Goal: Book appointment/travel/reservation

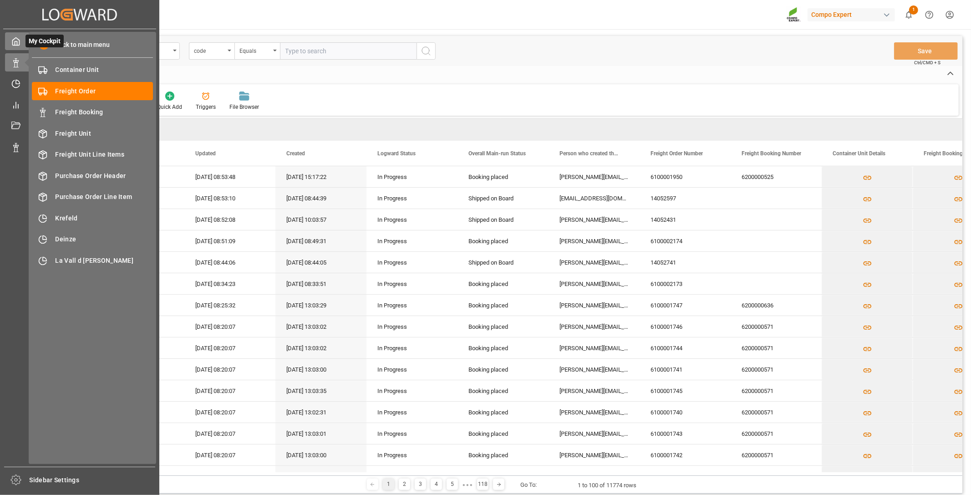
click at [15, 39] on icon at bounding box center [15, 41] width 9 height 9
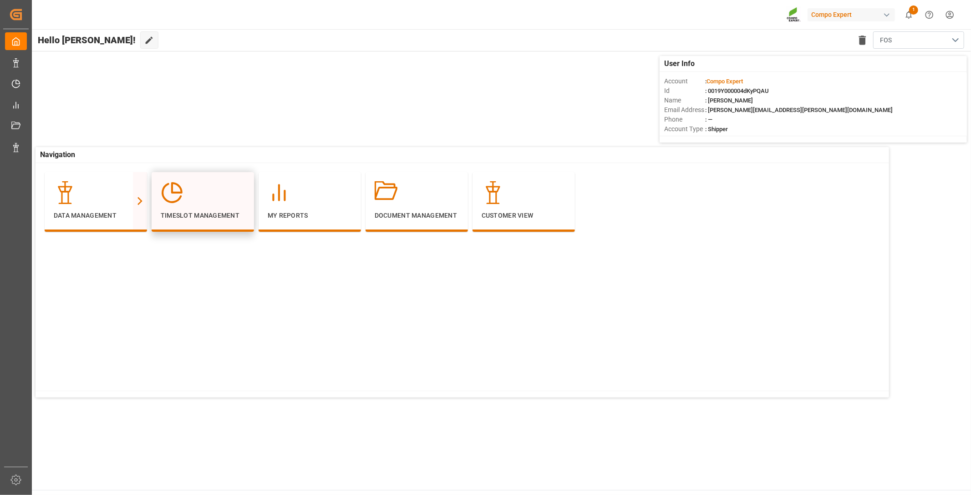
click at [219, 204] on div "Timeslot Management" at bounding box center [203, 200] width 84 height 39
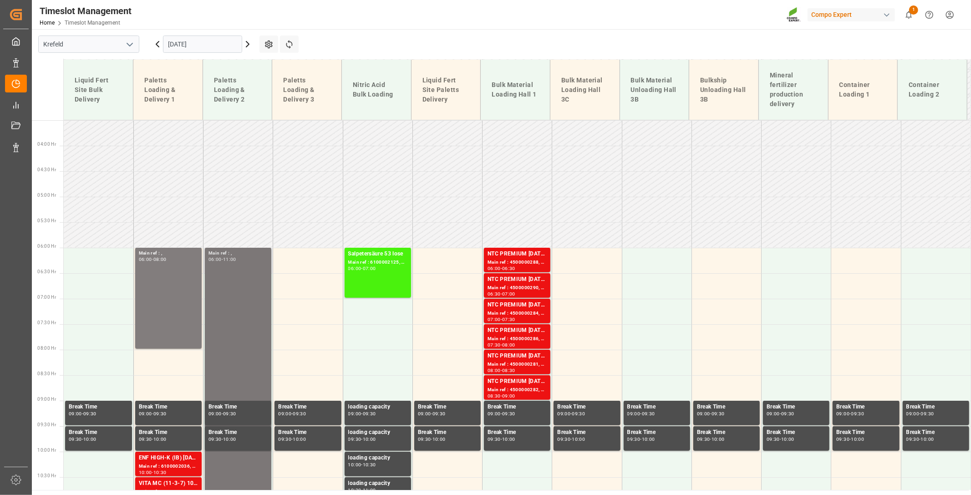
scroll to position [178, 0]
click at [252, 43] on icon at bounding box center [247, 44] width 11 height 11
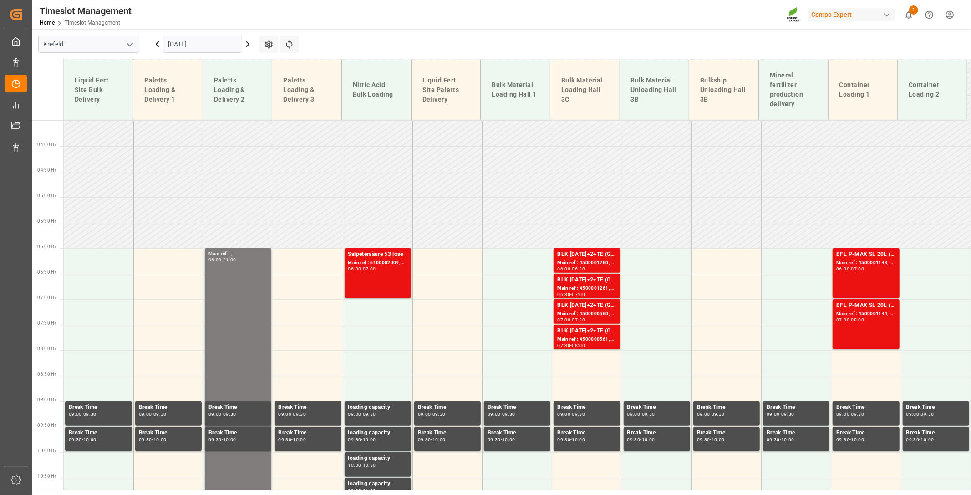
click at [250, 43] on icon at bounding box center [247, 44] width 11 height 11
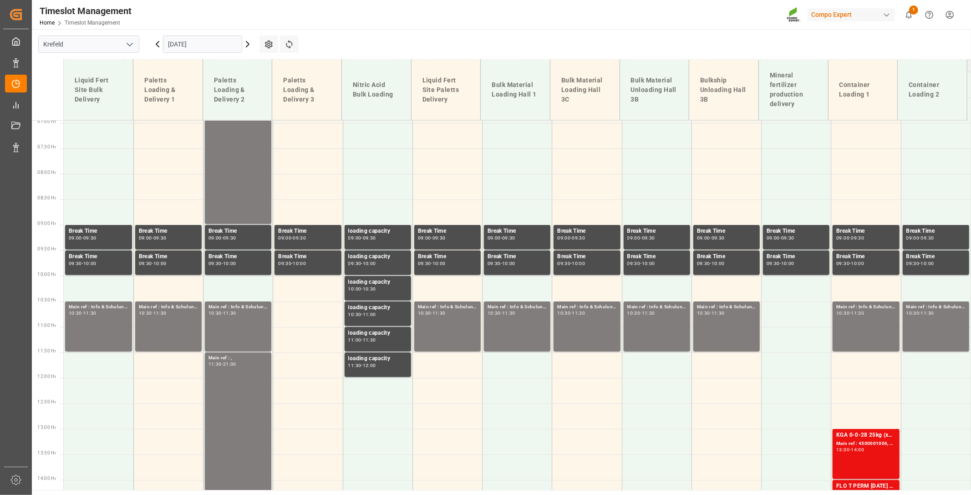
scroll to position [506, 0]
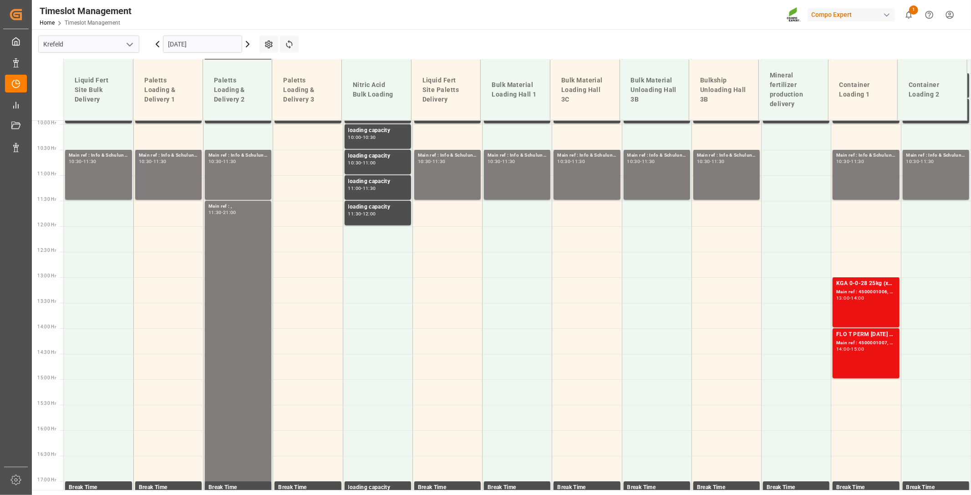
click at [38, 88] on div at bounding box center [47, 90] width 31 height 61
click at [156, 40] on icon at bounding box center [157, 44] width 11 height 11
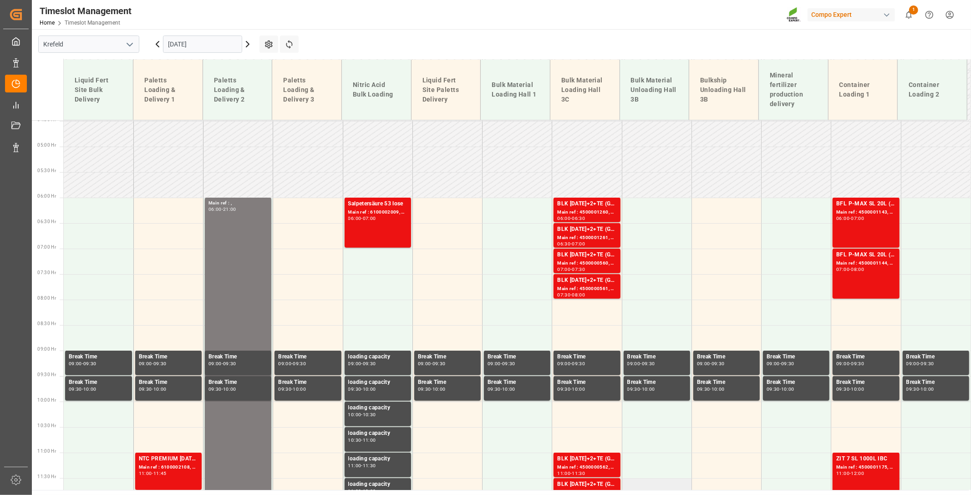
scroll to position [279, 0]
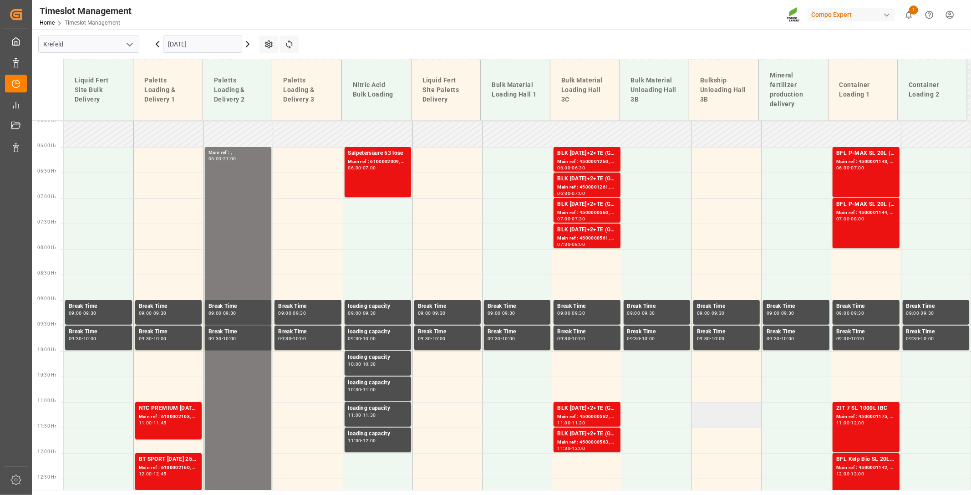
click at [712, 415] on td at bounding box center [726, 414] width 70 height 25
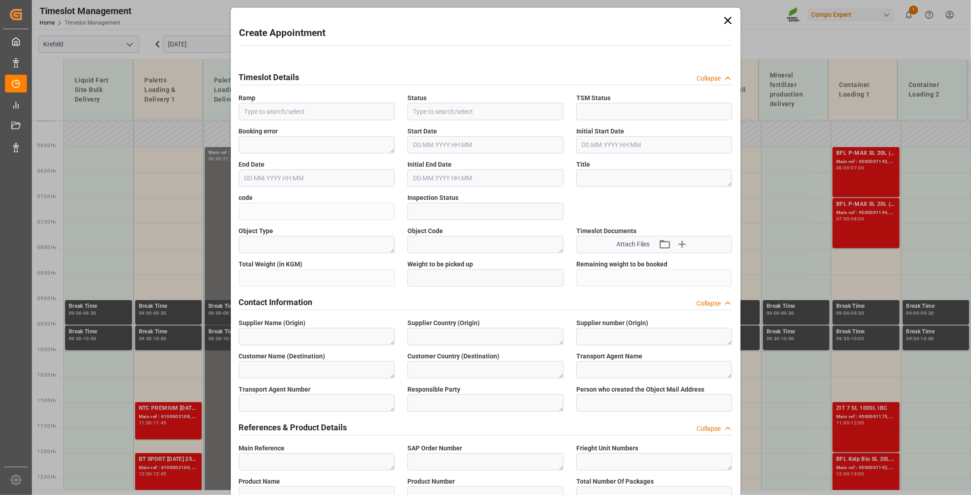
click at [590, 85] on div "Timeslot Details Collapse" at bounding box center [485, 76] width 493 height 17
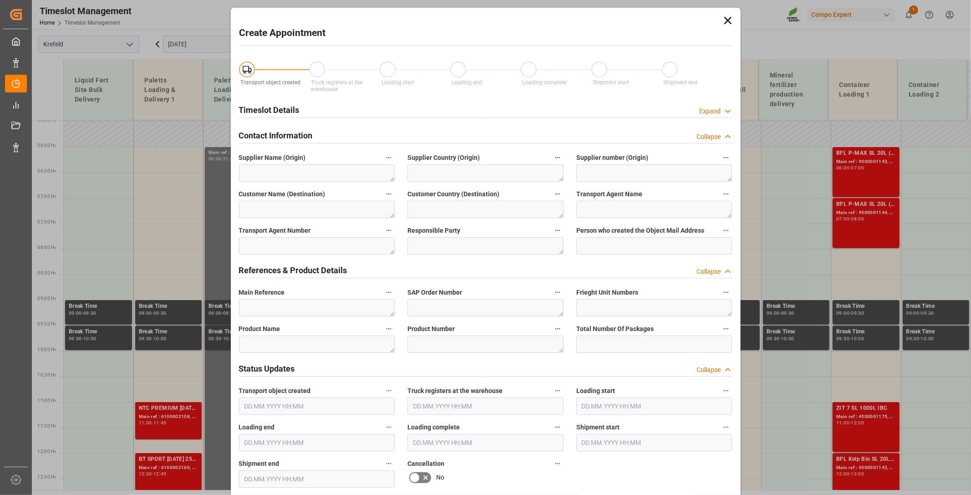
click at [729, 21] on icon at bounding box center [727, 20] width 13 height 13
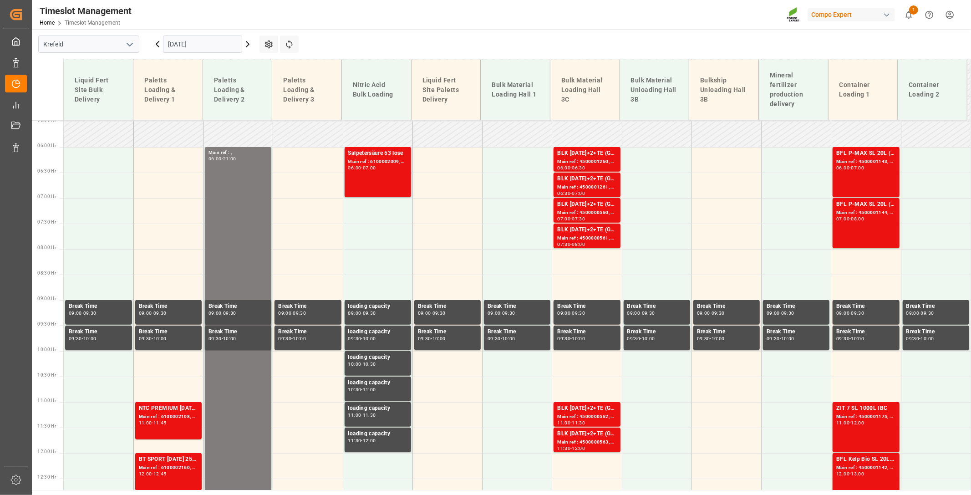
click at [919, 44] on main "Krefeld 24.09.2025 Settings Refresh Time Slots Liquid Fert Site Bulk Delivery P…" at bounding box center [500, 259] width 937 height 461
click at [596, 159] on div "Main ref : 4500001260, 2000001499" at bounding box center [586, 162] width 59 height 8
click at [562, 181] on div "BLK [DATE]+2+TE (GW) BULK" at bounding box center [586, 178] width 59 height 9
click at [558, 215] on div "Main ref : 4500000560, 2000000150" at bounding box center [586, 213] width 59 height 8
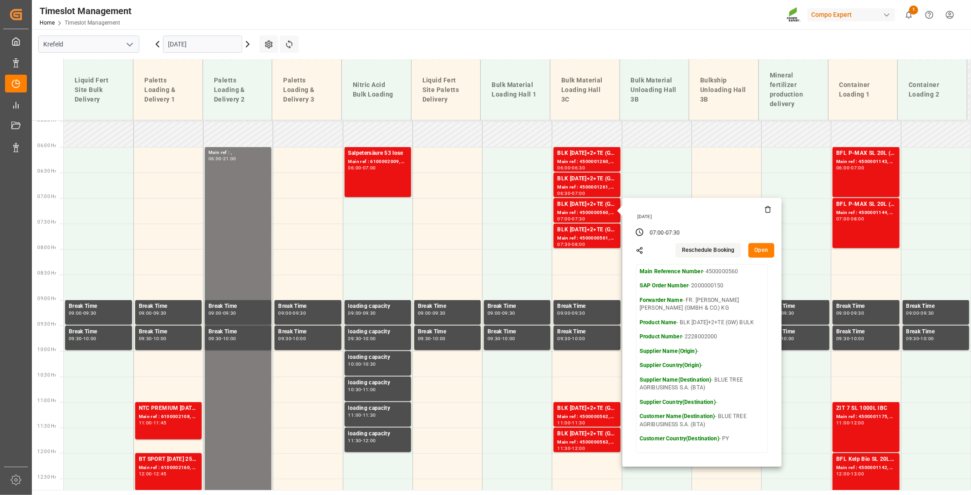
click at [535, 34] on main "Krefeld 24.09.2025 Settings Refresh Time Slots Liquid Fert Site Bulk Delivery P…" at bounding box center [500, 259] width 937 height 461
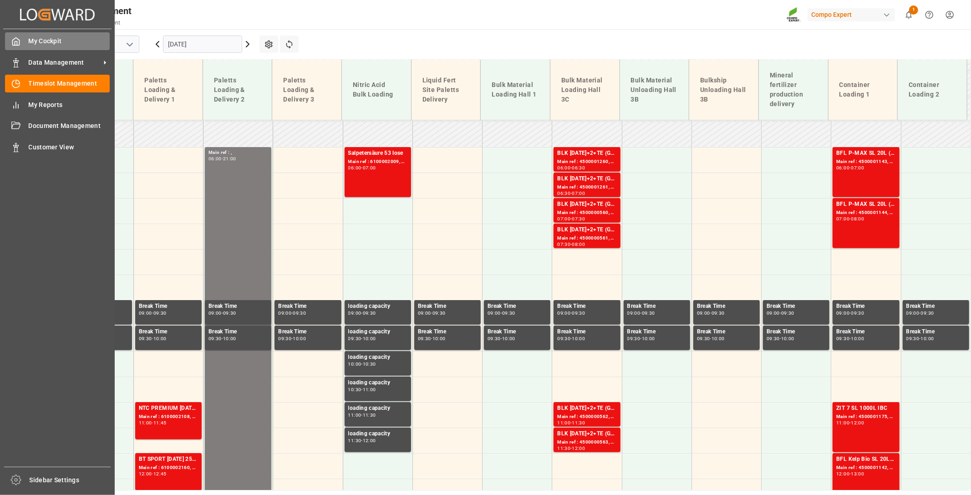
click at [53, 41] on span "My Cockpit" at bounding box center [69, 41] width 81 height 10
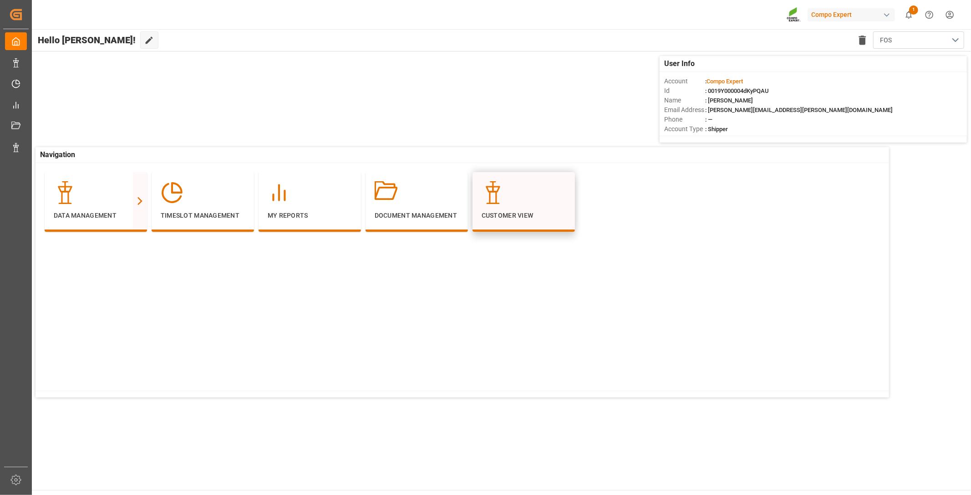
click at [513, 230] on div "Customer View" at bounding box center [523, 202] width 102 height 60
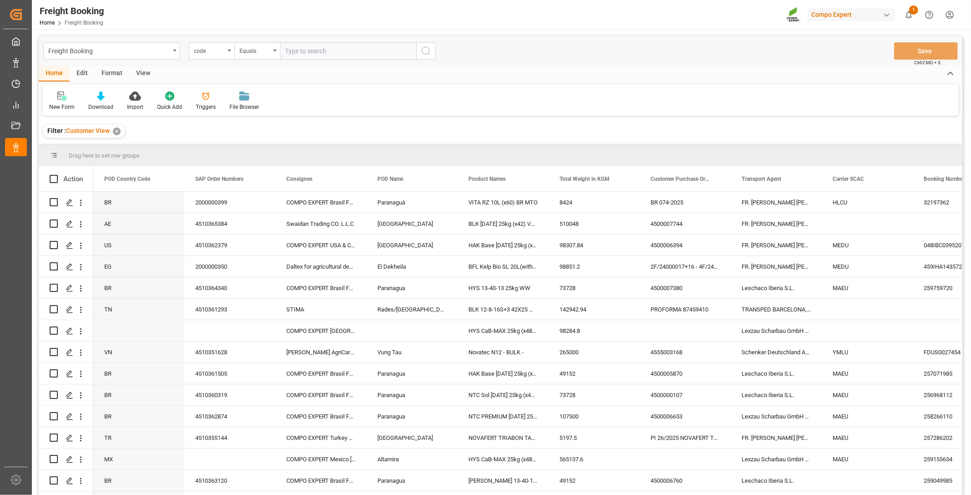
click at [539, 89] on div "New Form Download Import Quick Add Triggers File Browser" at bounding box center [500, 99] width 916 height 31
click at [535, 180] on span at bounding box center [533, 179] width 8 height 8
click at [582, 182] on span "filter" at bounding box center [580, 180] width 8 height 8
click at [617, 204] on span "Filtering operator" at bounding box center [615, 205] width 8 height 8
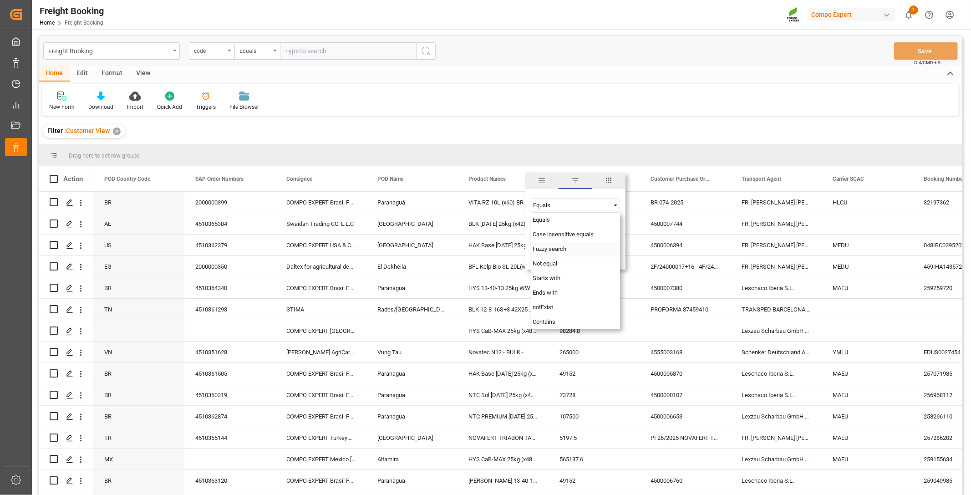
click at [580, 249] on div "Fuzzy search" at bounding box center [575, 249] width 89 height 15
click at [563, 231] on input "Filter Value" at bounding box center [575, 228] width 89 height 18
type input "HYS"
click at [576, 253] on div "Apply Clear" at bounding box center [575, 256] width 100 height 24
click at [585, 255] on button "Apply" at bounding box center [586, 256] width 17 height 9
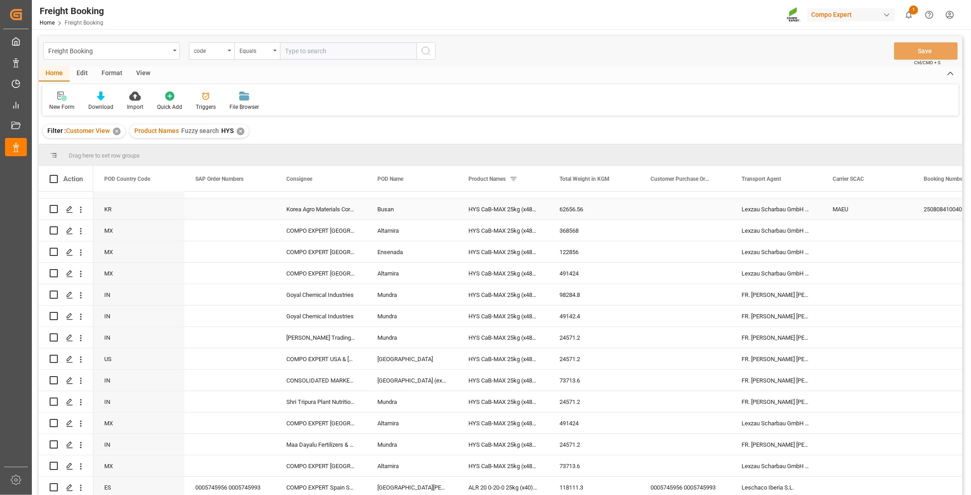
scroll to position [455, 0]
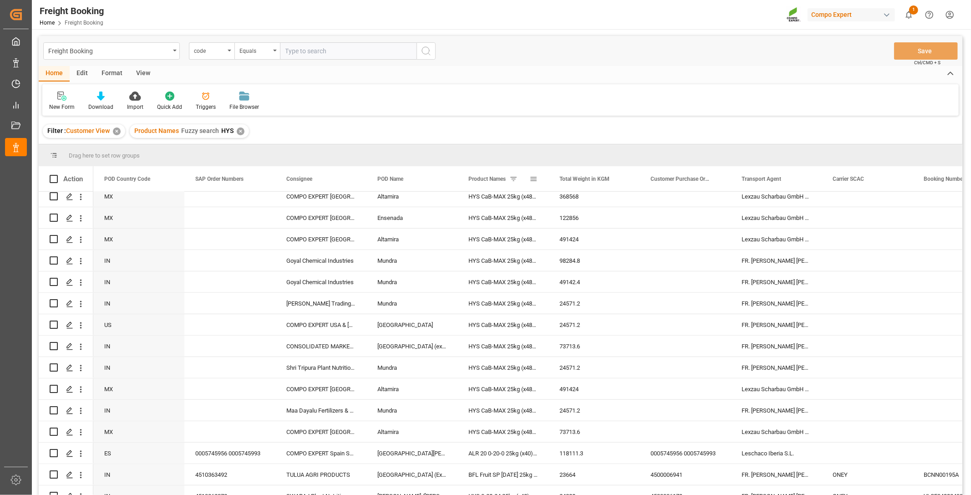
click at [516, 178] on span at bounding box center [513, 179] width 8 height 8
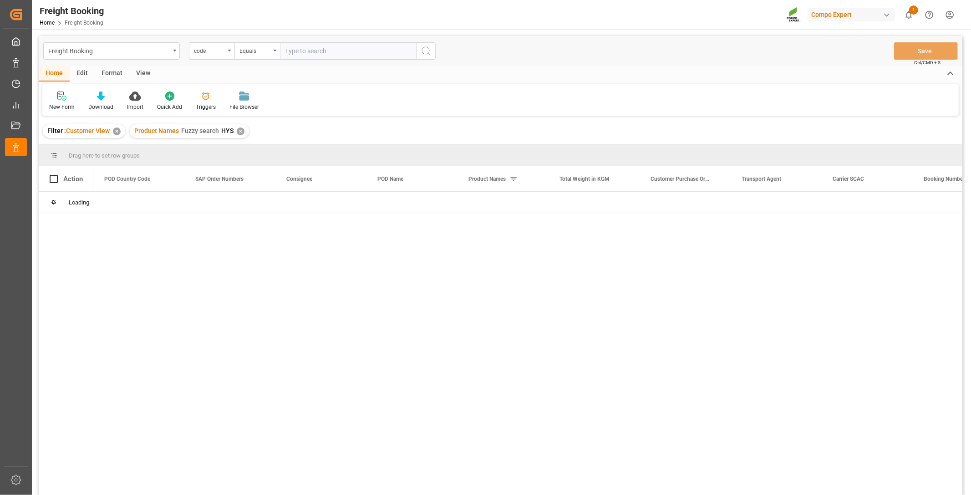
click at [240, 130] on div "✕" at bounding box center [241, 131] width 8 height 8
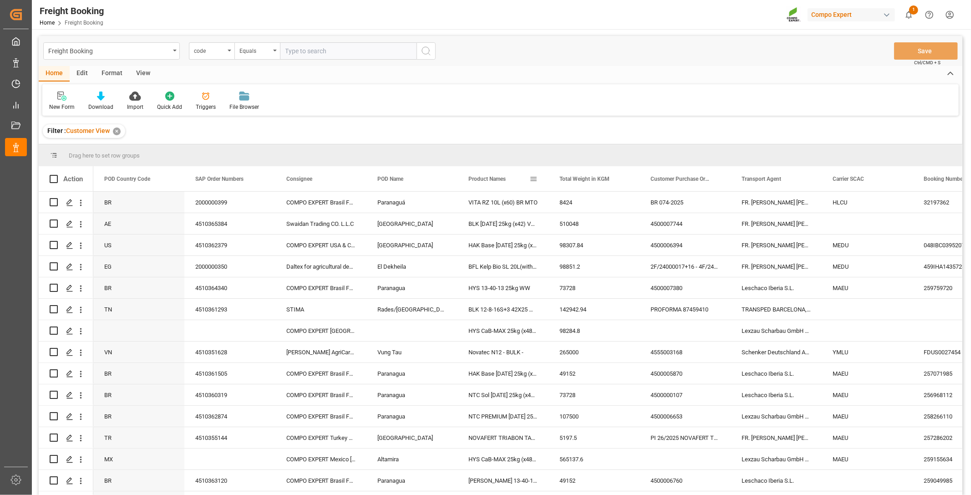
click at [534, 176] on span at bounding box center [533, 179] width 8 height 8
click at [577, 201] on div "Equals" at bounding box center [575, 205] width 89 height 15
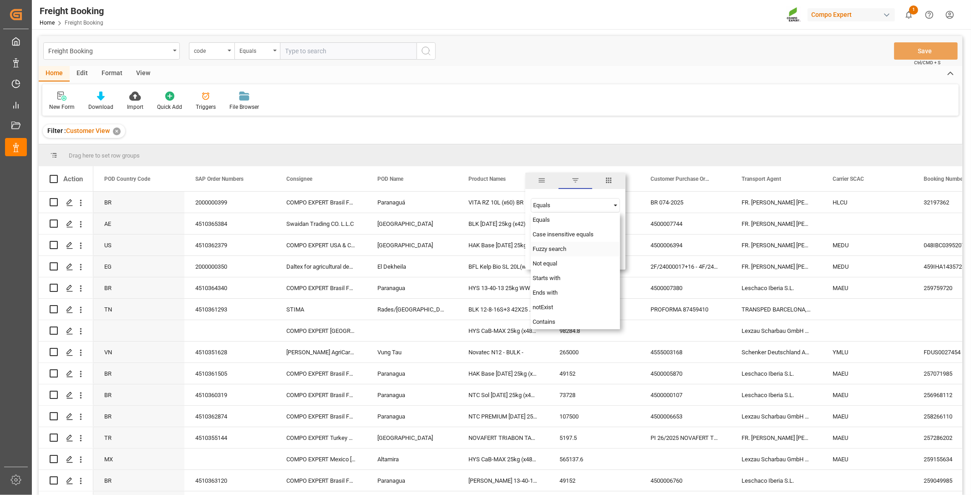
click at [562, 249] on span "Fuzzy search" at bounding box center [549, 248] width 34 height 7
drag, startPoint x: 559, startPoint y: 226, endPoint x: 556, endPoint y: 222, distance: 4.9
click at [559, 226] on input "Filter Value" at bounding box center [575, 228] width 89 height 18
type input "TPL"
click at [586, 254] on button "Apply" at bounding box center [586, 256] width 17 height 9
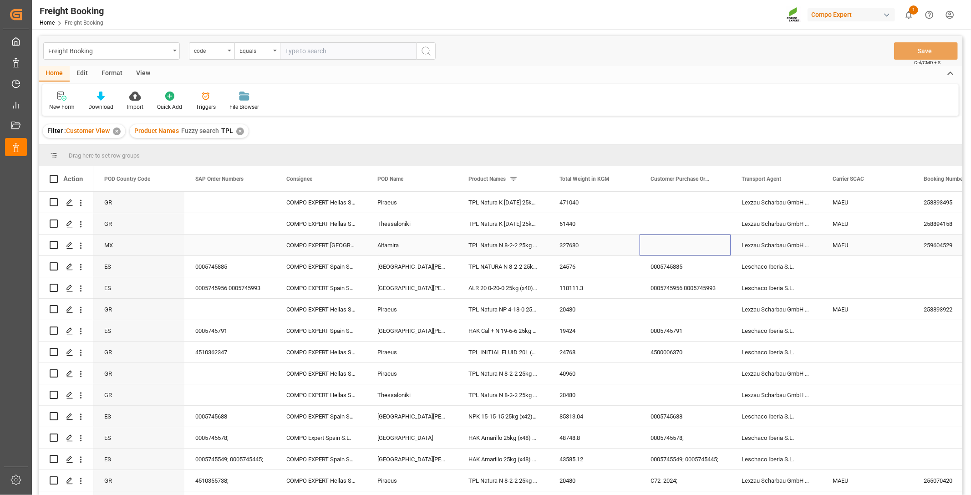
drag, startPoint x: 655, startPoint y: 248, endPoint x: 707, endPoint y: 244, distance: 52.0
click at [655, 248] on div "Press SPACE to select this row." at bounding box center [684, 244] width 91 height 21
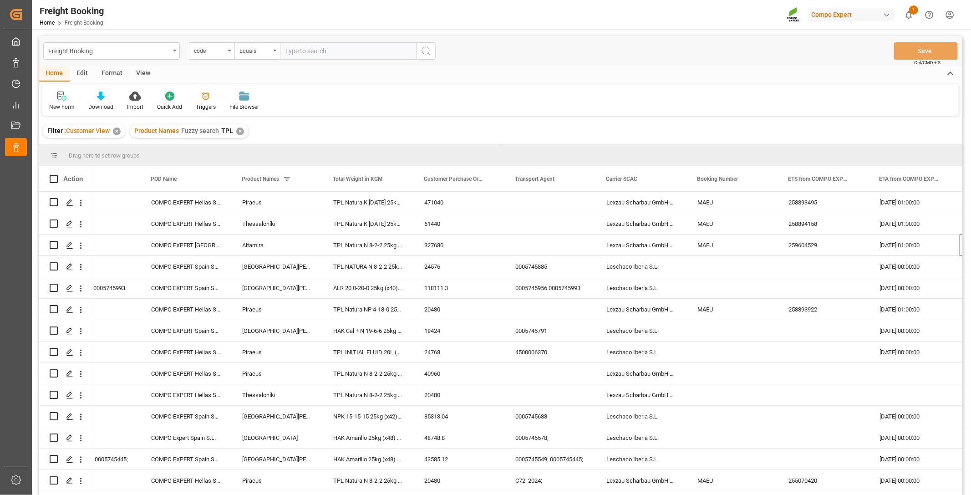
scroll to position [0, 226]
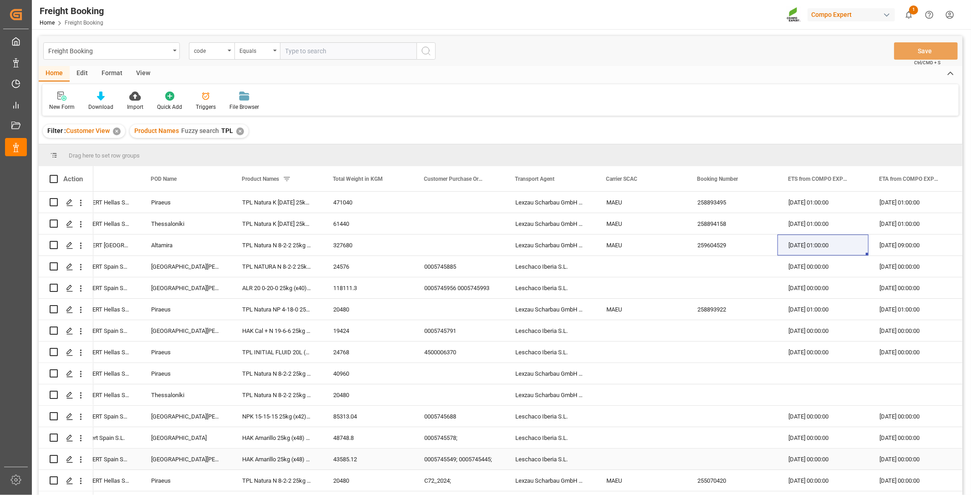
click at [668, 459] on div "Press SPACE to select this row." at bounding box center [640, 458] width 91 height 21
click at [811, 243] on div "13.10.2025 01:00:00" at bounding box center [822, 244] width 91 height 21
click at [216, 181] on span at bounding box center [216, 179] width 8 height 8
click at [254, 234] on input "Filter Value" at bounding box center [257, 228] width 89 height 18
type input "altamira"
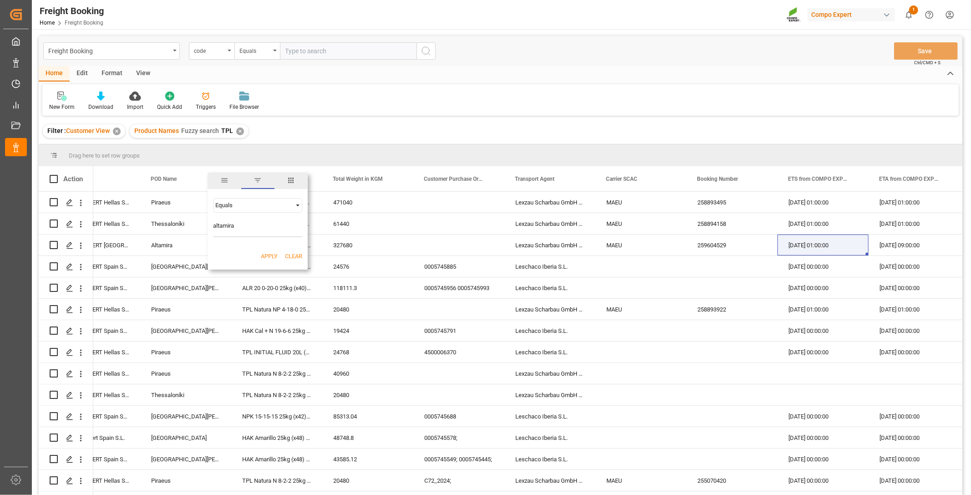
click at [265, 260] on div "Apply Clear" at bounding box center [258, 256] width 100 height 24
click at [263, 253] on button "Apply" at bounding box center [269, 256] width 17 height 9
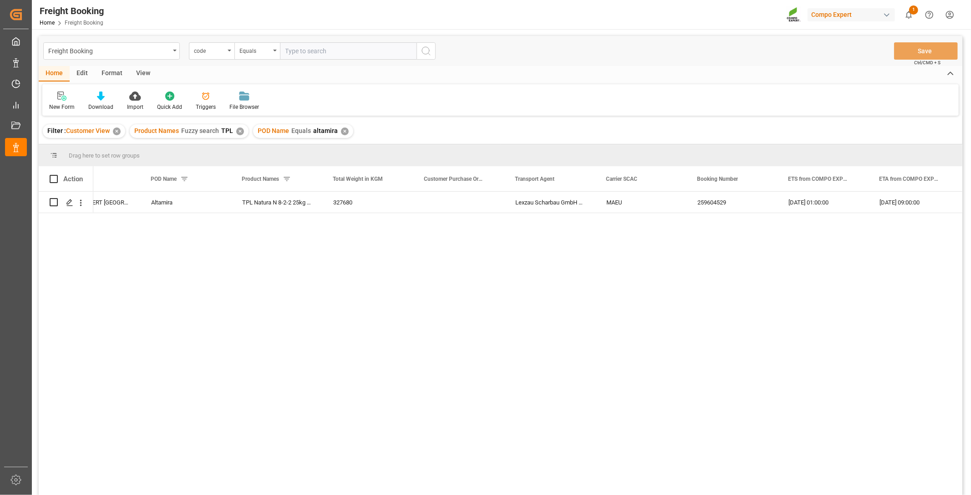
click at [237, 129] on div "✕" at bounding box center [240, 131] width 8 height 8
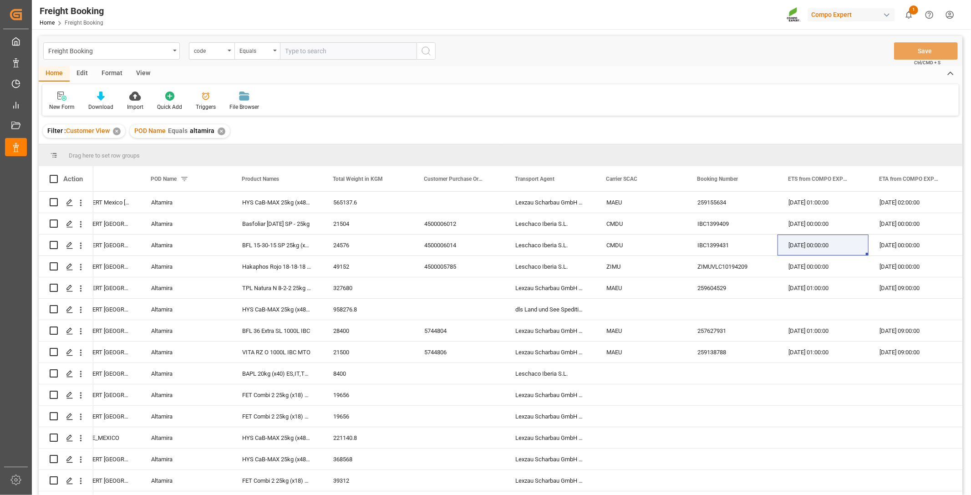
click at [219, 134] on div "✕" at bounding box center [222, 131] width 8 height 8
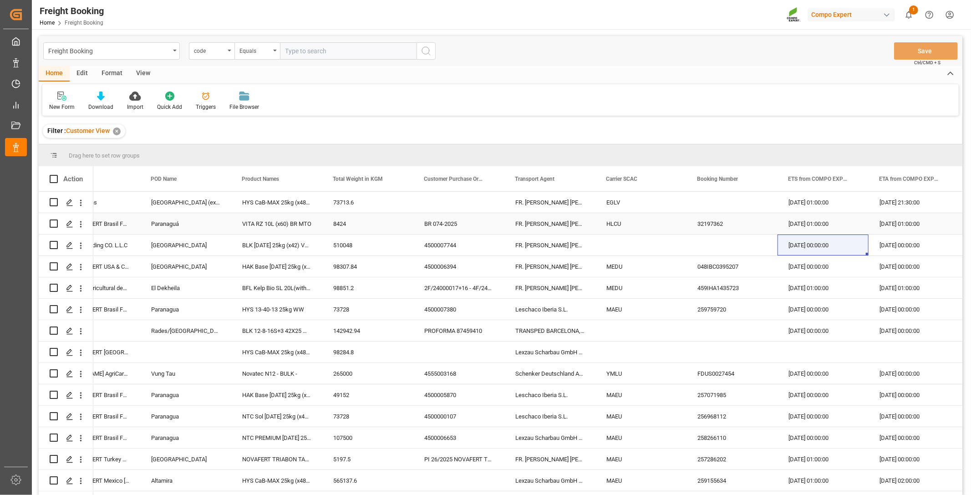
click at [329, 226] on div "8424" at bounding box center [367, 223] width 91 height 21
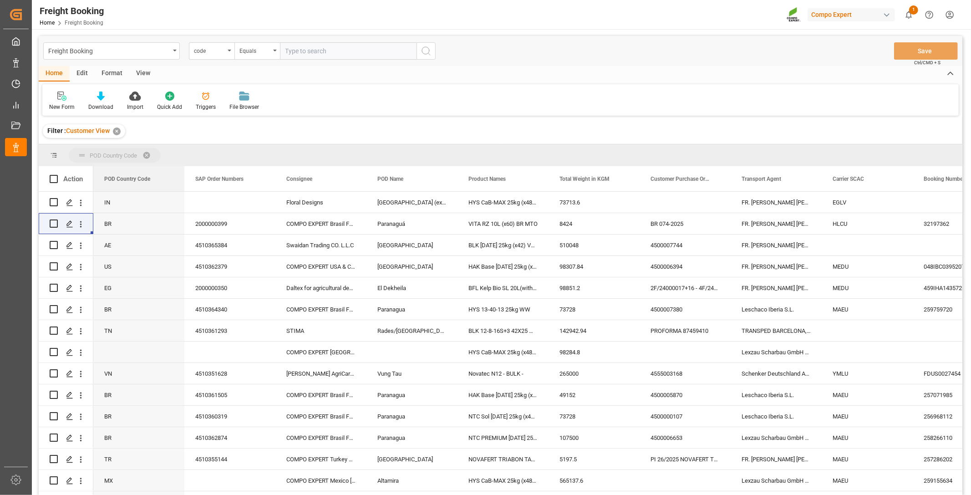
drag, startPoint x: 131, startPoint y: 170, endPoint x: 133, endPoint y: 164, distance: 5.9
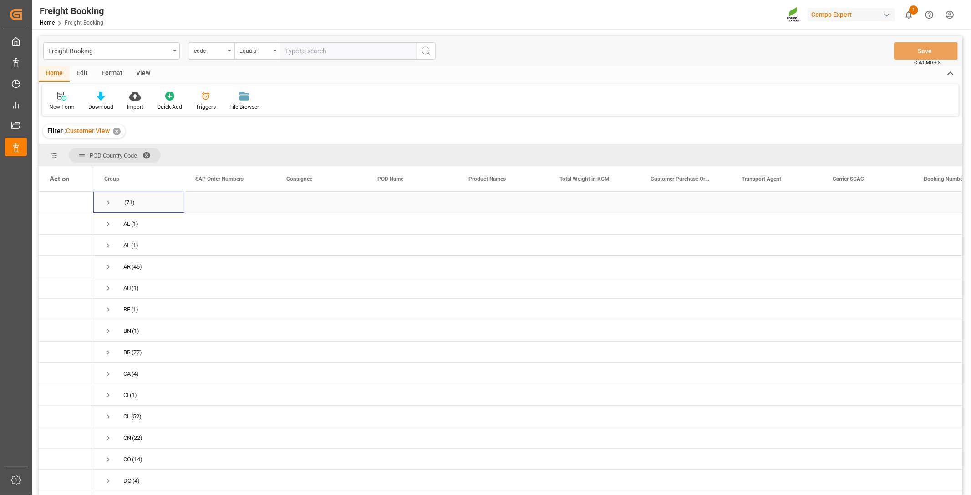
click at [106, 201] on span "Press SPACE to select this row." at bounding box center [108, 202] width 8 height 8
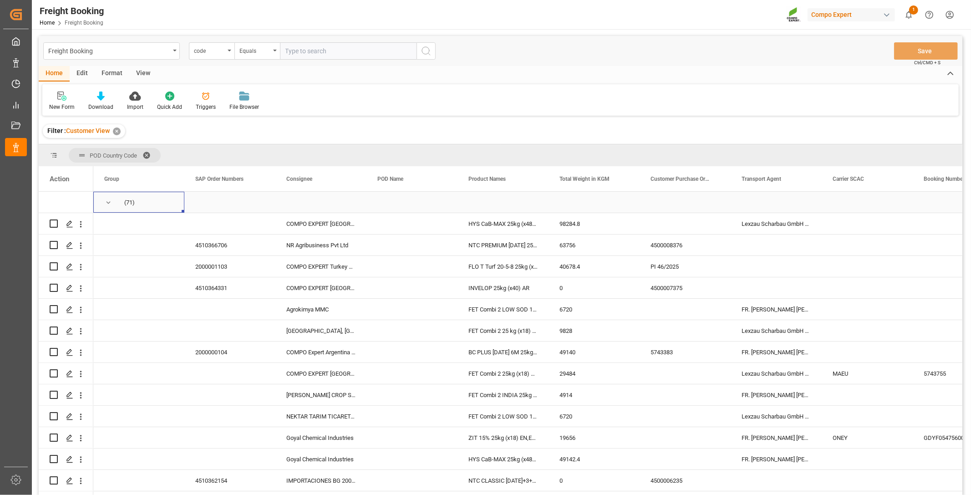
click at [105, 201] on span "Press SPACE to select this row." at bounding box center [108, 202] width 8 height 8
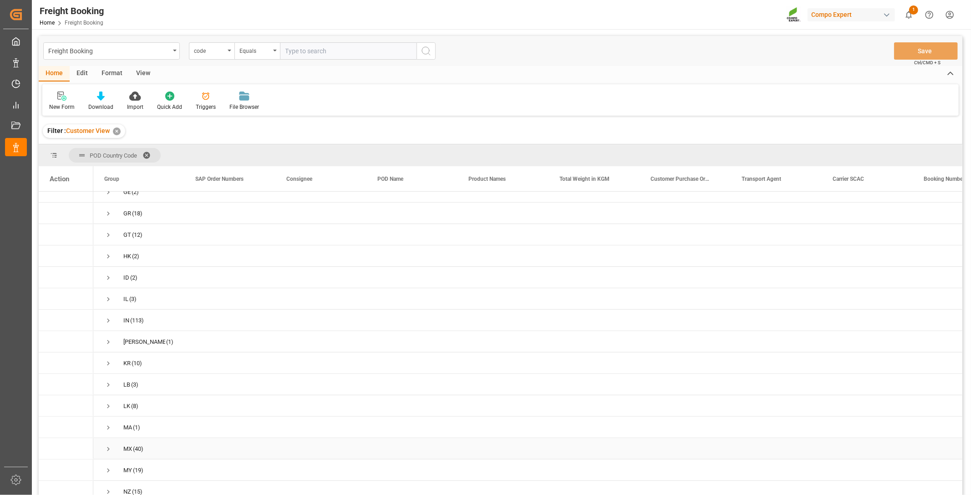
scroll to position [455, 0]
click at [105, 410] on span "Press SPACE to select this row." at bounding box center [108, 410] width 8 height 8
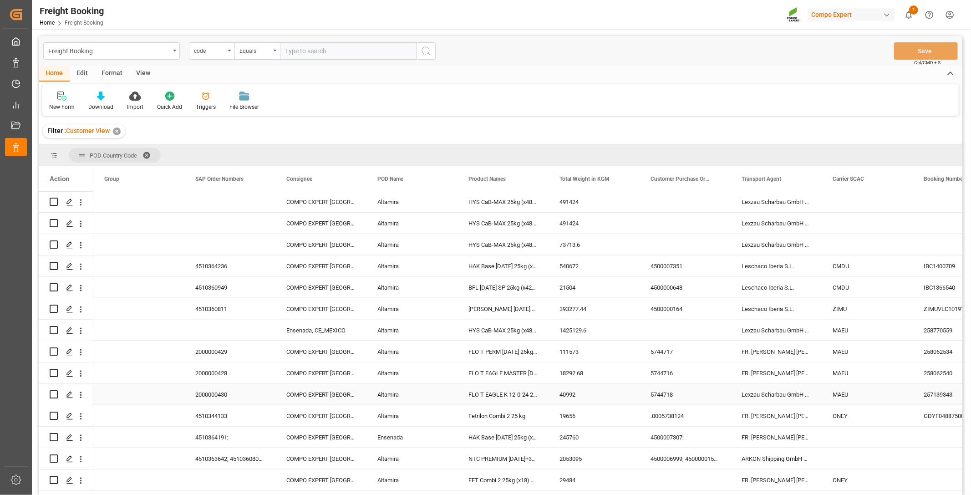
scroll to position [1011, 0]
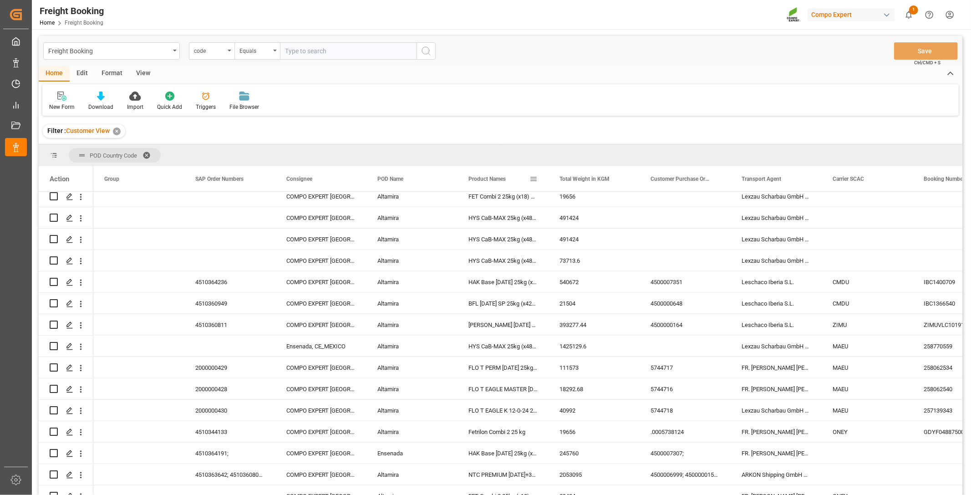
click at [534, 177] on span at bounding box center [533, 179] width 8 height 8
click at [567, 204] on div "Equals" at bounding box center [571, 205] width 76 height 7
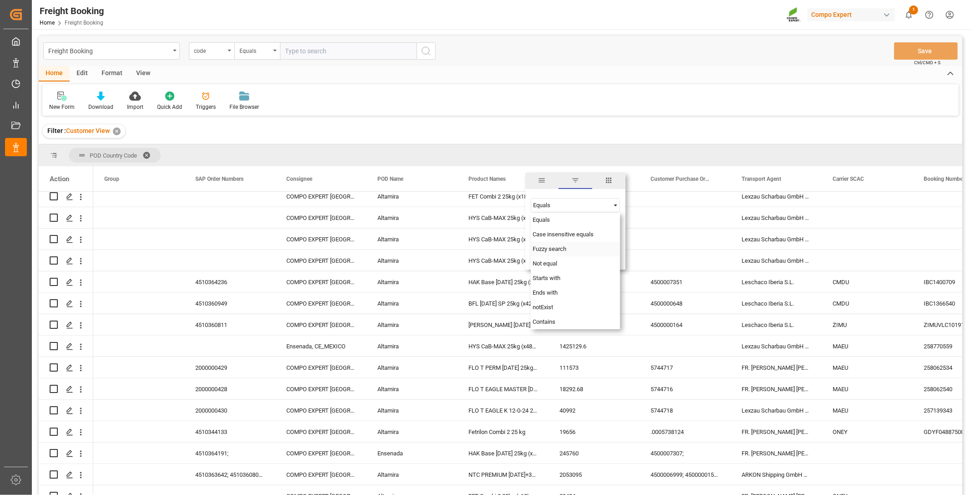
click at [560, 252] on span "Fuzzy search" at bounding box center [549, 248] width 34 height 7
click at [550, 226] on input "Filter Value" at bounding box center [575, 228] width 89 height 18
type input "[PERSON_NAME]"
click at [588, 258] on button "Apply" at bounding box center [586, 256] width 17 height 9
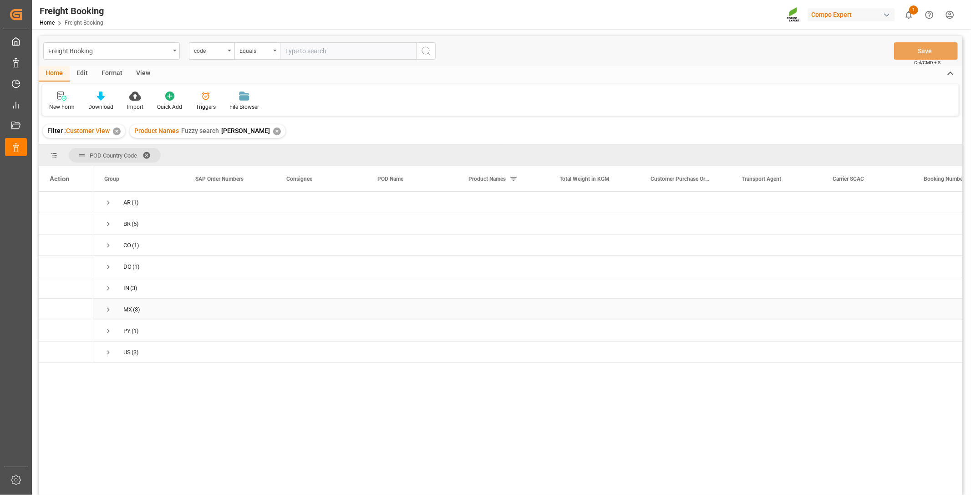
click at [107, 309] on span "Press SPACE to select this row." at bounding box center [108, 309] width 8 height 8
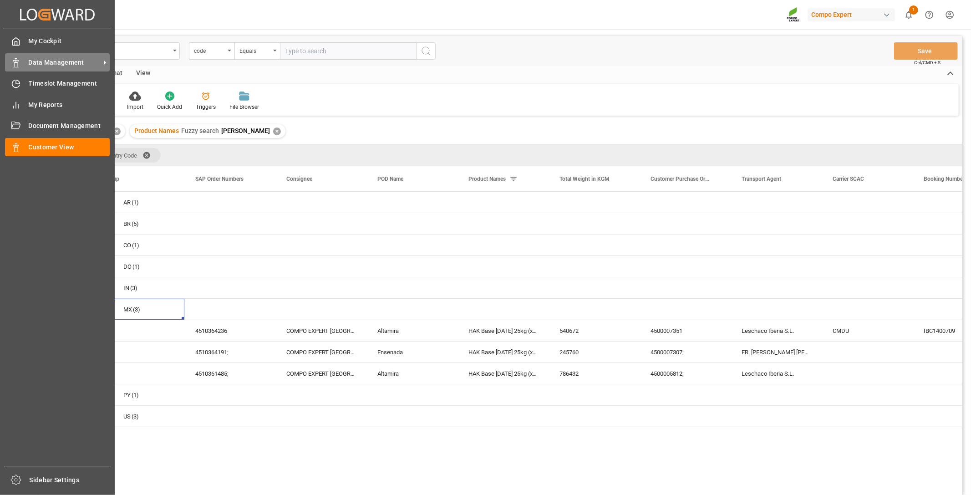
click at [38, 66] on span "Data Management" at bounding box center [65, 63] width 72 height 10
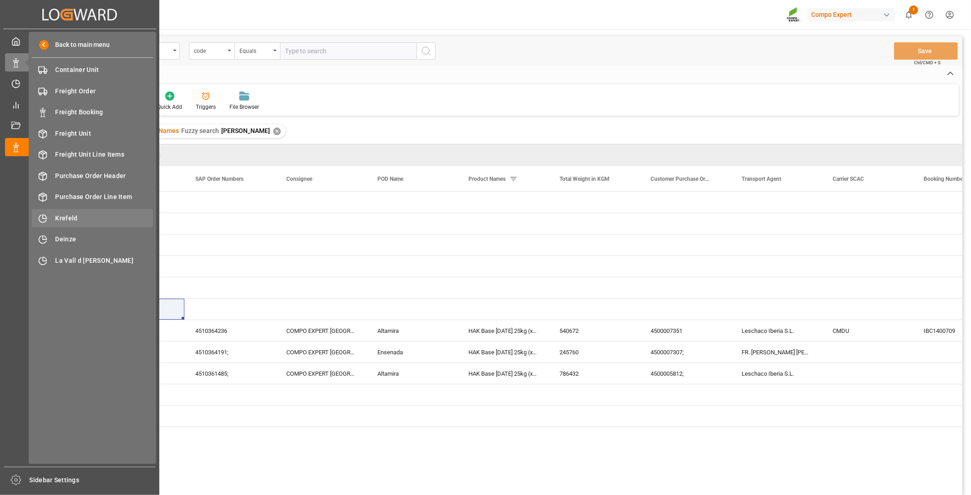
click at [67, 218] on span "Krefeld" at bounding box center [105, 218] width 98 height 10
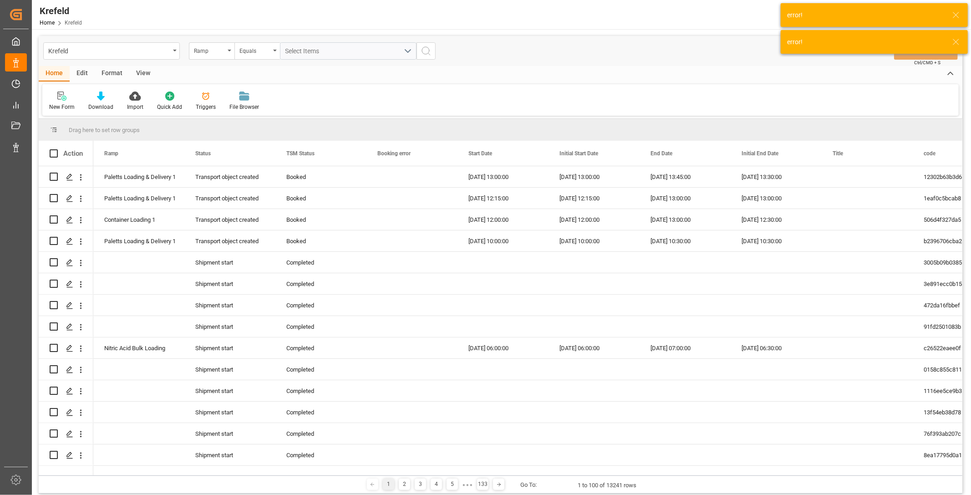
click at [114, 70] on div "Format" at bounding box center [112, 73] width 35 height 15
click at [57, 100] on div "Filter Rows" at bounding box center [62, 101] width 41 height 20
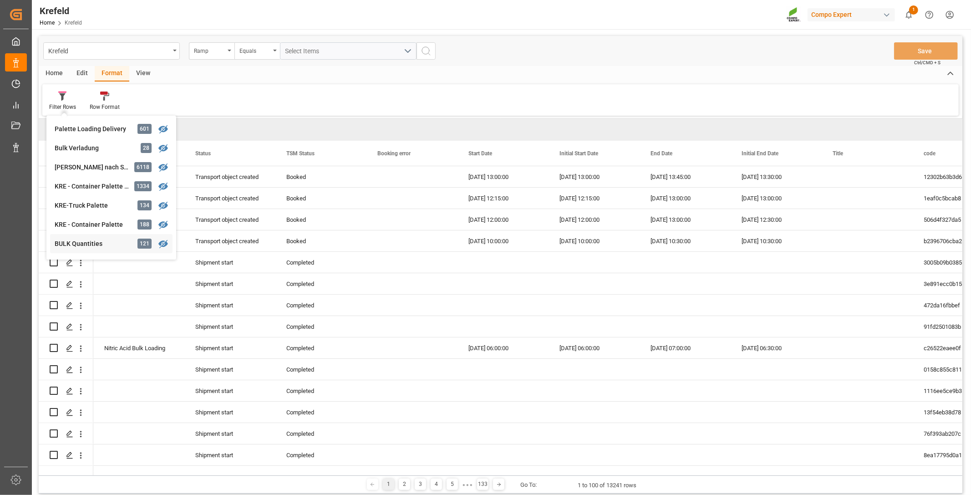
click at [80, 242] on div "Krefeld Ramp Equals Select Items Save Ctrl/CMD + S Home Edit Format View Filter…" at bounding box center [500, 264] width 923 height 457
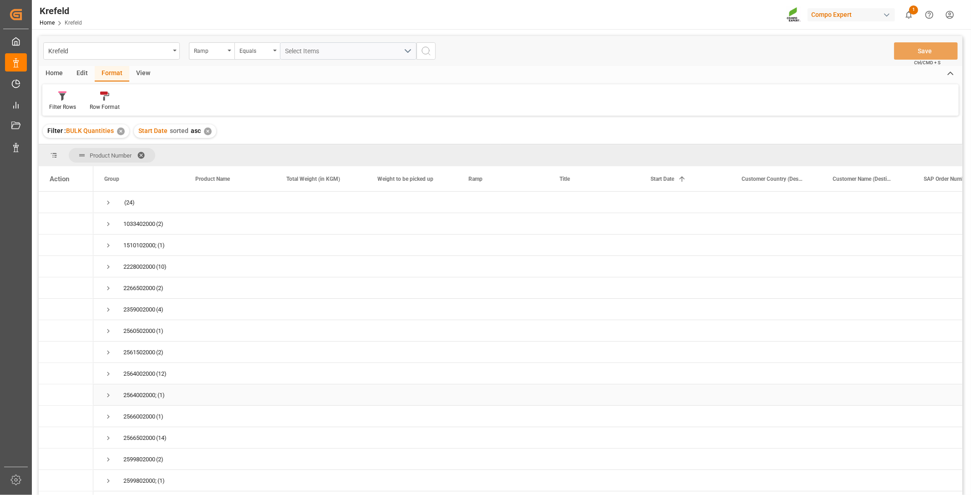
click at [105, 396] on span "Press SPACE to select this row." at bounding box center [108, 395] width 8 height 8
click at [107, 371] on span "Press SPACE to select this row." at bounding box center [108, 374] width 8 height 8
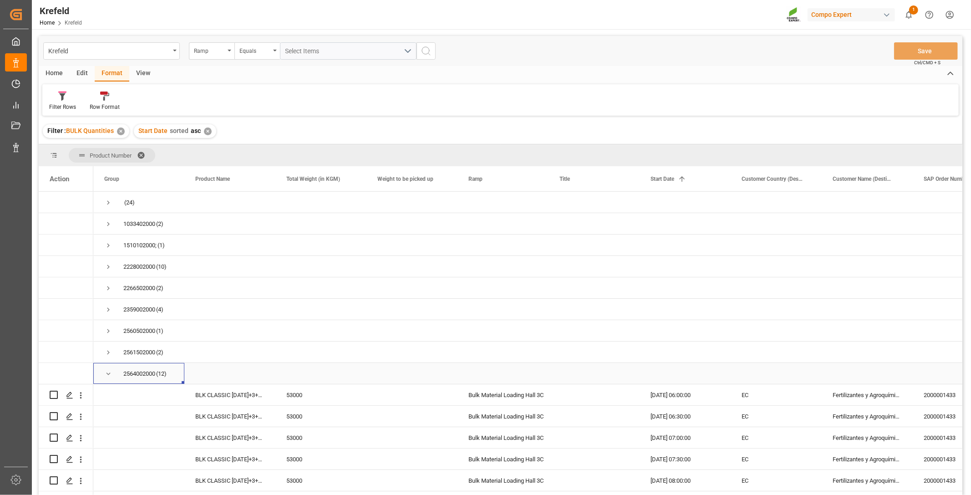
click at [107, 371] on span "Press SPACE to select this row." at bounding box center [108, 374] width 8 height 8
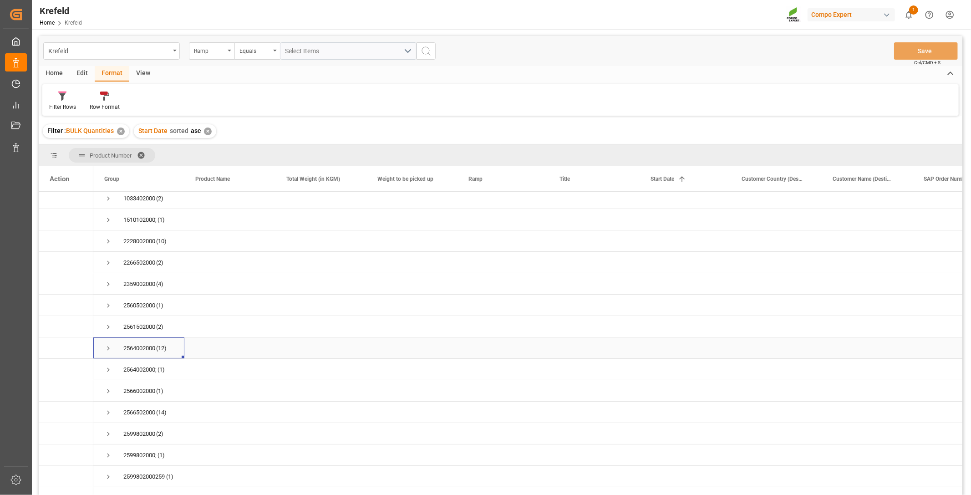
scroll to position [39, 0]
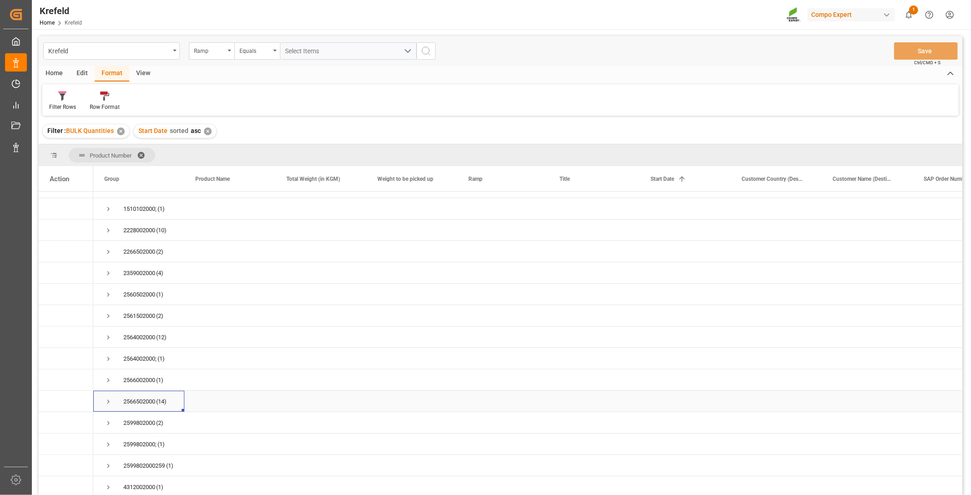
click at [106, 397] on span "Press SPACE to select this row." at bounding box center [108, 401] width 8 height 8
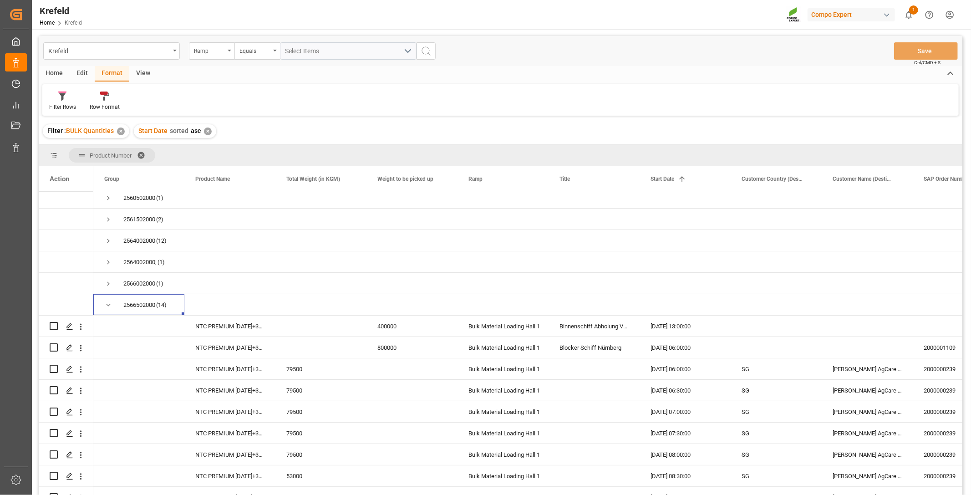
scroll to position [85, 0]
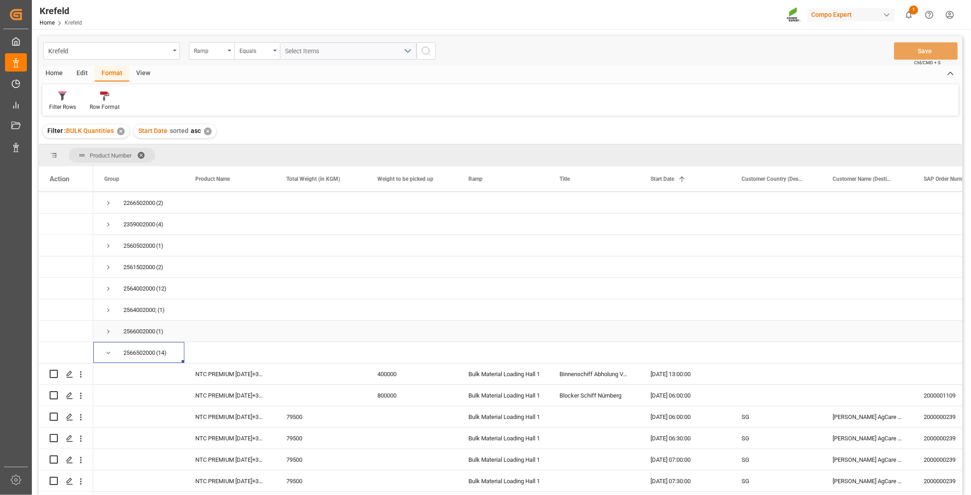
click at [105, 332] on span "Press SPACE to select this row." at bounding box center [108, 331] width 8 height 8
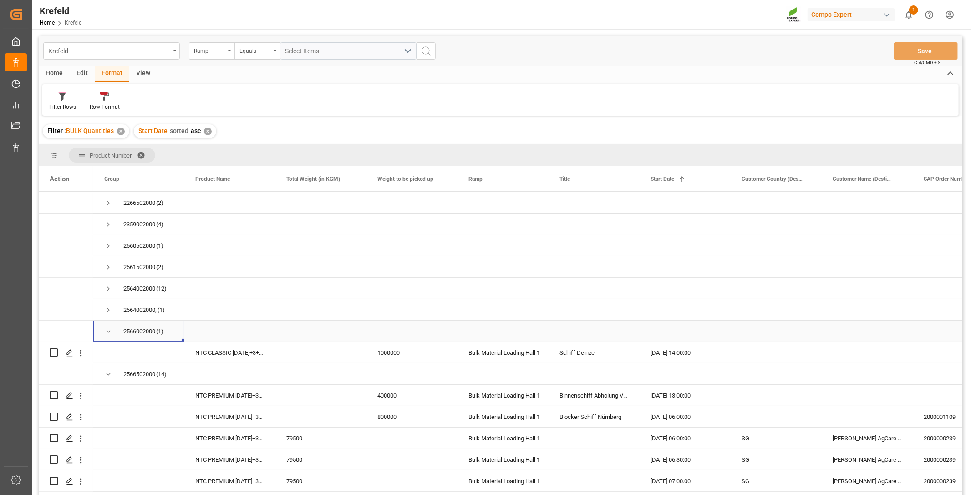
click at [106, 331] on span "Press SPACE to select this row." at bounding box center [108, 331] width 8 height 8
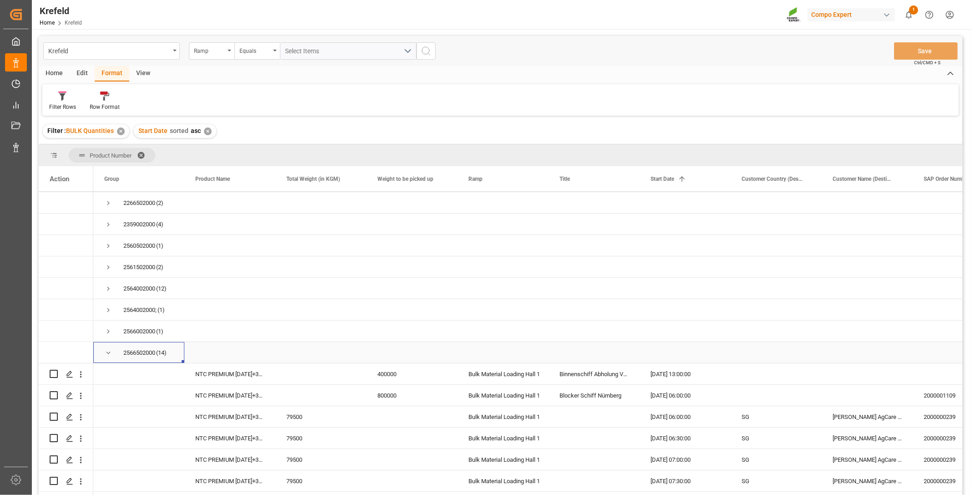
click at [106, 354] on span "Press SPACE to select this row." at bounding box center [108, 353] width 8 height 8
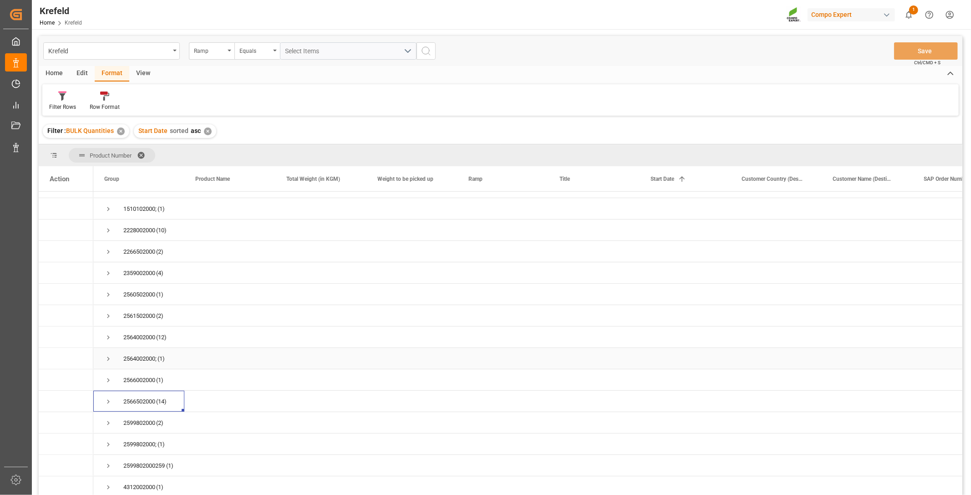
scroll to position [39, 0]
click at [110, 226] on span "Press SPACE to select this row." at bounding box center [108, 230] width 8 height 8
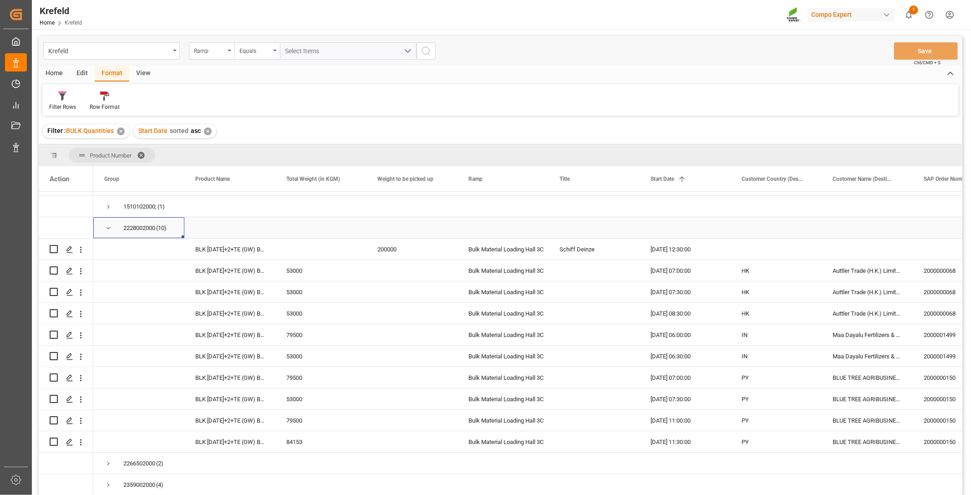
click at [101, 229] on div "2228002000 (10)" at bounding box center [138, 227] width 91 height 21
click at [103, 228] on div "2228002000 (10)" at bounding box center [138, 227] width 91 height 21
click at [108, 227] on span "Press SPACE to select this row." at bounding box center [108, 228] width 8 height 8
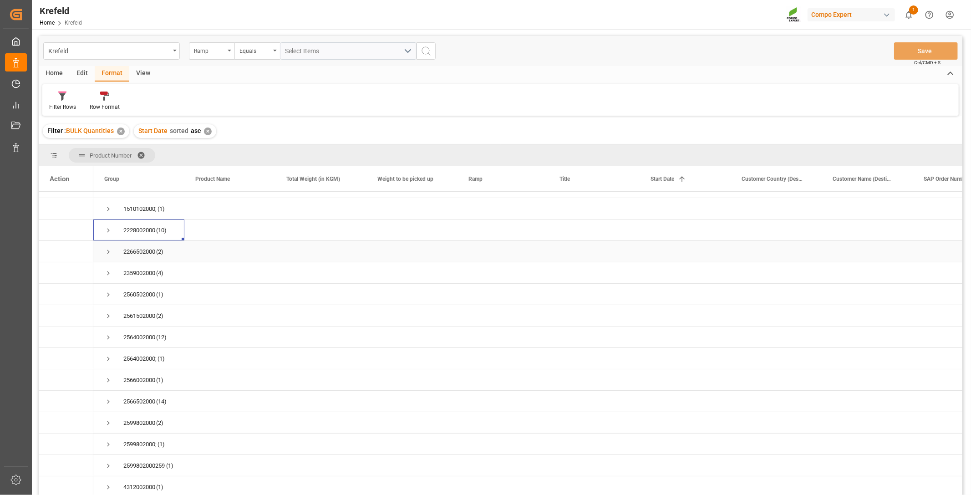
click at [108, 250] on span "Press SPACE to select this row." at bounding box center [108, 252] width 8 height 8
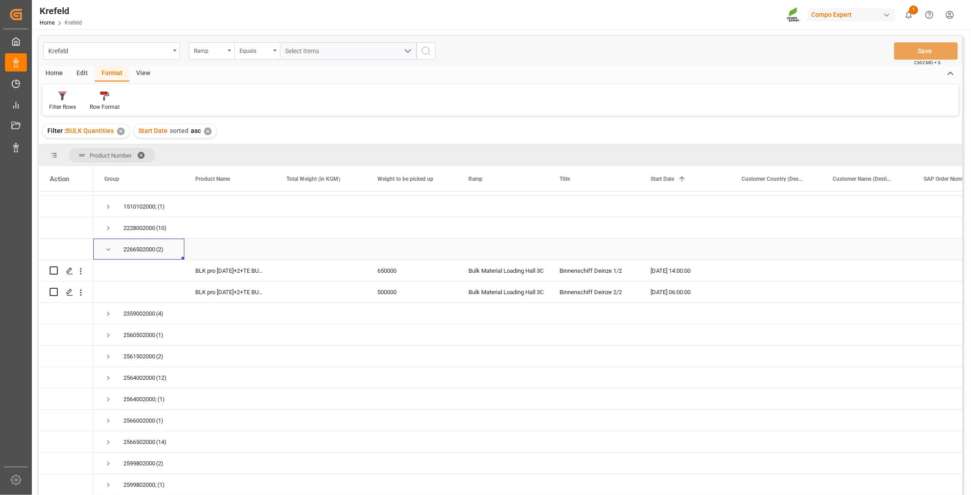
click at [107, 248] on span "Press SPACE to select this row." at bounding box center [108, 249] width 8 height 8
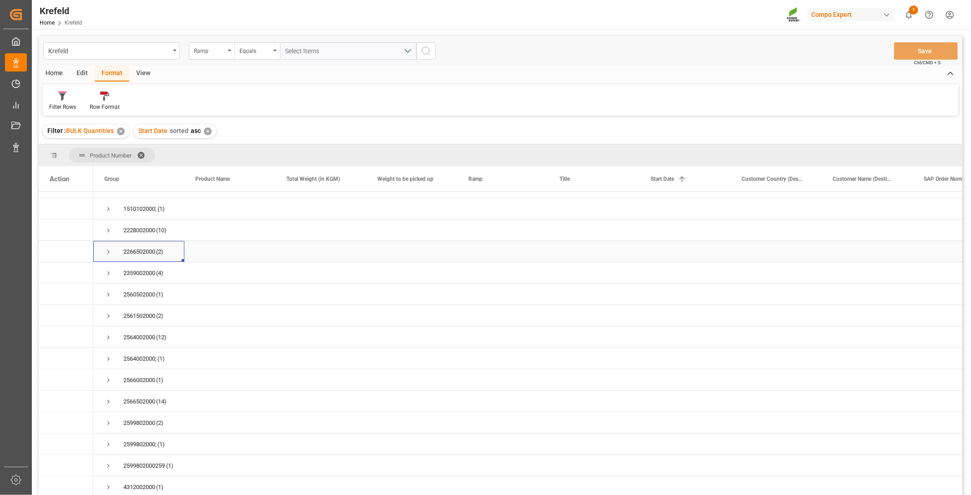
click at [108, 248] on span "Press SPACE to select this row." at bounding box center [108, 252] width 8 height 8
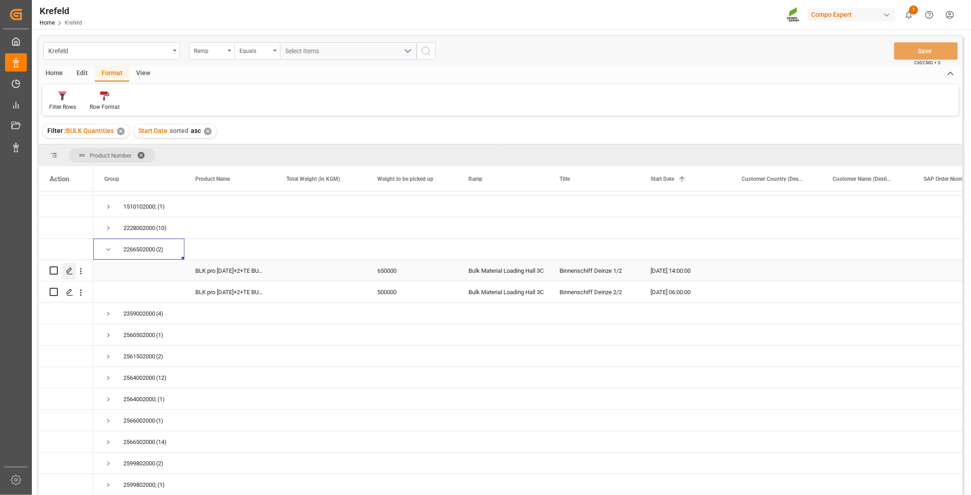
click at [70, 271] on icon "Press SPACE to select this row." at bounding box center [69, 270] width 7 height 7
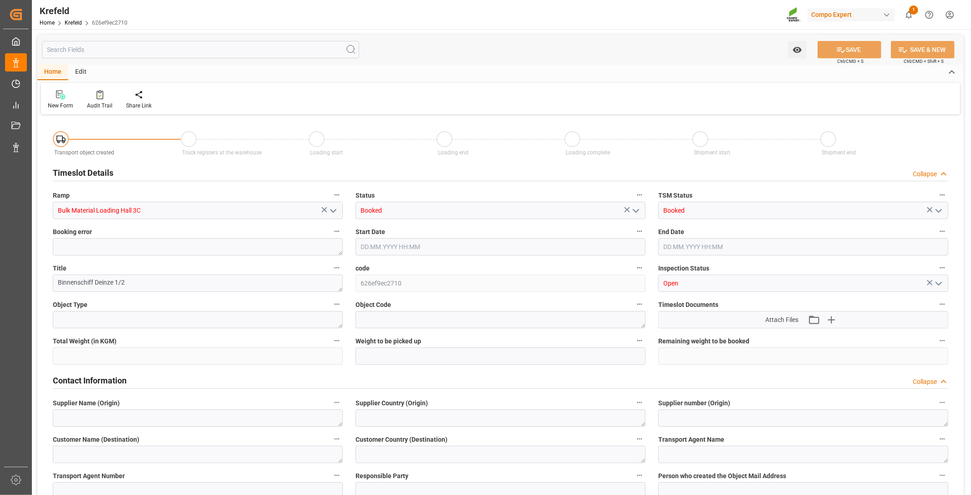
type input "650000"
type input "[DATE] 14:00"
type input "[DATE] 21:00"
type input "[DATE] 07:00"
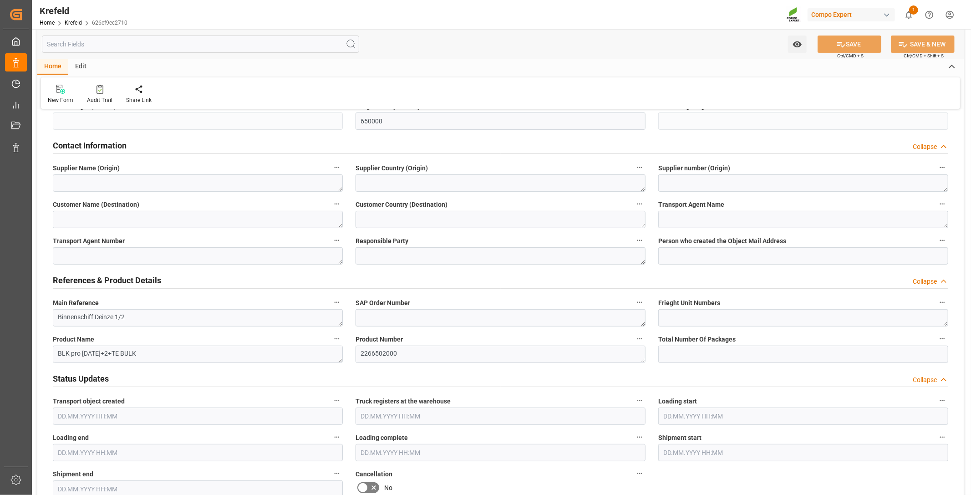
scroll to position [253, 0]
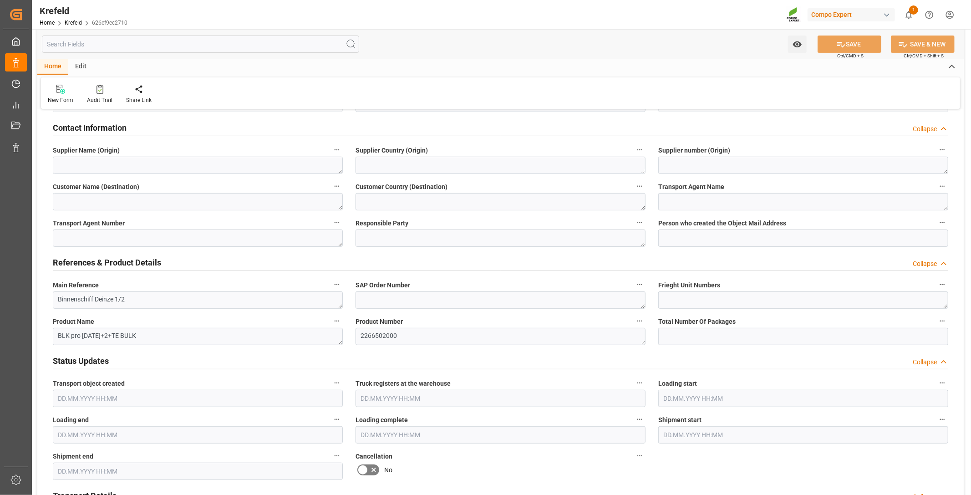
click at [758, 399] on input "text" at bounding box center [803, 398] width 290 height 17
click at [742, 334] on span "19" at bounding box center [741, 334] width 6 height 6
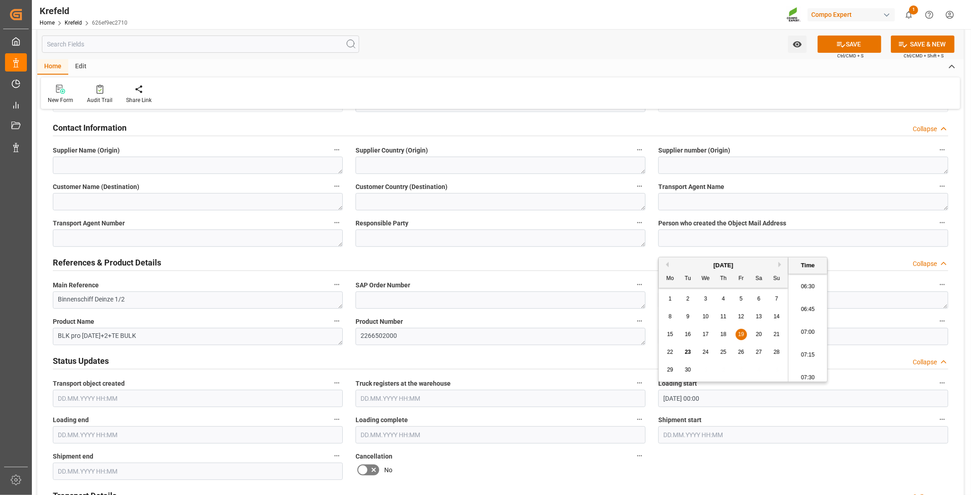
scroll to position [589, 0]
click at [808, 289] on li "06:30" at bounding box center [807, 287] width 39 height 23
type input "[DATE] 06:30"
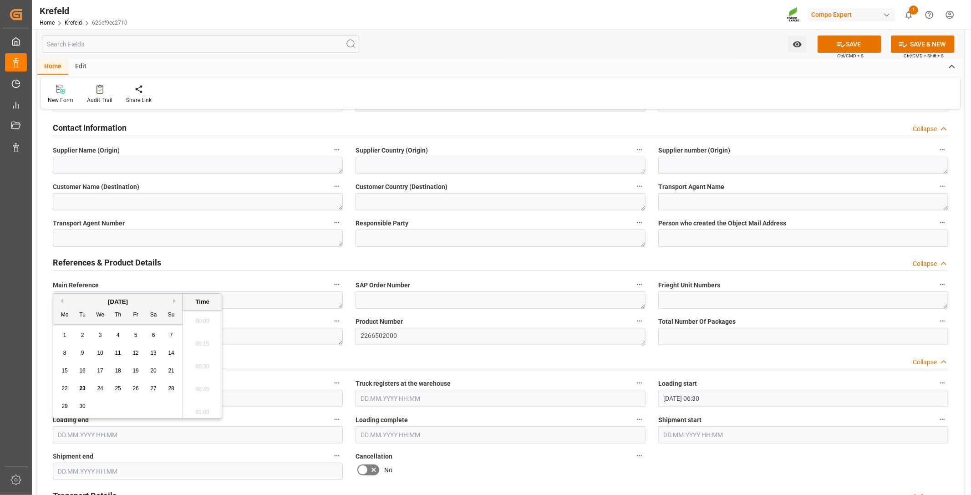
click at [120, 434] on input "text" at bounding box center [198, 434] width 290 height 17
click at [134, 372] on span "19" at bounding box center [135, 370] width 6 height 6
click at [201, 371] on li "14:15" at bounding box center [202, 371] width 39 height 23
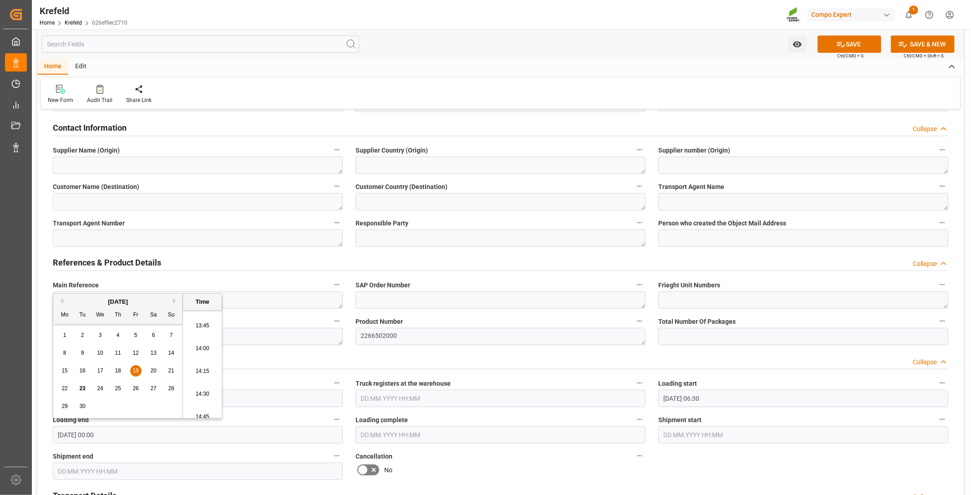
type input "[DATE] 14:15"
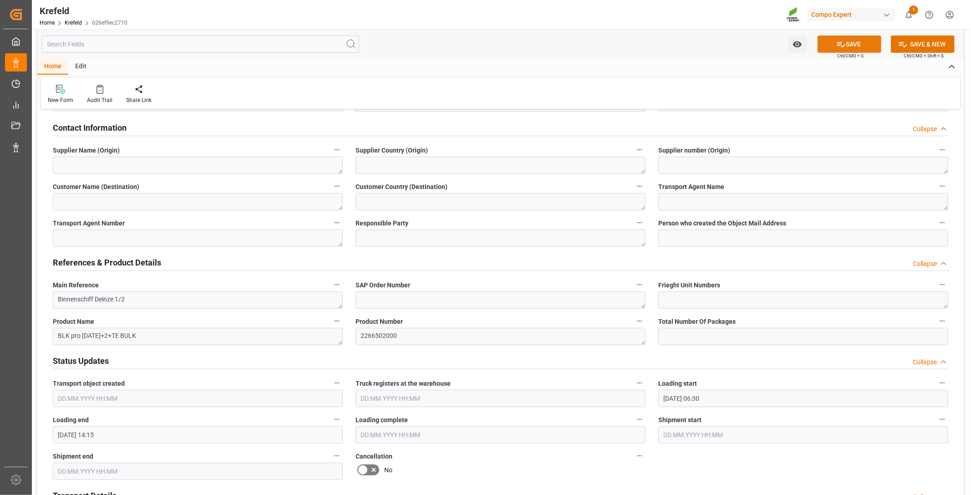
click at [856, 42] on button "SAVE" at bounding box center [849, 43] width 64 height 17
type input "Loading end"
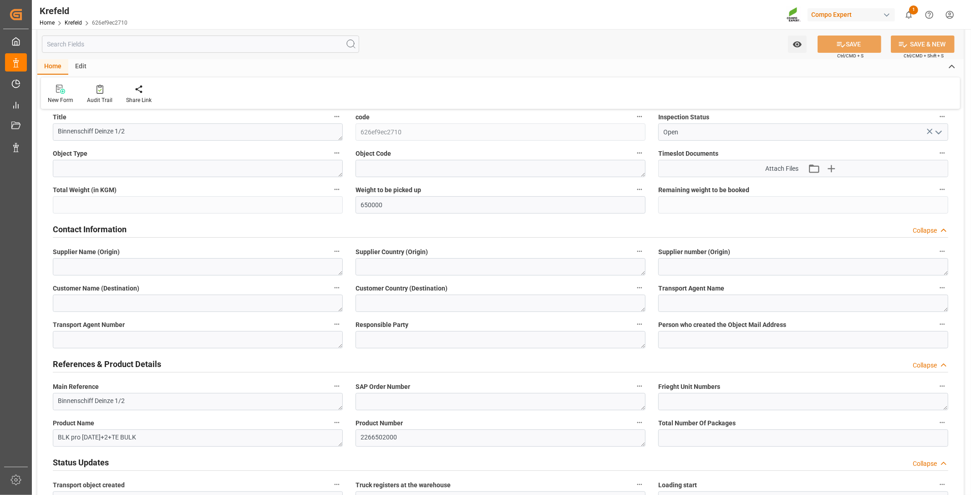
scroll to position [152, 0]
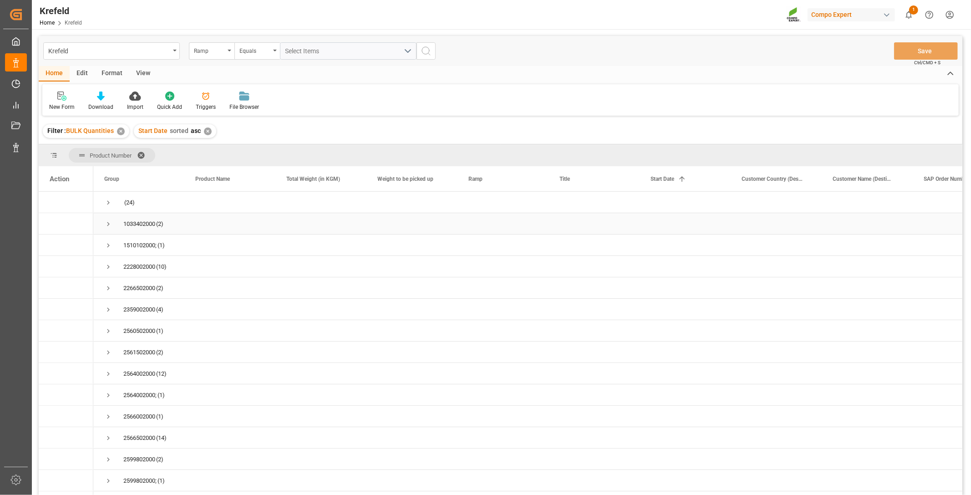
click at [105, 221] on span "Press SPACE to select this row." at bounding box center [108, 224] width 8 height 8
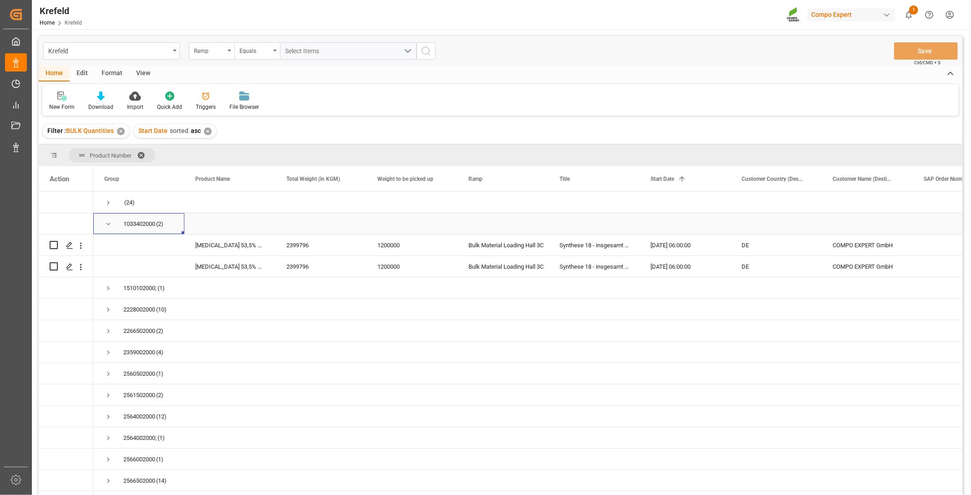
click at [103, 227] on div "1033402000 (2)" at bounding box center [138, 223] width 91 height 21
click at [106, 288] on span "Press SPACE to select this row." at bounding box center [108, 288] width 8 height 8
click at [106, 334] on span "Press SPACE to select this row." at bounding box center [108, 331] width 8 height 8
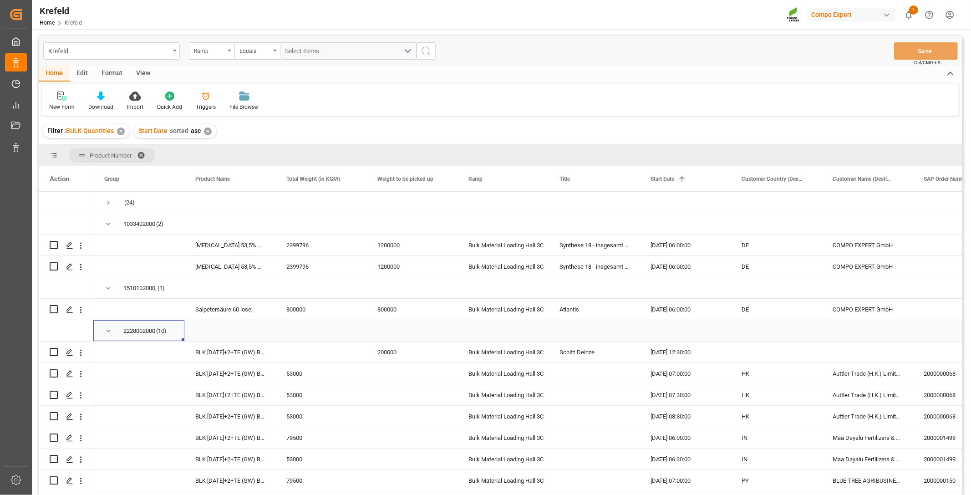
click at [105, 331] on span "Press SPACE to select this row." at bounding box center [108, 331] width 8 height 8
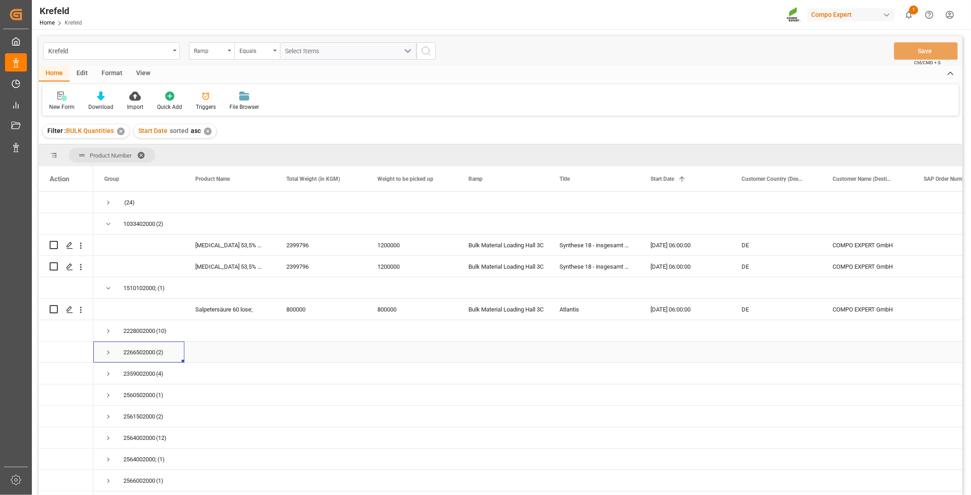
click at [104, 354] on span "Press SPACE to select this row." at bounding box center [108, 352] width 8 height 8
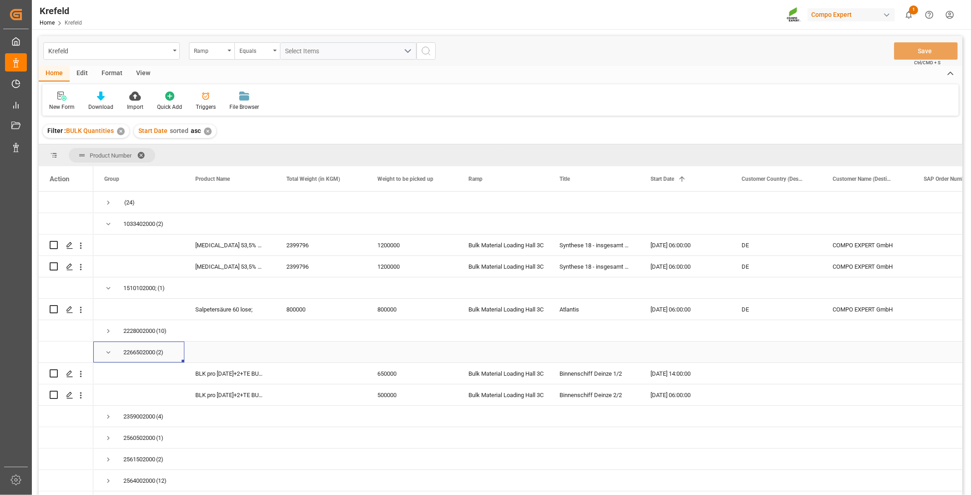
click at [106, 351] on span "Press SPACE to select this row." at bounding box center [108, 352] width 8 height 8
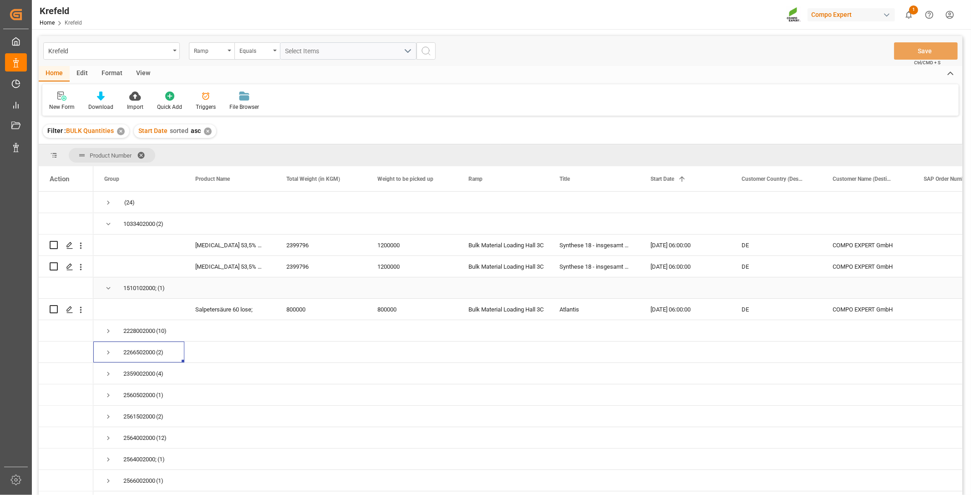
click at [106, 285] on span "Press SPACE to select this row." at bounding box center [108, 288] width 8 height 8
click at [106, 223] on span "Press SPACE to select this row." at bounding box center [108, 224] width 8 height 8
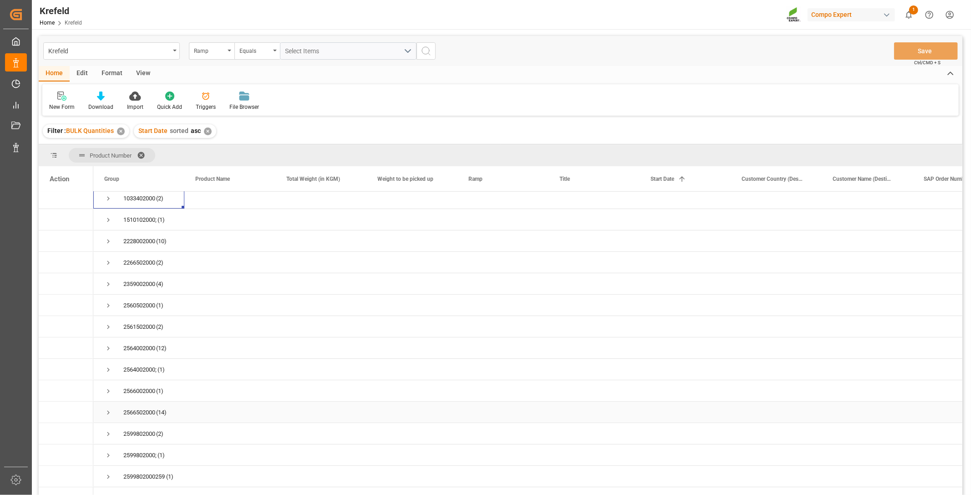
scroll to position [39, 0]
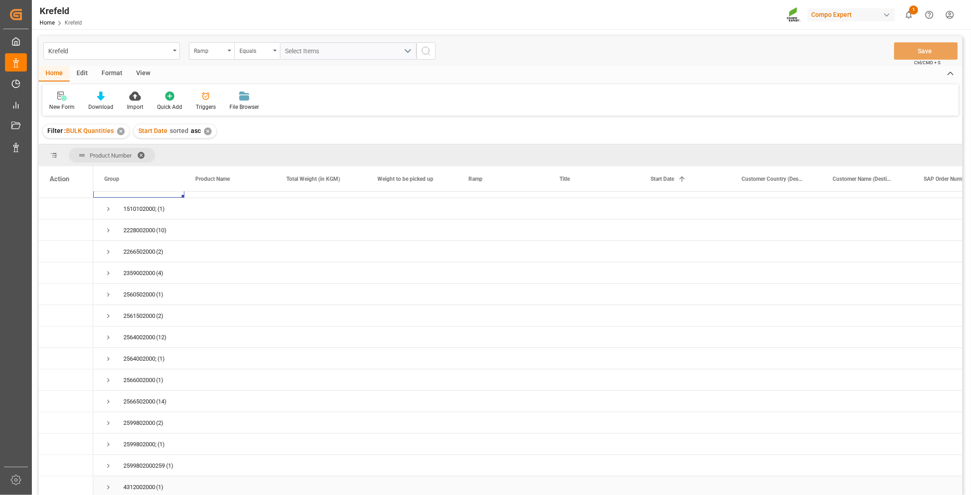
click at [107, 486] on span "Press SPACE to select this row." at bounding box center [108, 487] width 8 height 8
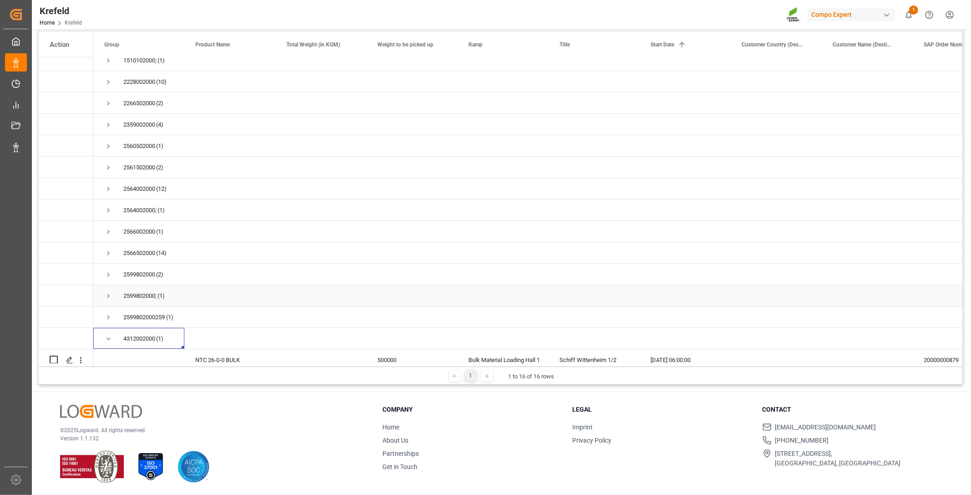
scroll to position [60, 0]
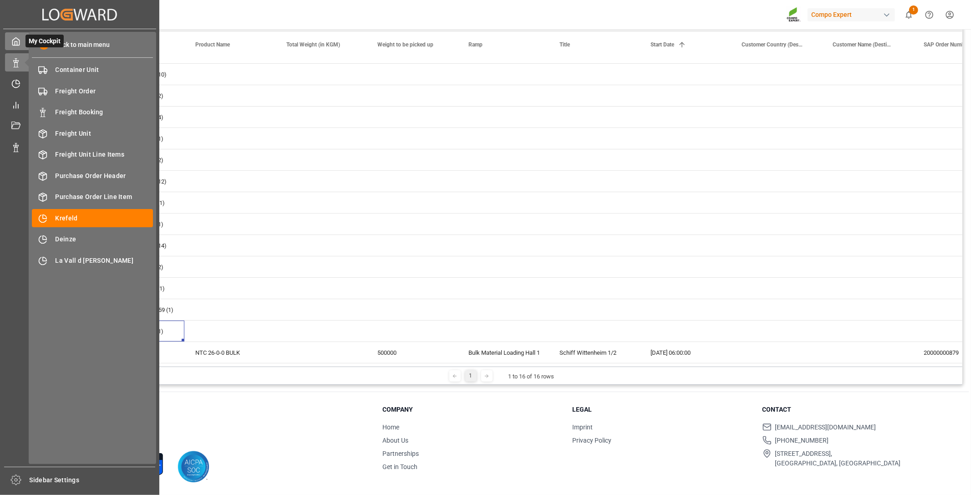
click at [20, 42] on div "My Cockpit My Cockpit" at bounding box center [79, 41] width 149 height 18
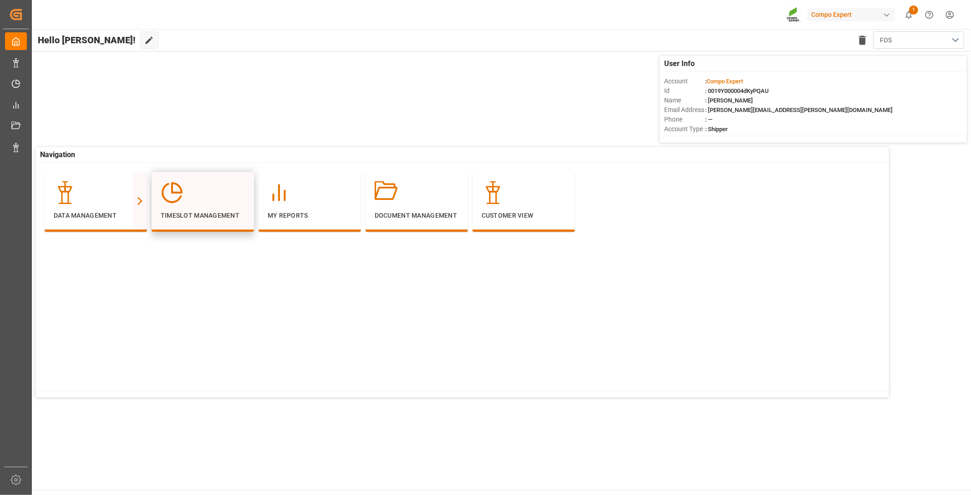
click at [201, 191] on div at bounding box center [203, 192] width 84 height 23
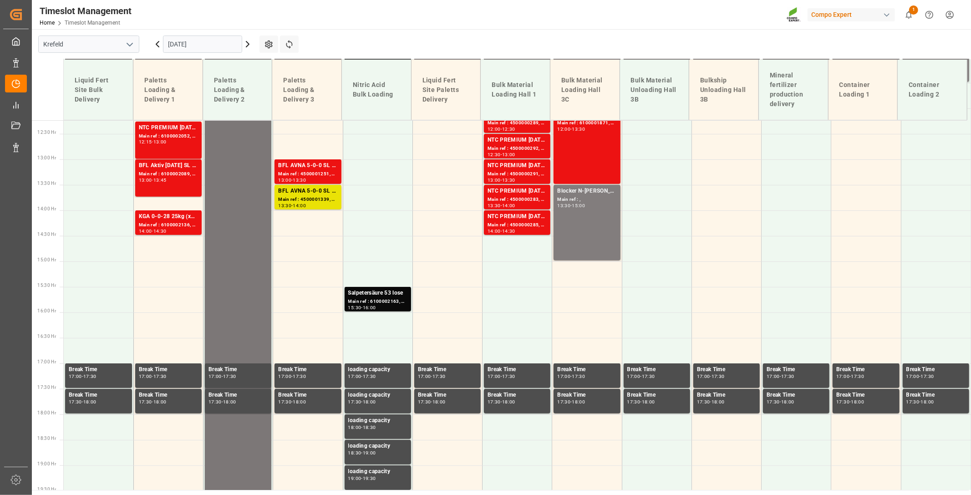
scroll to position [634, 0]
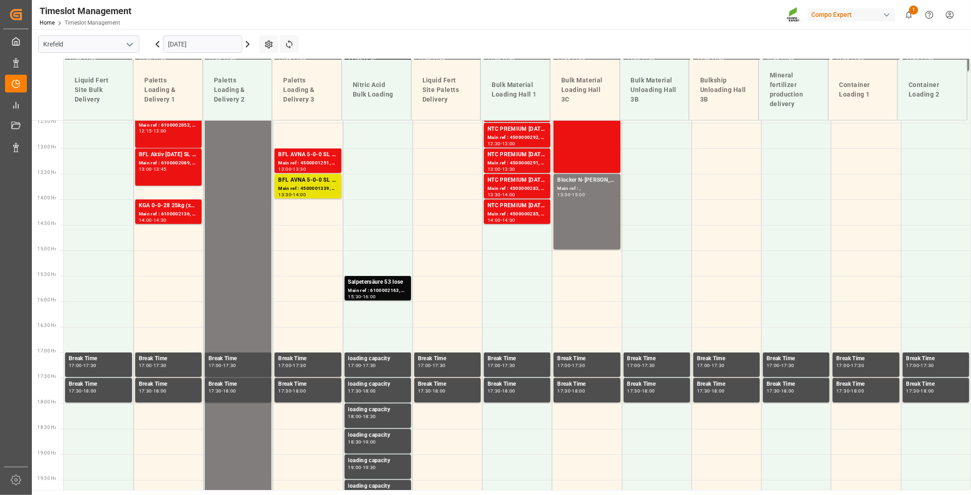
click at [206, 44] on input "[DATE]" at bounding box center [202, 43] width 79 height 17
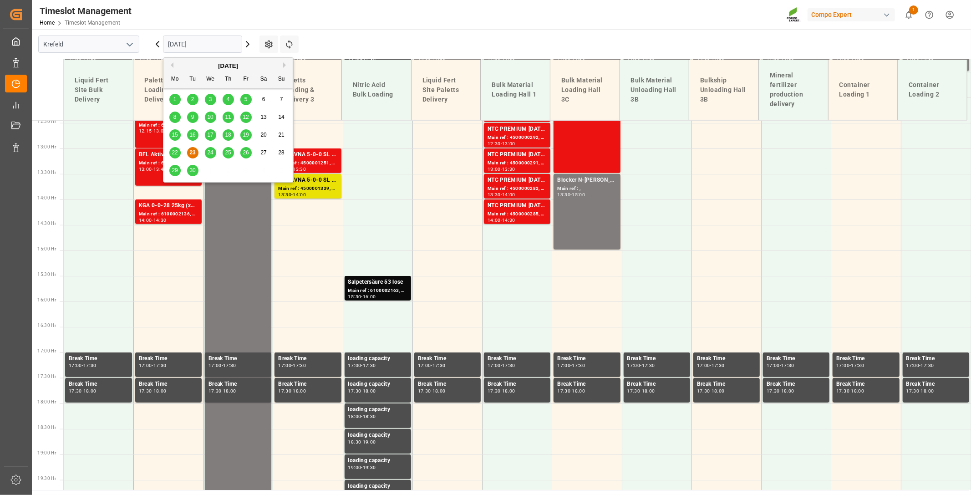
click at [175, 169] on span "29" at bounding box center [175, 170] width 6 height 6
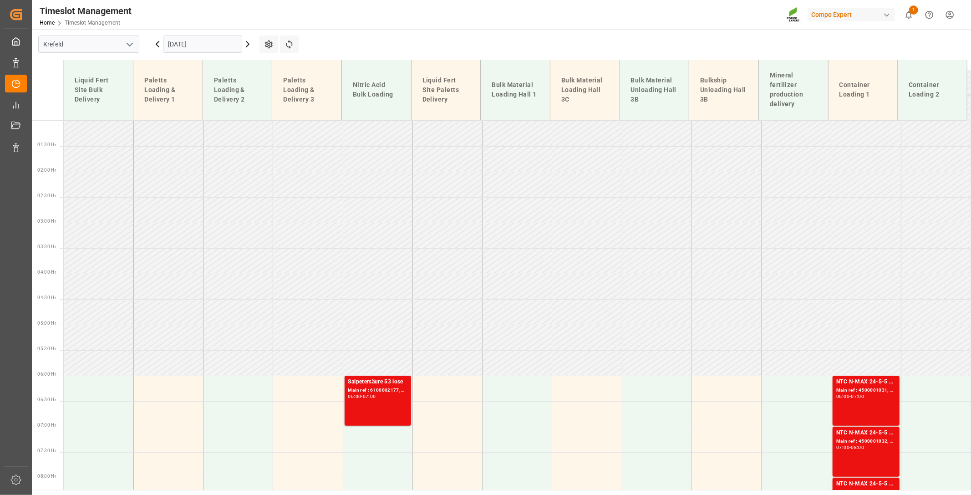
scroll to position [202, 0]
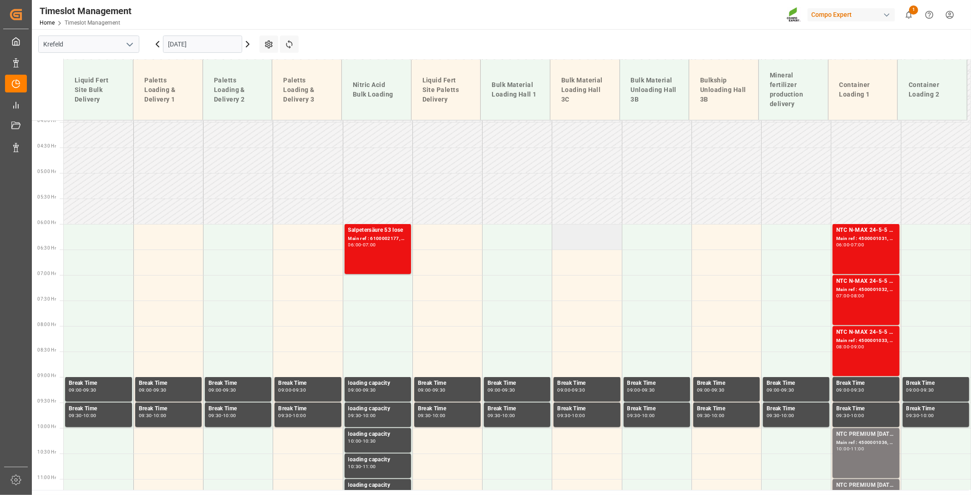
click at [579, 234] on td at bounding box center [587, 236] width 70 height 25
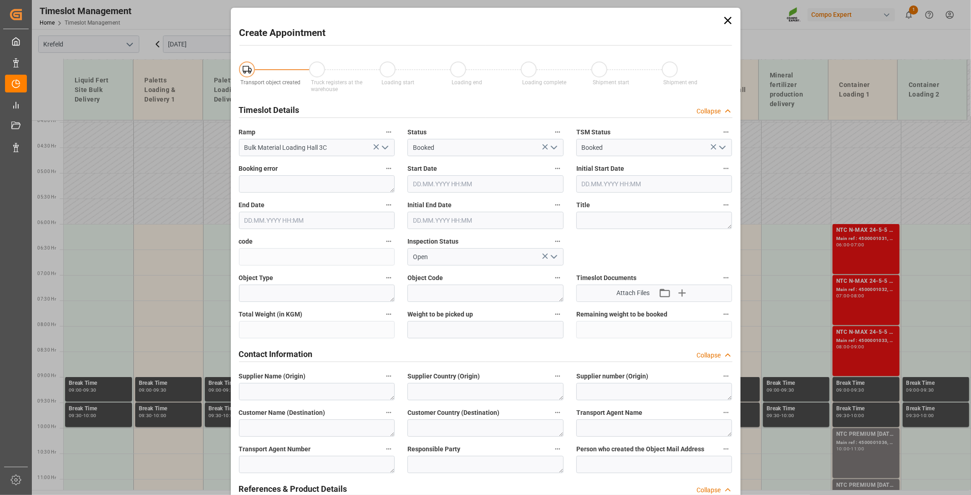
type input "[DATE] 06:00"
type input "[DATE] 06:30"
click at [587, 224] on textarea at bounding box center [654, 220] width 156 height 17
type textarea "NPK GOLD Deinze"
drag, startPoint x: 457, startPoint y: 320, endPoint x: 478, endPoint y: 322, distance: 20.5
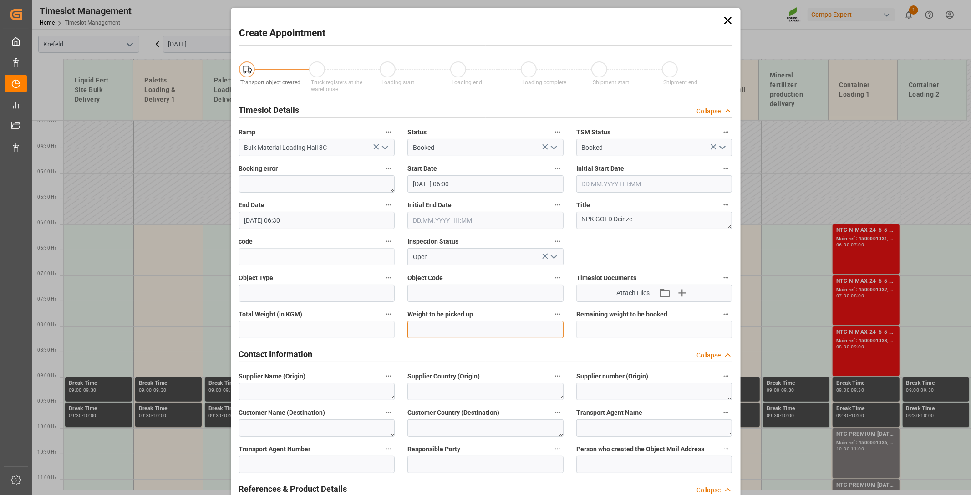
click at [457, 321] on input "text" at bounding box center [485, 329] width 156 height 17
type input "950000"
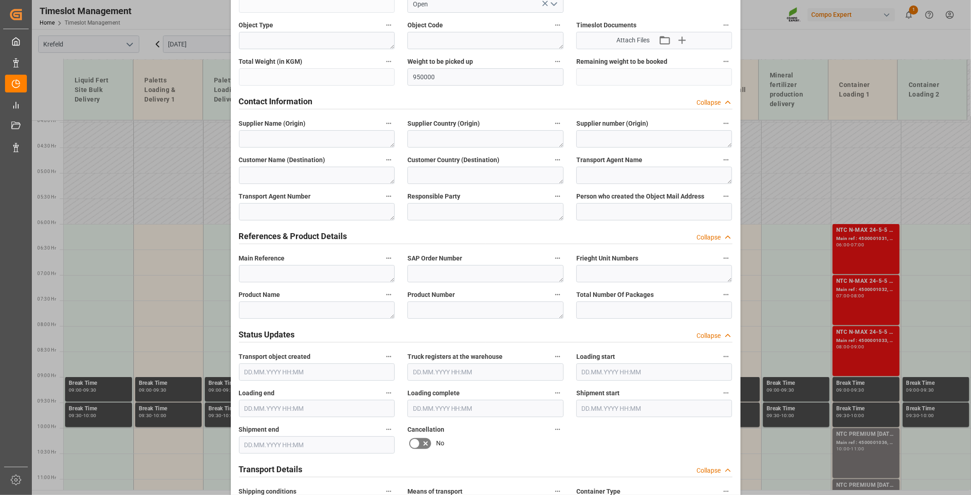
scroll to position [303, 0]
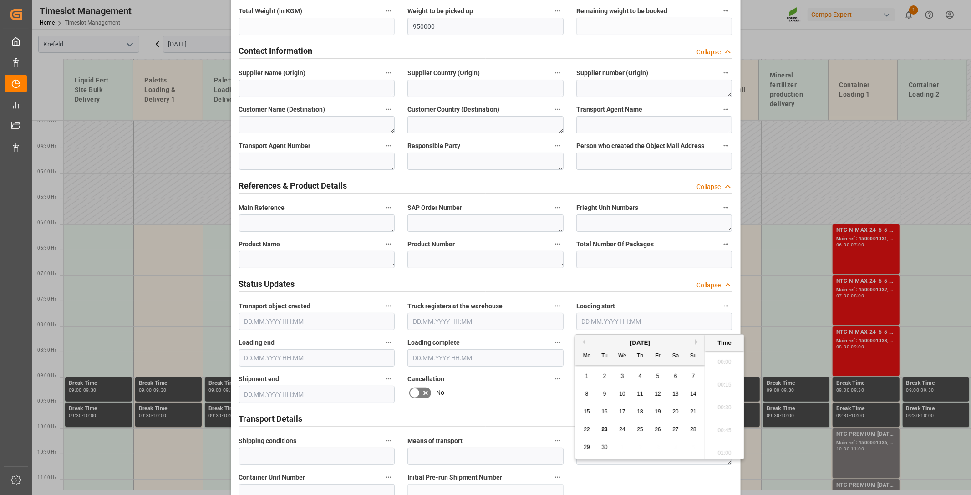
click at [701, 322] on input "text" at bounding box center [654, 321] width 156 height 17
click at [585, 378] on span "1" at bounding box center [586, 376] width 3 height 6
click at [728, 372] on li "06:00" at bounding box center [724, 374] width 39 height 23
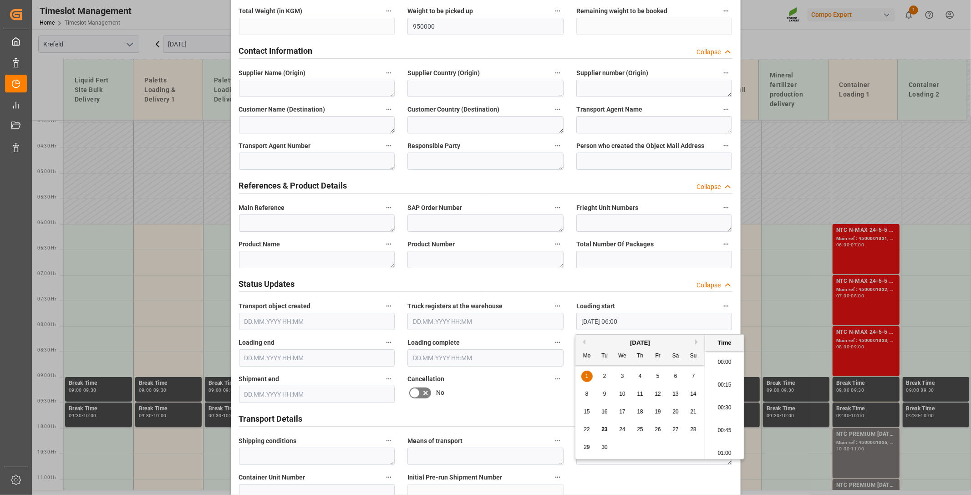
click at [680, 325] on input "[DATE] 06:00" at bounding box center [654, 321] width 156 height 17
click at [644, 325] on input "[DATE] 06:00" at bounding box center [654, 321] width 156 height 17
type input "0"
click at [489, 281] on div "Status Updates Collapse" at bounding box center [485, 282] width 493 height 17
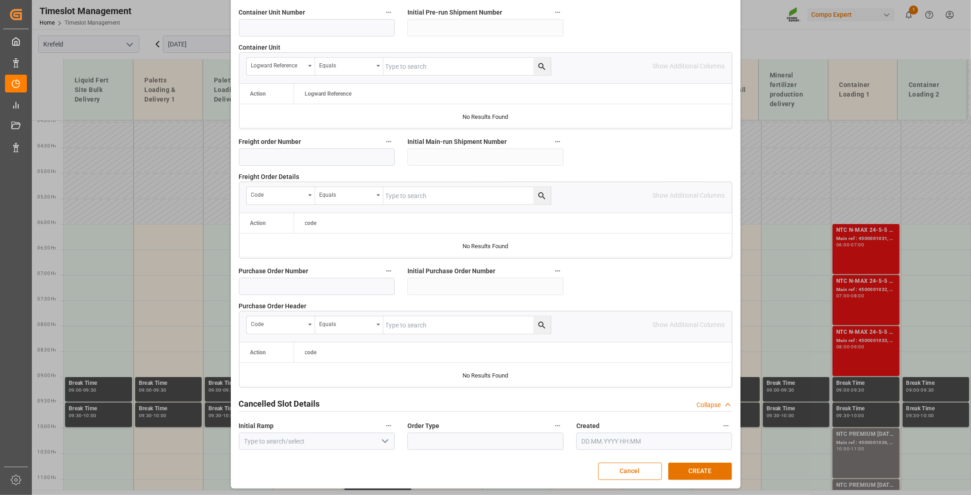
scroll to position [660, 0]
click at [714, 468] on button "CREATE" at bounding box center [700, 469] width 64 height 17
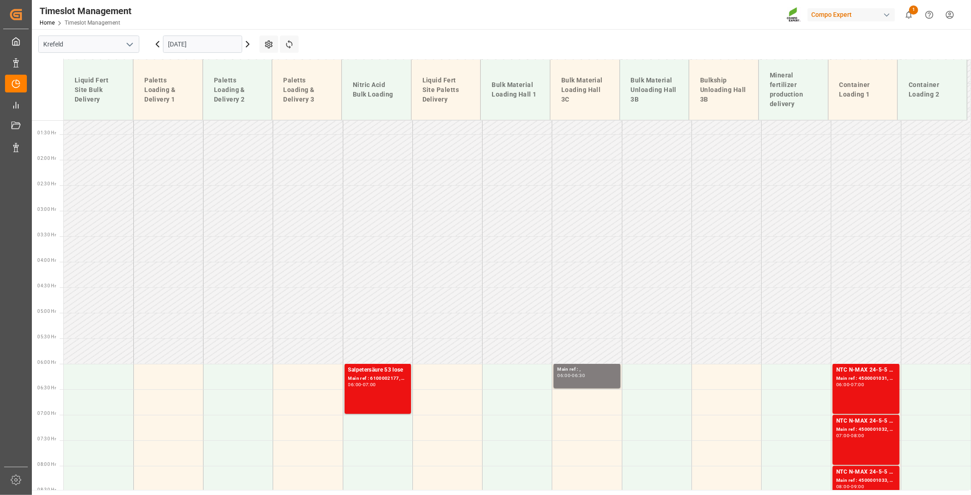
scroll to position [152, 0]
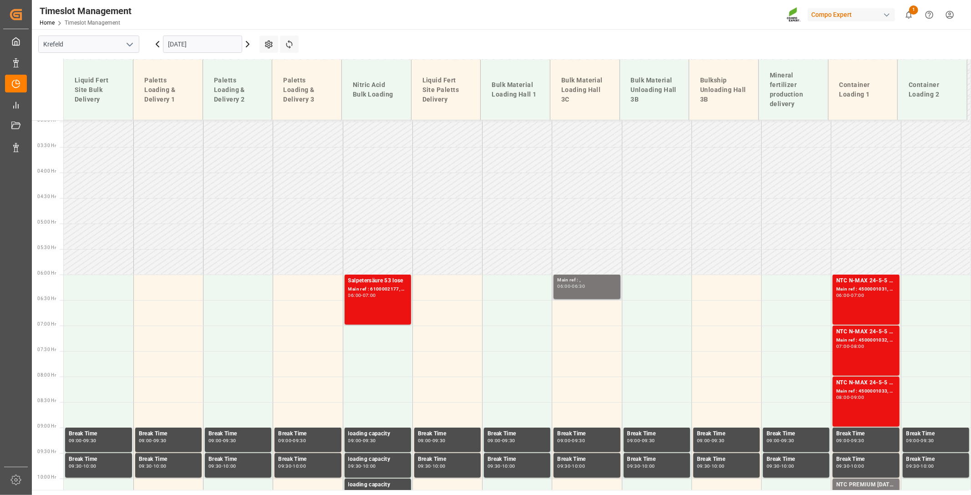
click at [603, 284] on div "06:00 - 06:30" at bounding box center [586, 286] width 59 height 5
click at [560, 284] on div "06:00" at bounding box center [563, 286] width 13 height 4
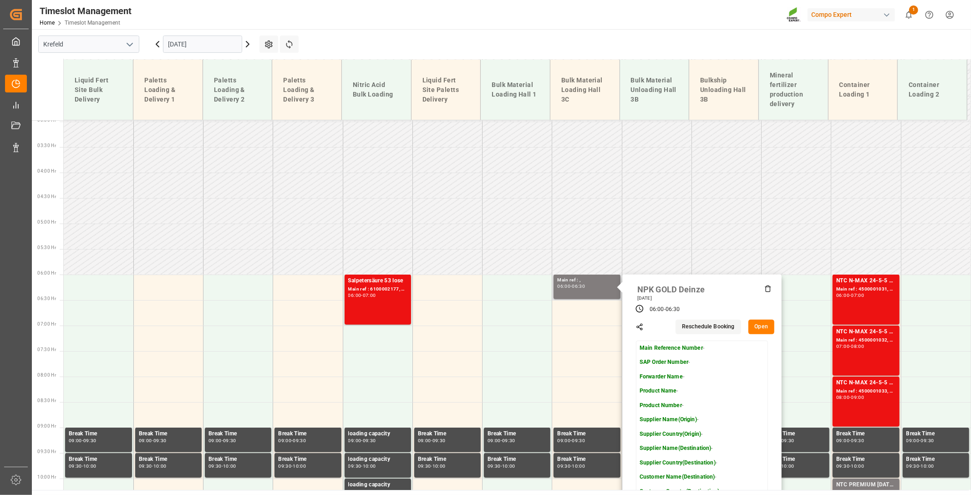
click at [762, 325] on button "Open" at bounding box center [761, 326] width 26 height 15
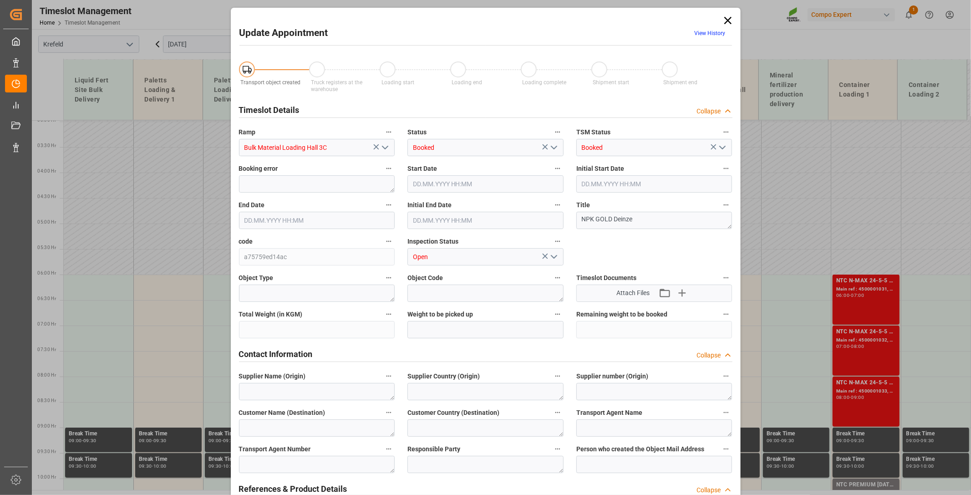
type input "950000"
type input "[DATE] 06:00"
type input "[DATE] 06:30"
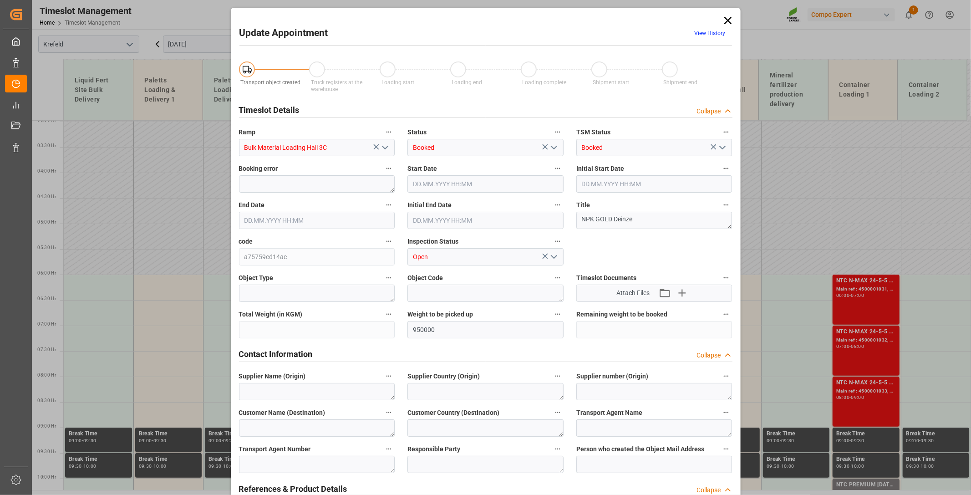
type input "[DATE] 11:11"
click at [370, 222] on input "[DATE] 06:30" at bounding box center [317, 220] width 156 height 17
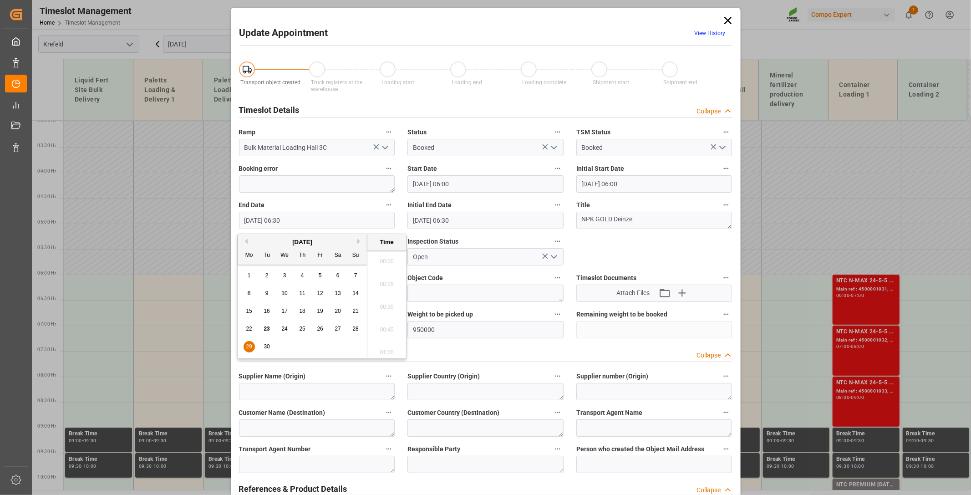
scroll to position [549, 0]
click at [492, 208] on label "Initial End Date" at bounding box center [485, 205] width 156 height 13
click at [552, 208] on button "Initial End Date" at bounding box center [558, 205] width 12 height 12
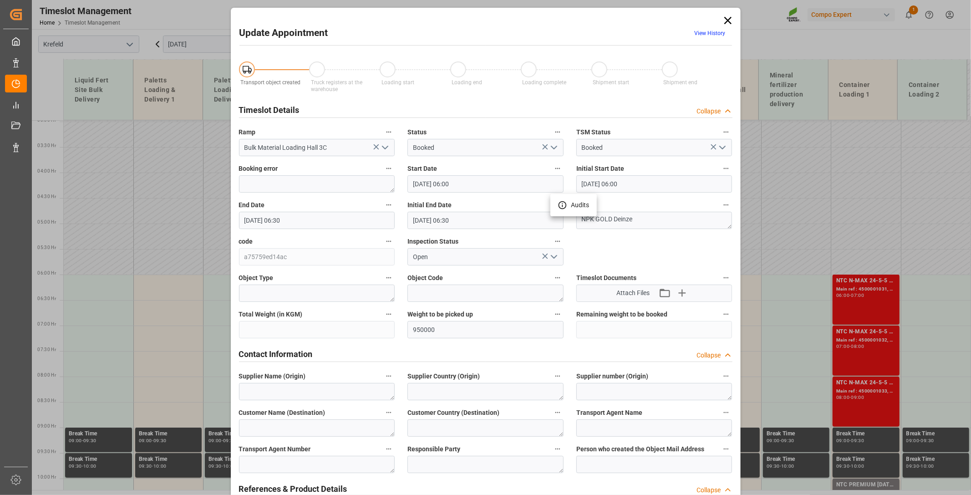
click at [479, 220] on div at bounding box center [485, 247] width 971 height 495
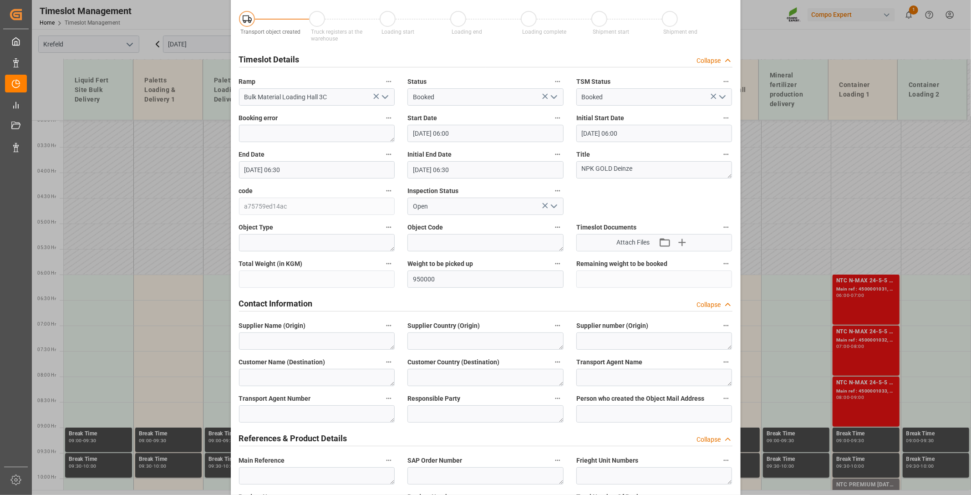
click at [304, 171] on input "[DATE] 06:30" at bounding box center [317, 169] width 156 height 17
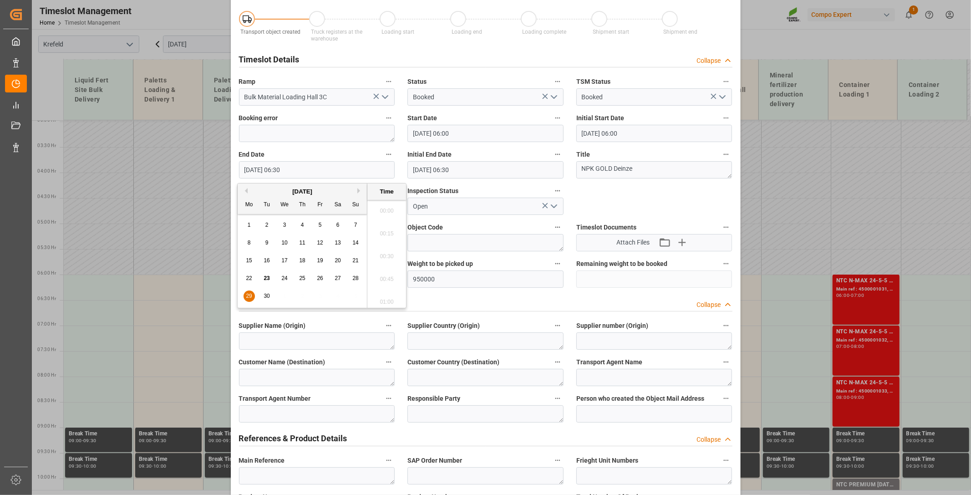
scroll to position [549, 0]
click at [244, 297] on div "29" at bounding box center [248, 296] width 11 height 11
click at [265, 298] on span "30" at bounding box center [266, 296] width 6 height 6
type input "[DATE] 06:30"
click at [421, 52] on div "Timeslot Details Collapse" at bounding box center [485, 58] width 493 height 17
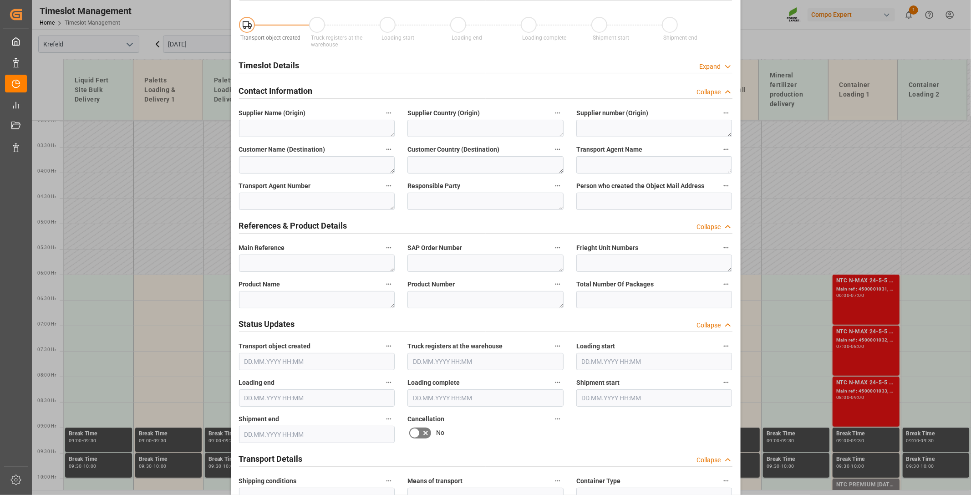
scroll to position [0, 0]
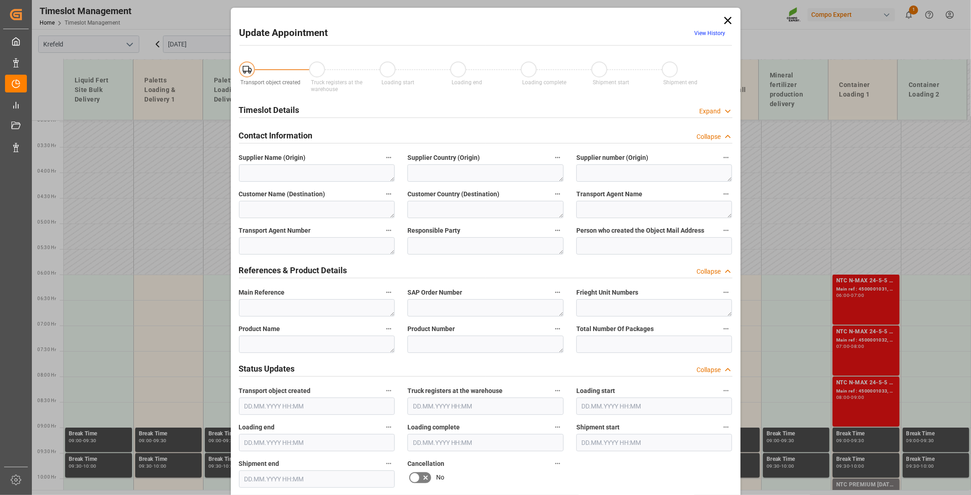
click at [728, 16] on icon at bounding box center [727, 20] width 13 height 13
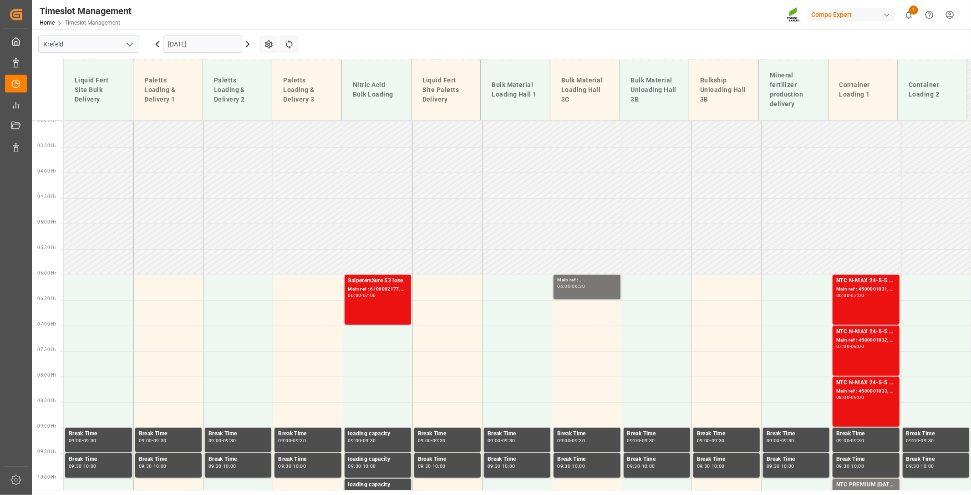
click at [564, 288] on div "06:00 - 06:30" at bounding box center [586, 286] width 59 height 5
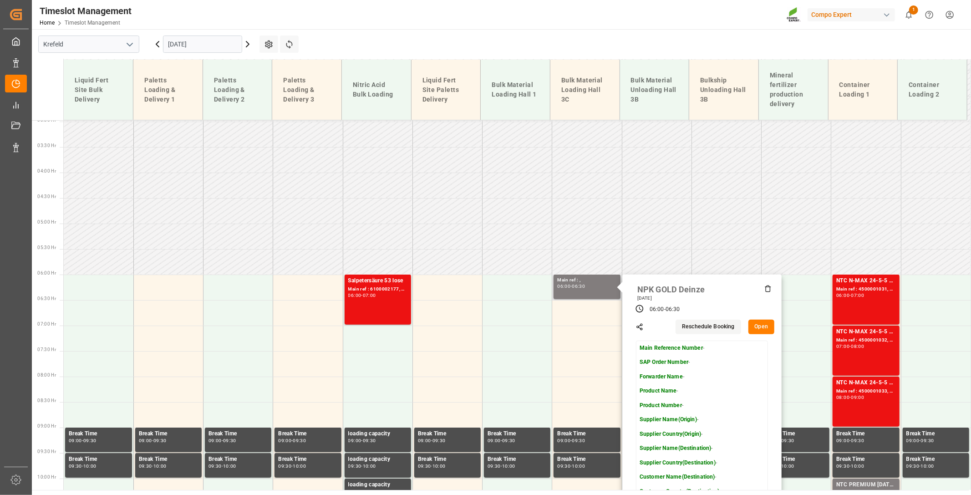
click at [763, 328] on button "Open" at bounding box center [761, 326] width 26 height 15
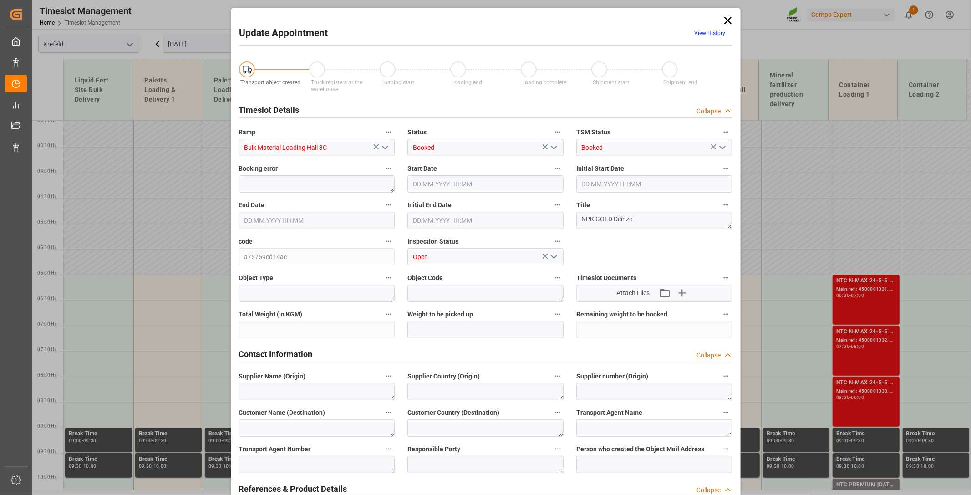
type input "Bulk Material Loading Hall 3C"
type input "Booked"
type textarea "NPK GOLD Deinze"
type input "a75759ed14ac"
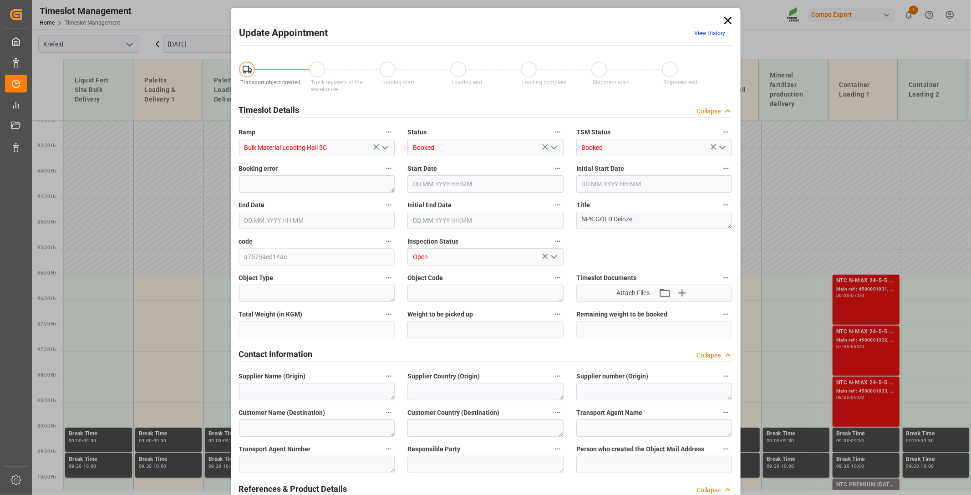
type input "Open"
type input "Bulk Material Loading Hall 3C"
type input "950000"
type input "[DATE] 06:00"
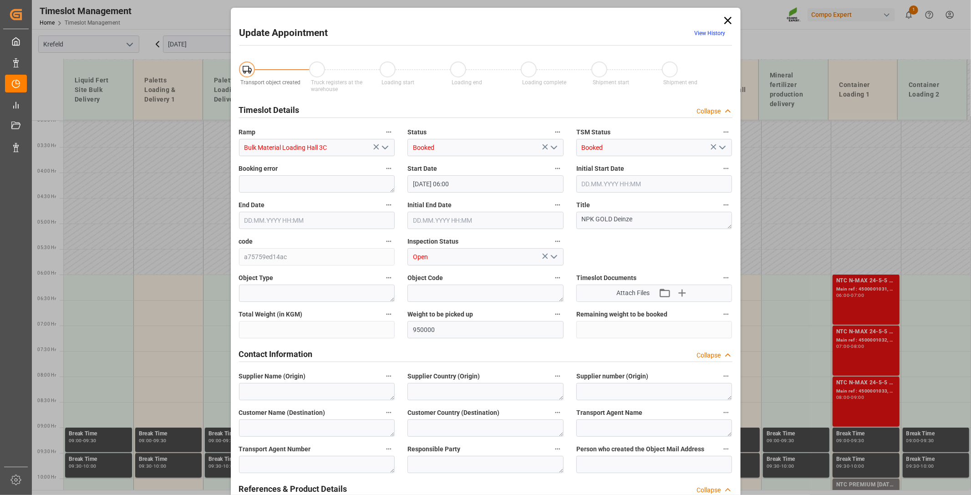
type input "[DATE] 06:30"
type input "[DATE] 11:11"
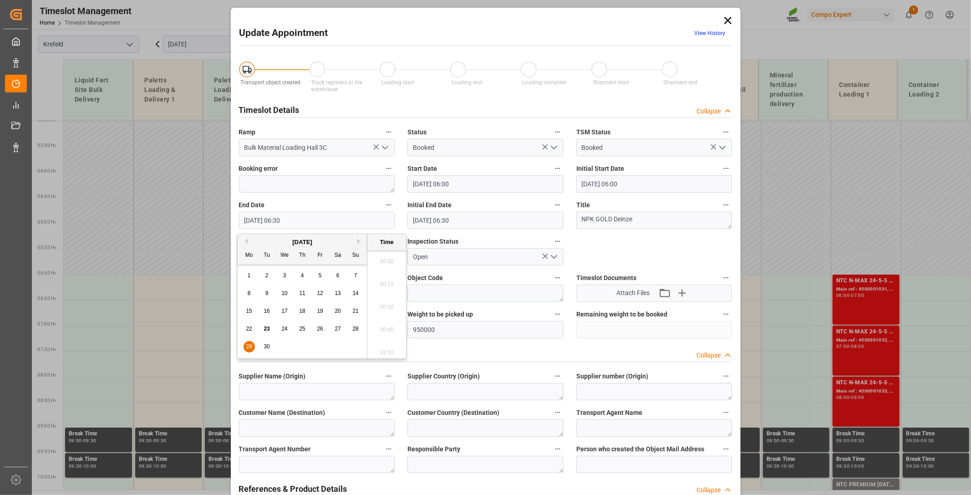
click at [301, 224] on input "[DATE] 06:30" at bounding box center [317, 220] width 156 height 17
click at [248, 347] on span "29" at bounding box center [249, 346] width 6 height 6
click at [387, 344] on li "21:30" at bounding box center [386, 345] width 39 height 23
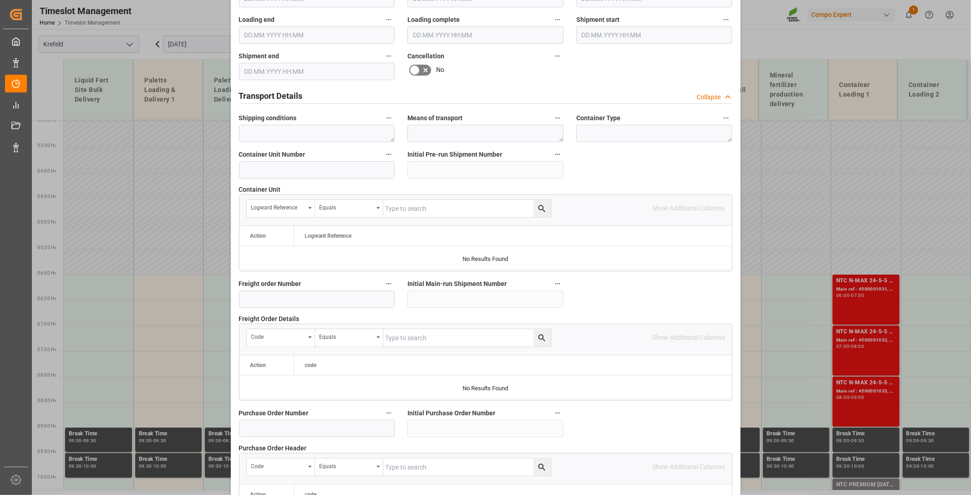
scroll to position [769, 0]
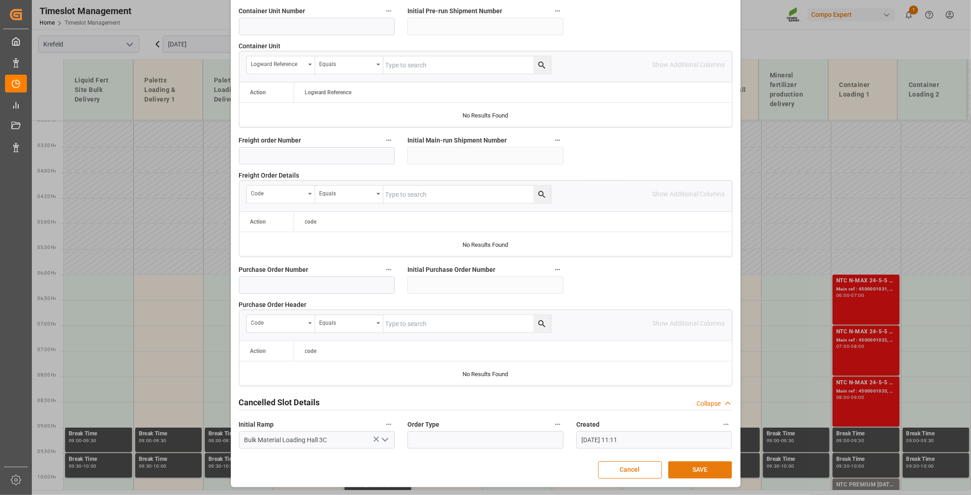
click at [725, 470] on button "SAVE" at bounding box center [700, 469] width 64 height 17
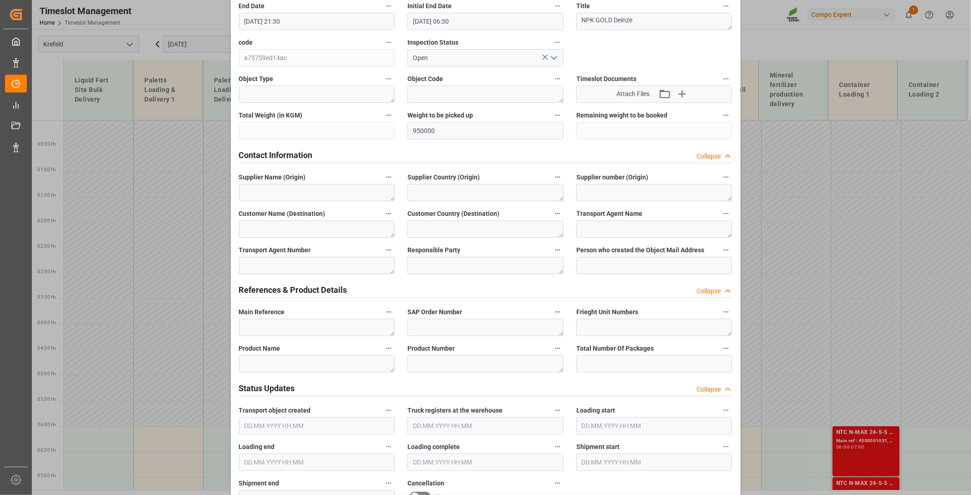
scroll to position [162, 0]
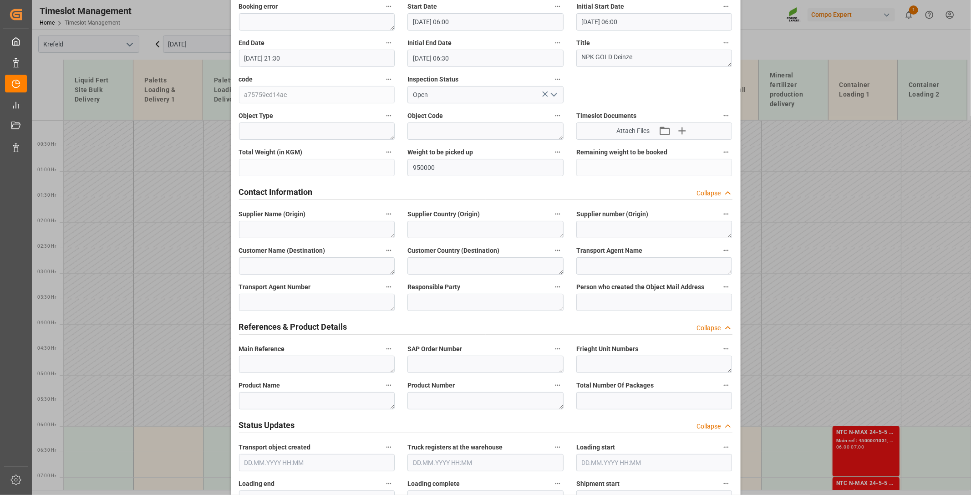
click at [319, 55] on input "[DATE] 21:30" at bounding box center [317, 58] width 156 height 17
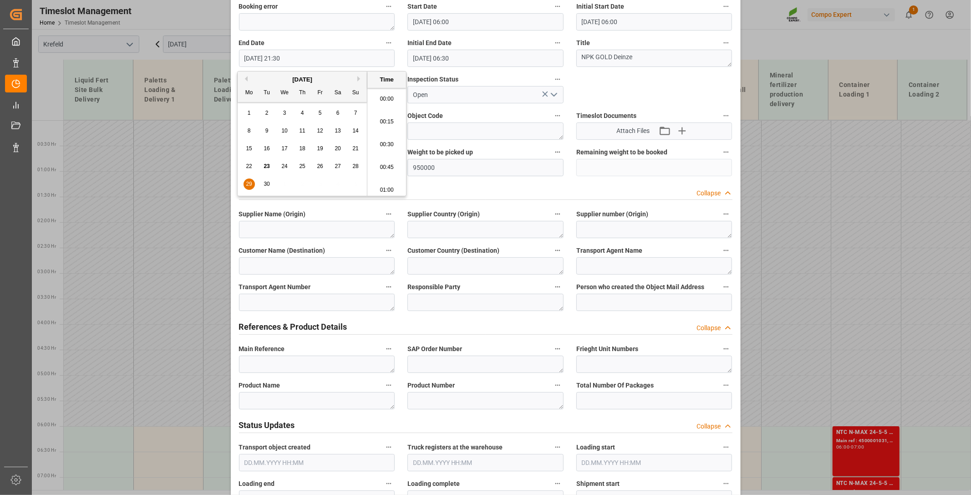
scroll to position [1914, 0]
click at [383, 120] on li "21:15" at bounding box center [386, 119] width 39 height 23
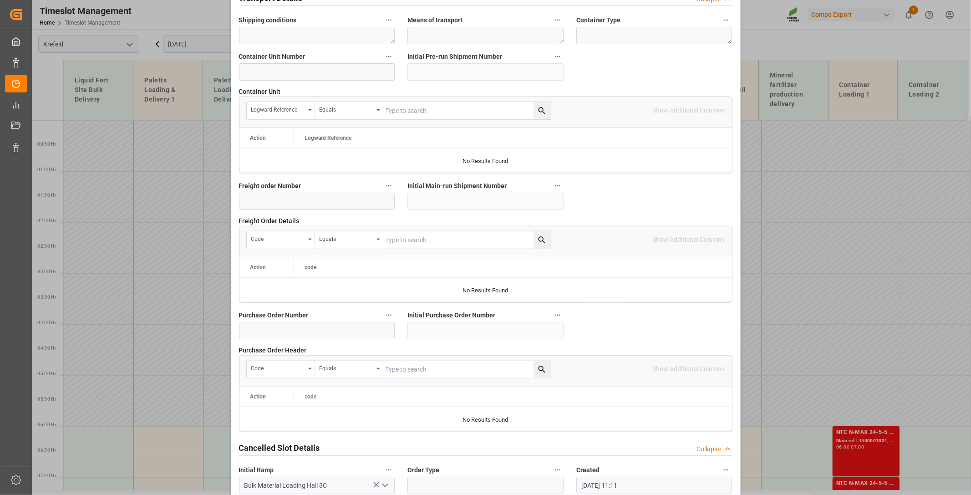
scroll to position [769, 0]
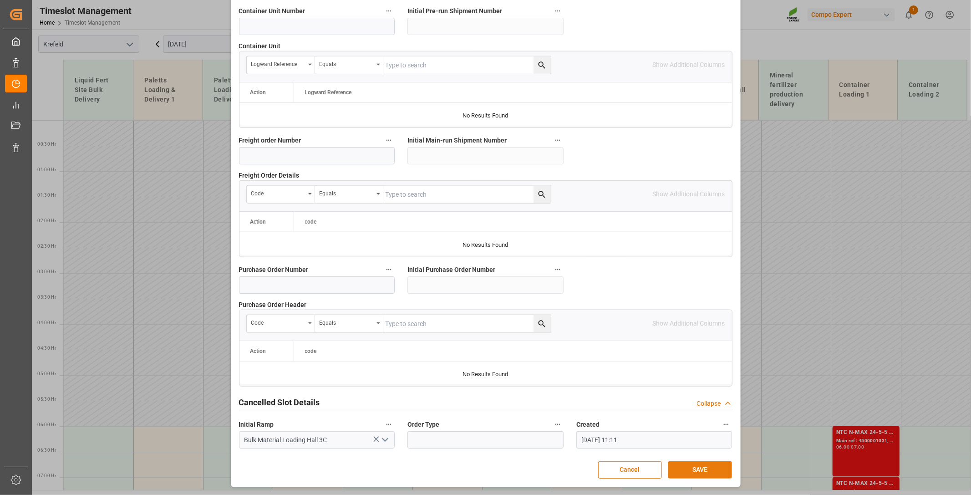
click at [709, 469] on button "SAVE" at bounding box center [700, 469] width 64 height 17
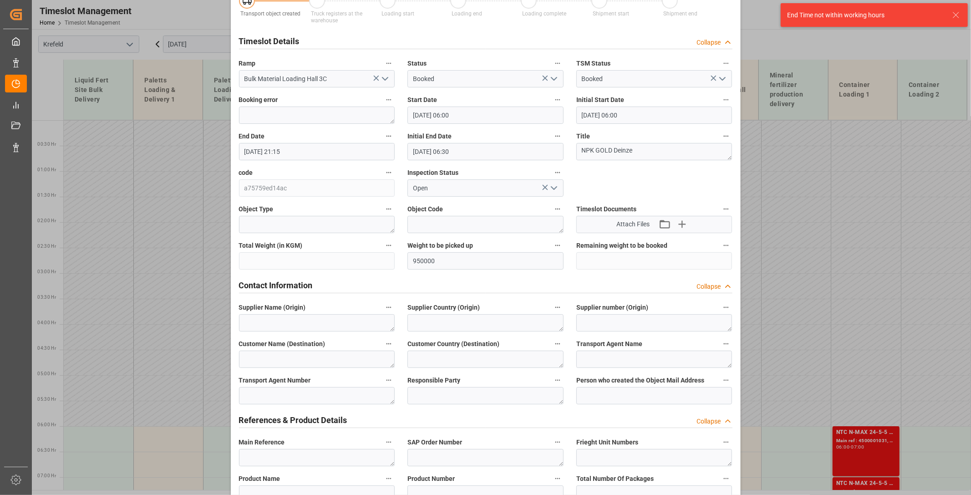
scroll to position [61, 0]
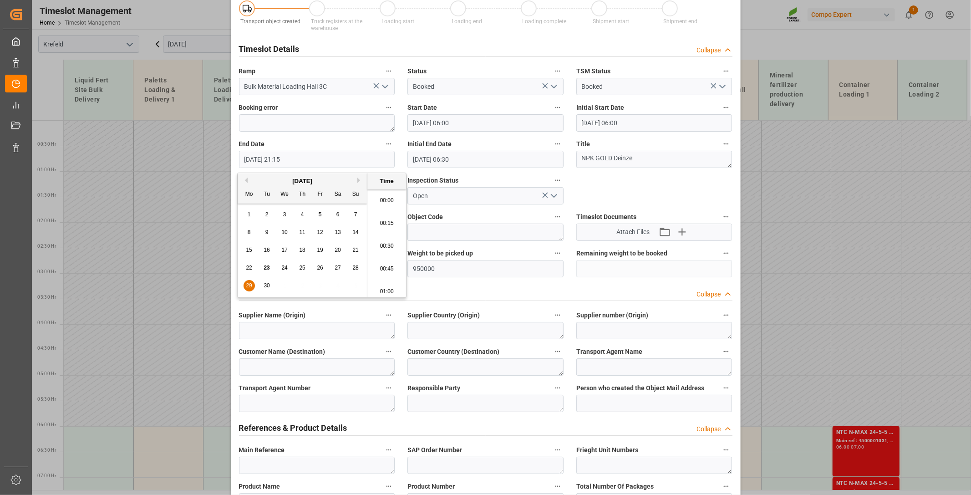
drag, startPoint x: 324, startPoint y: 162, endPoint x: 354, endPoint y: 160, distance: 29.6
click at [325, 162] on input "[DATE] 21:15" at bounding box center [317, 159] width 156 height 17
click at [393, 221] on li "21:00" at bounding box center [386, 220] width 39 height 23
type input "[DATE] 21:00"
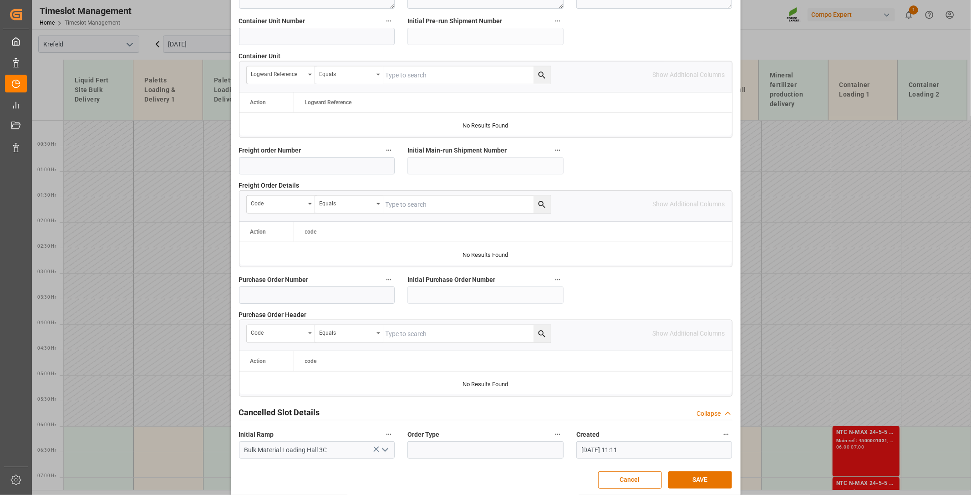
scroll to position [769, 0]
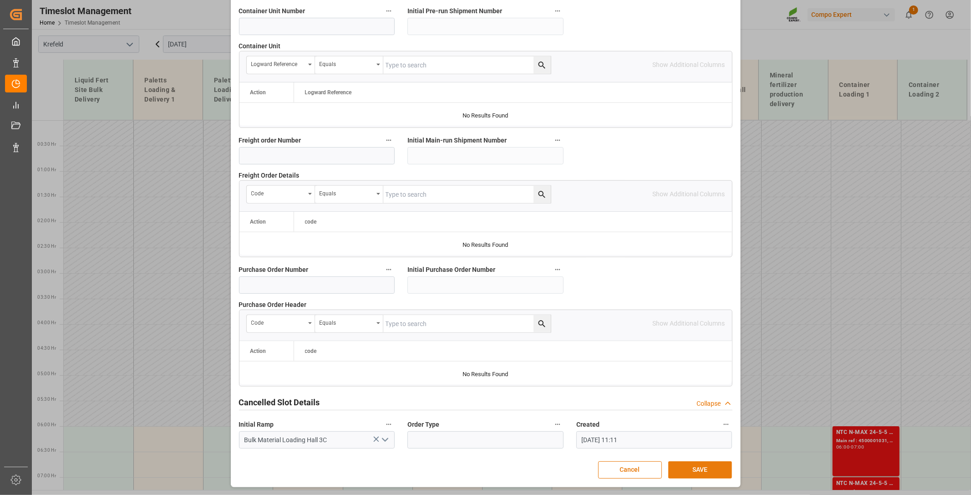
click at [711, 466] on button "SAVE" at bounding box center [700, 469] width 64 height 17
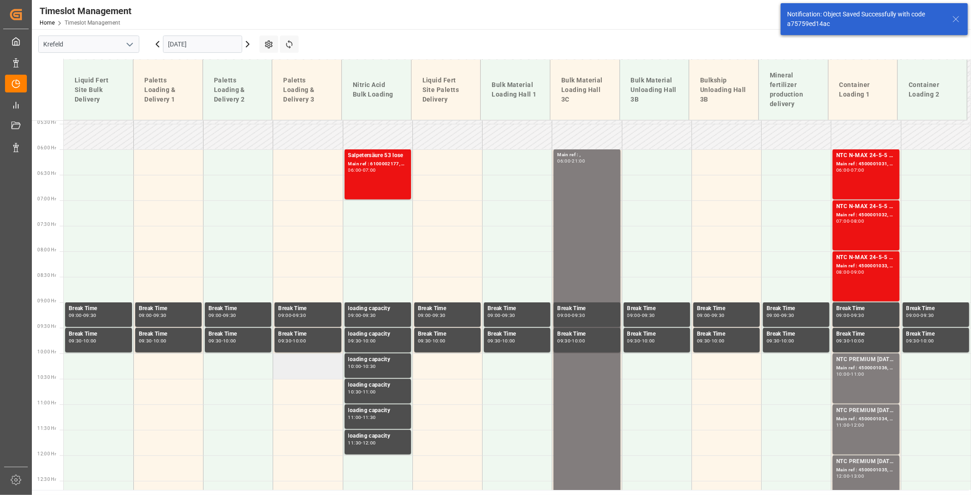
scroll to position [278, 0]
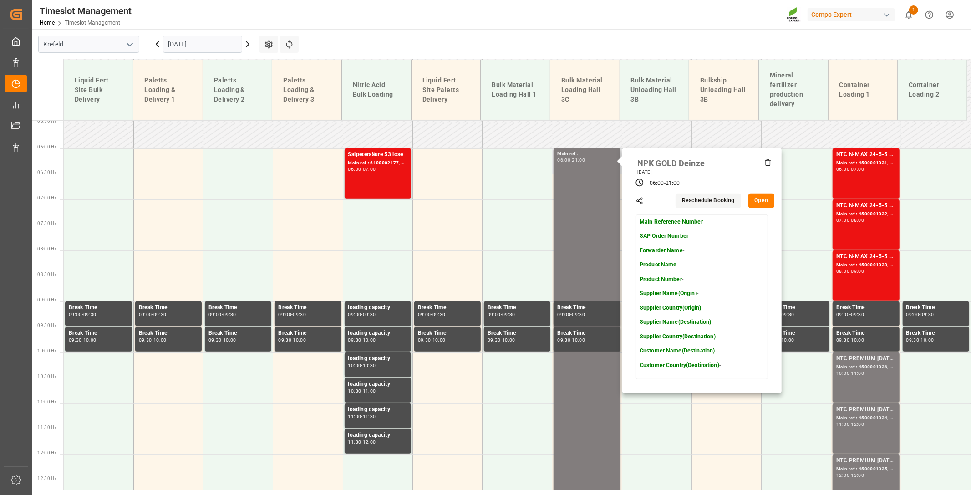
click at [763, 202] on button "Open" at bounding box center [761, 200] width 26 height 15
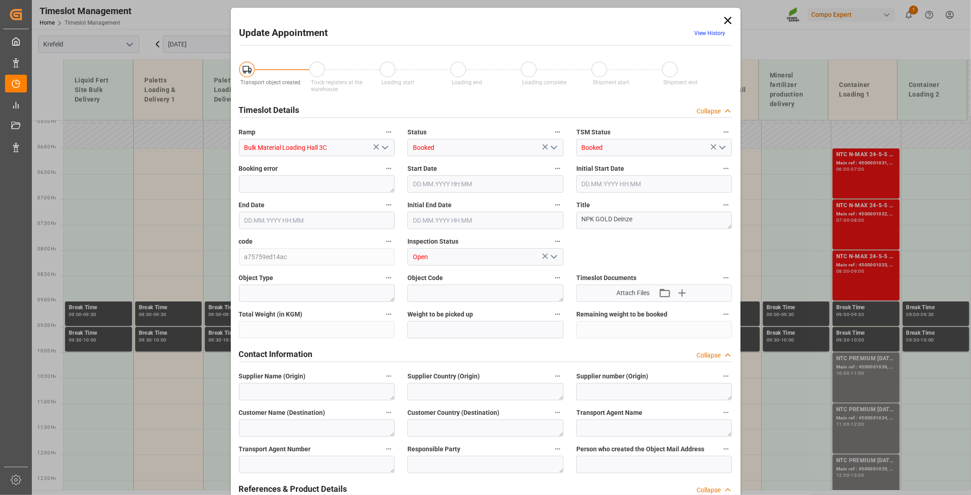
type input "950000"
type input "[DATE] 06:00"
type input "[DATE] 21:00"
type input "[DATE] 06:30"
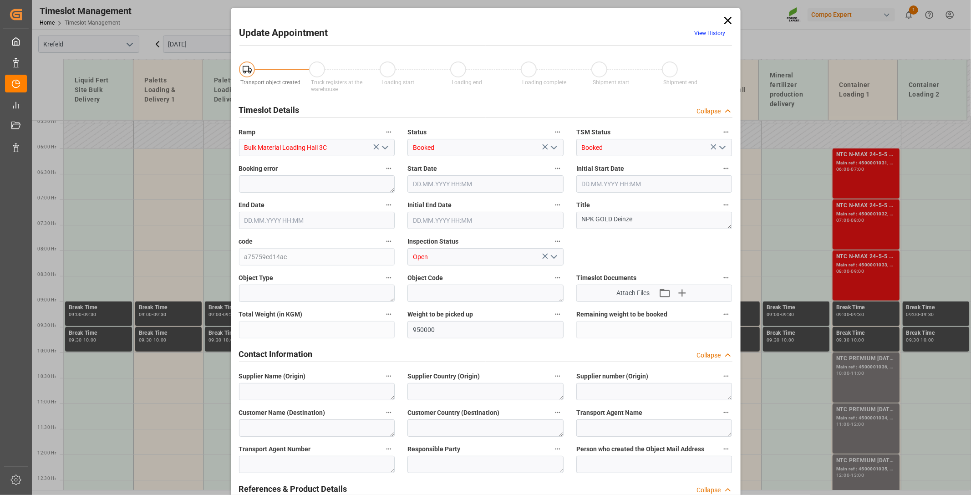
type input "[DATE] 11:11"
click at [262, 288] on textarea at bounding box center [317, 292] width 156 height 17
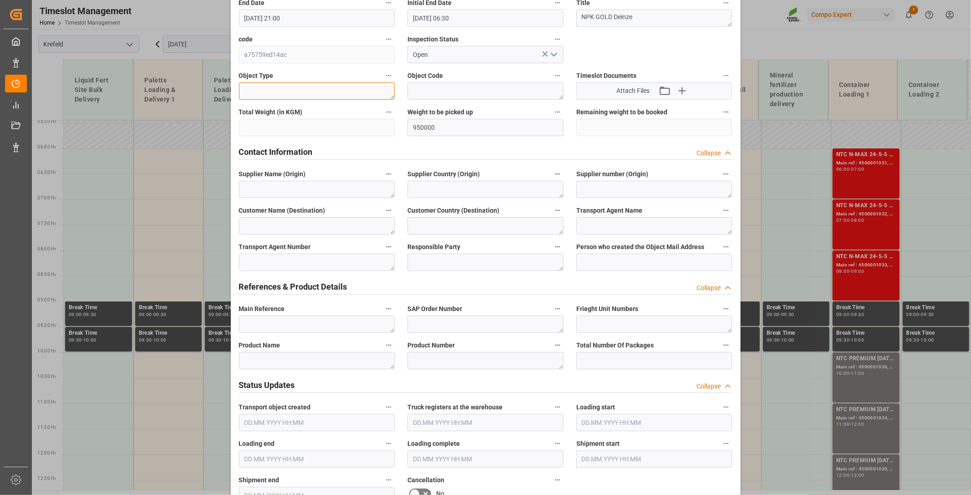
scroll to position [253, 0]
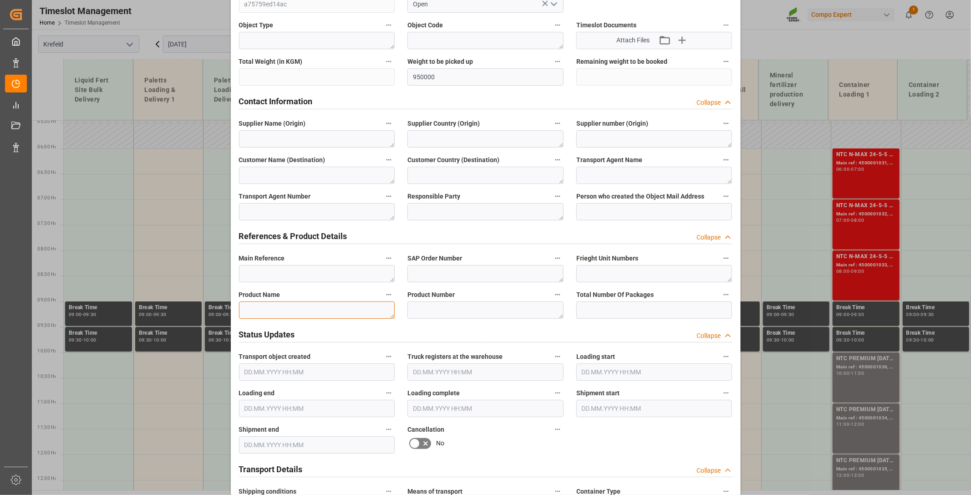
click at [321, 312] on textarea at bounding box center [317, 309] width 156 height 17
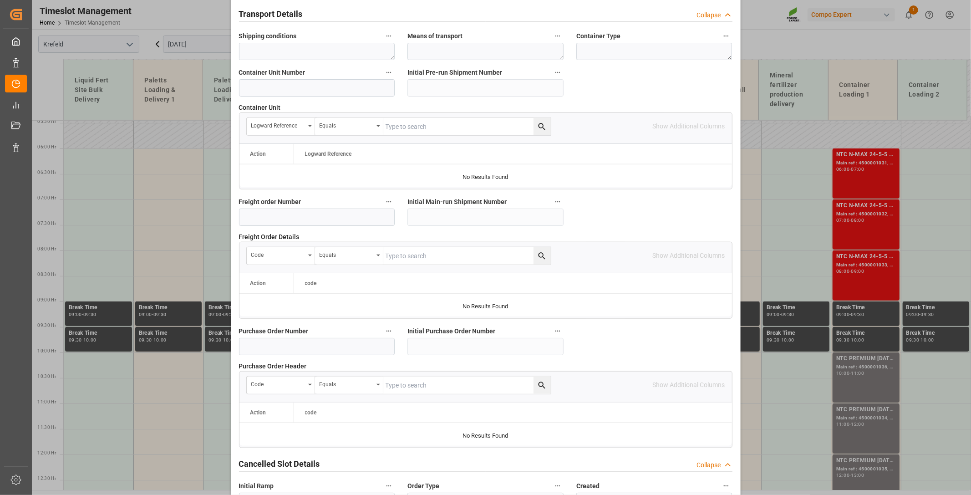
scroll to position [769, 0]
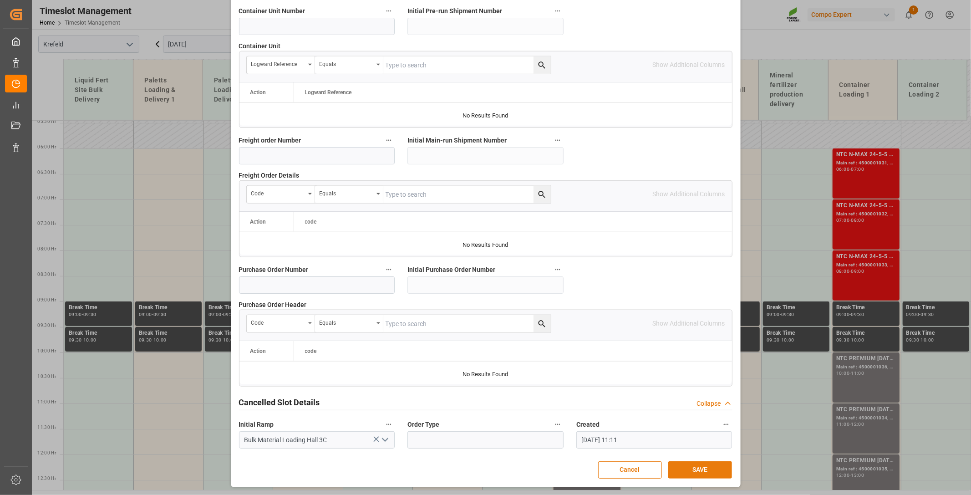
type textarea "NPK Gold"
click at [701, 469] on button "SAVE" at bounding box center [700, 469] width 64 height 17
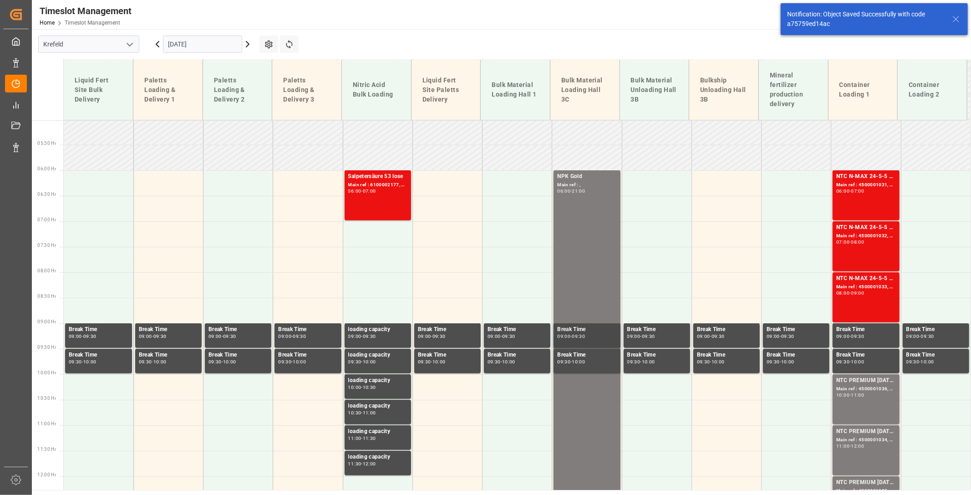
scroll to position [278, 0]
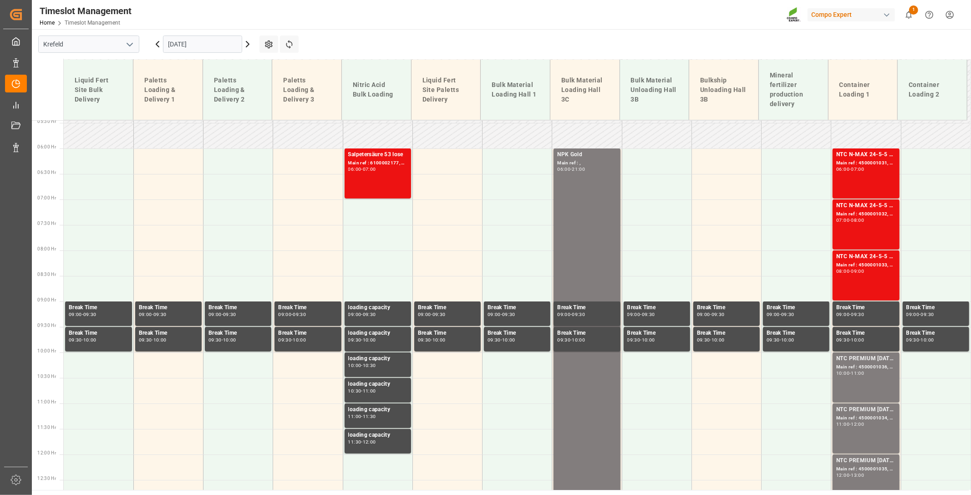
click at [190, 44] on input "[DATE]" at bounding box center [202, 43] width 79 height 17
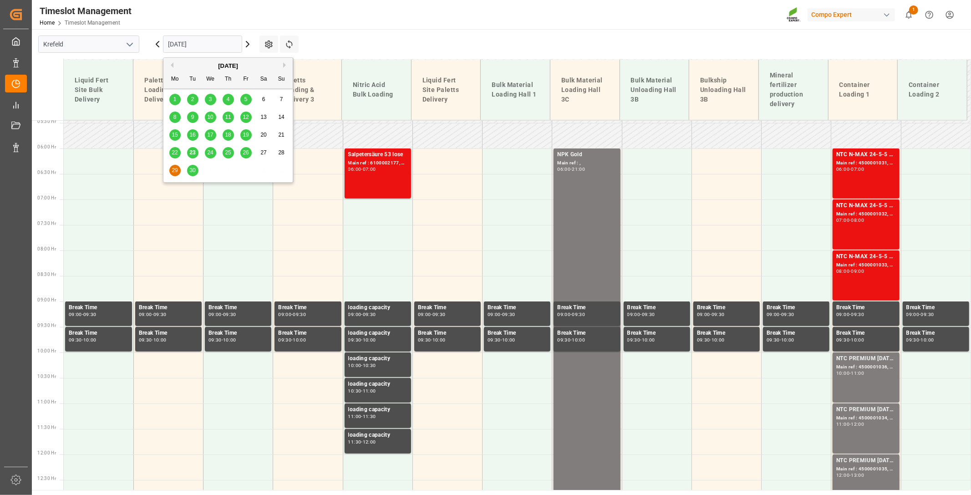
click at [443, 20] on div "Timeslot Management Home Timeslot Management Compo Expert 1 Notifications Only …" at bounding box center [497, 14] width 945 height 29
click at [212, 43] on input "[DATE]" at bounding box center [202, 43] width 79 height 17
click at [211, 156] on div "24" at bounding box center [210, 152] width 11 height 11
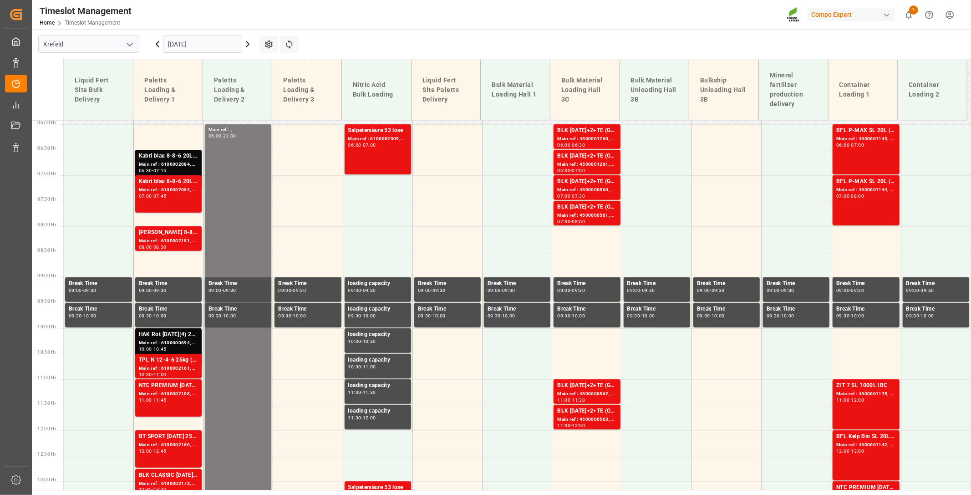
scroll to position [280, 0]
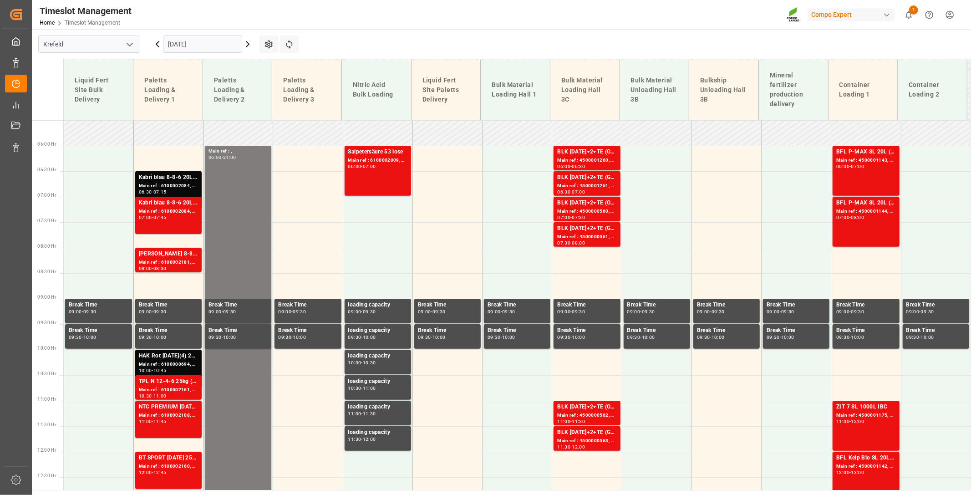
click at [249, 41] on icon at bounding box center [247, 44] width 11 height 11
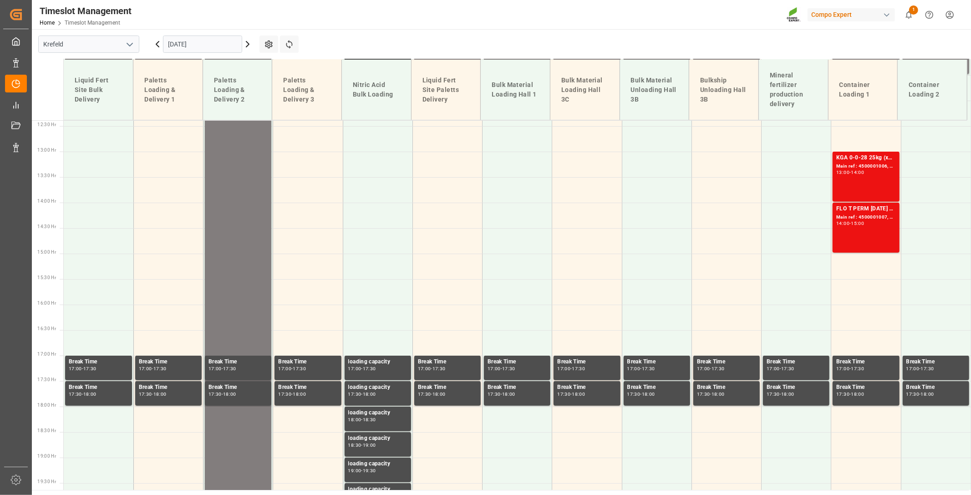
scroll to position [685, 0]
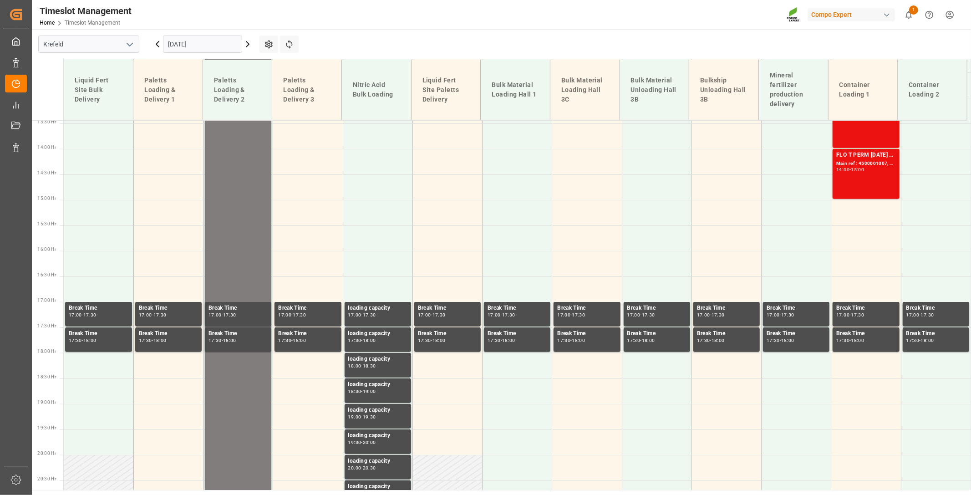
click at [157, 42] on icon at bounding box center [157, 43] width 3 height 5
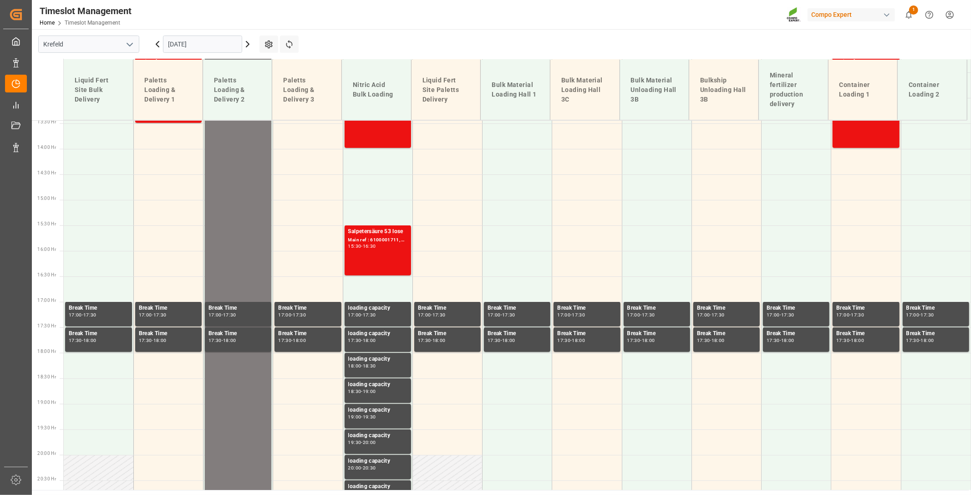
drag, startPoint x: 155, startPoint y: 42, endPoint x: 159, endPoint y: 61, distance: 18.8
click at [155, 43] on icon at bounding box center [157, 44] width 11 height 11
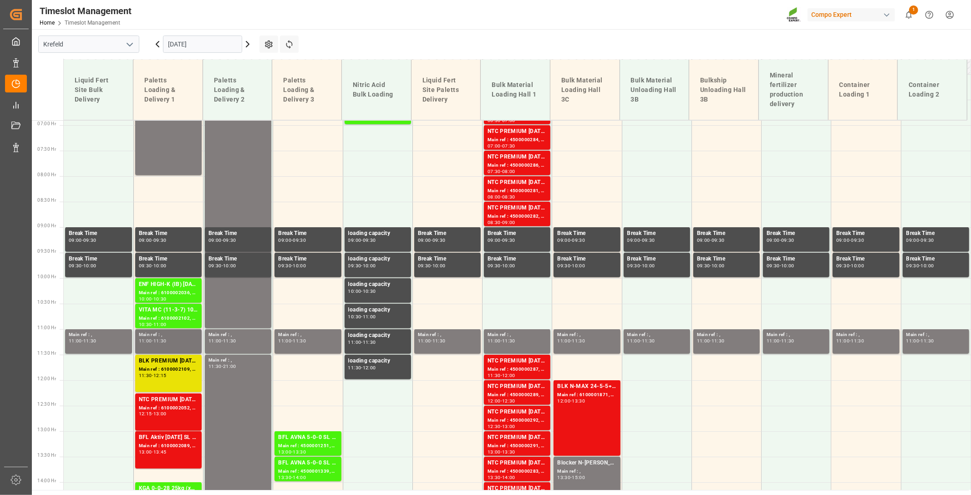
scroll to position [381, 0]
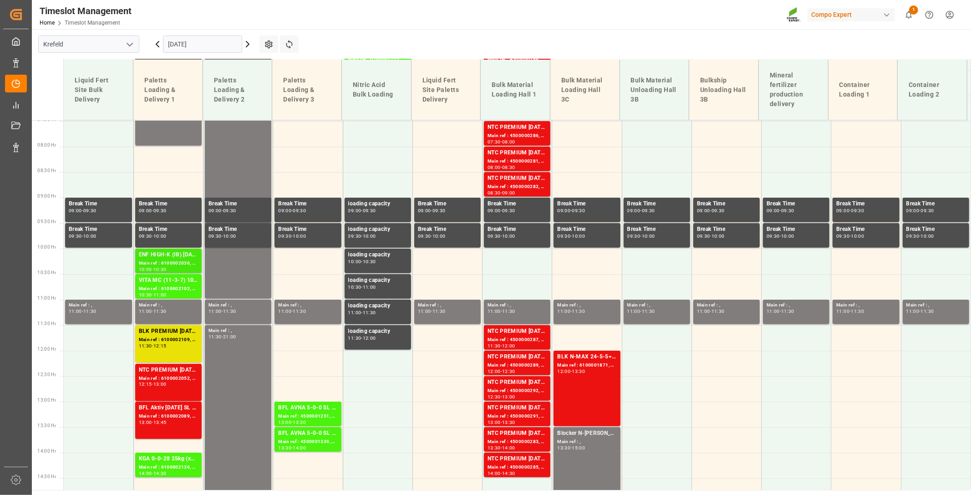
click at [166, 253] on div "ENF HIGH-K (IB) [DATE] 25kg (x40) INT" at bounding box center [168, 254] width 59 height 9
click at [149, 284] on div "VITA MC (11-3-7) 1000L IBC DE" at bounding box center [168, 280] width 59 height 9
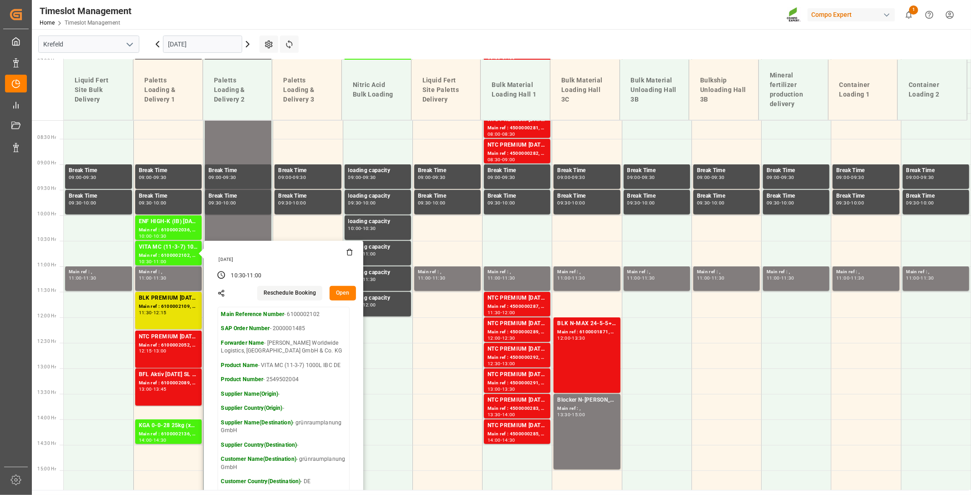
scroll to position [432, 0]
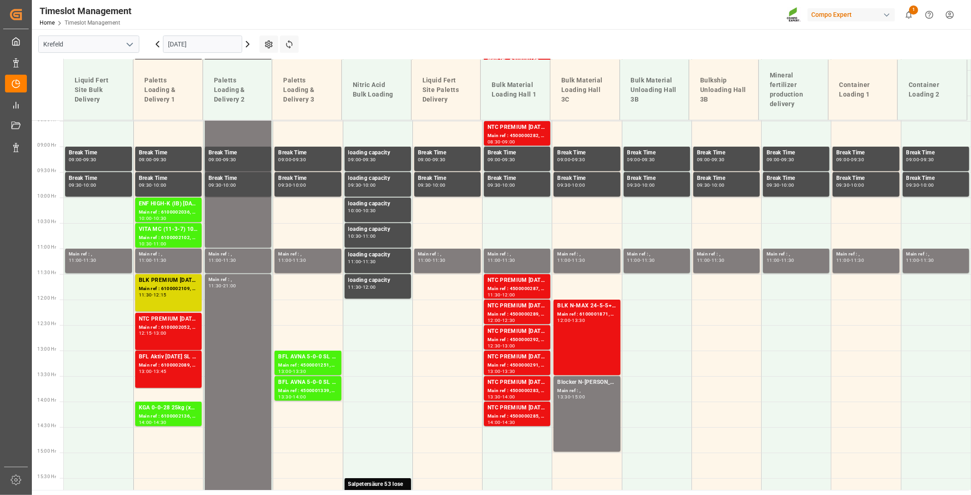
click at [151, 292] on div "Main ref : 6100002109, 2000001635" at bounding box center [168, 289] width 59 height 8
click at [157, 327] on div "Main ref : 6100002052, 2000000797" at bounding box center [168, 328] width 59 height 8
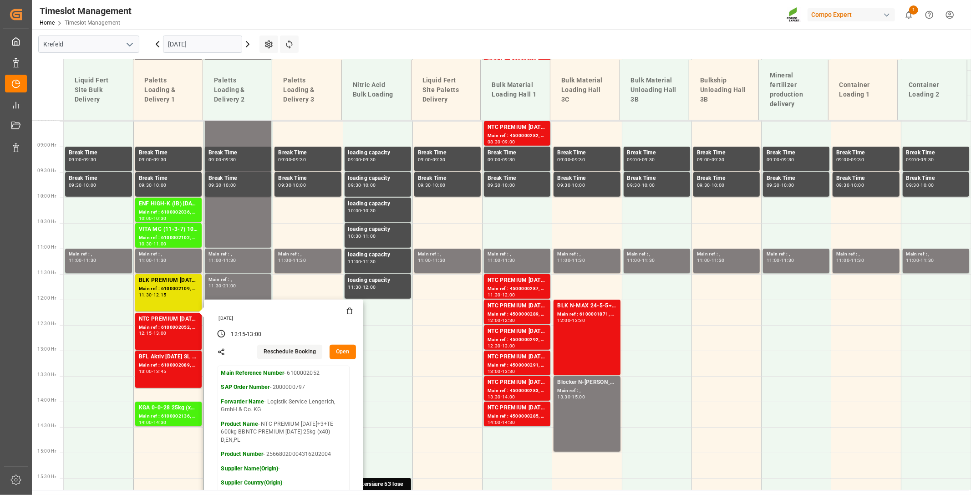
scroll to position [483, 0]
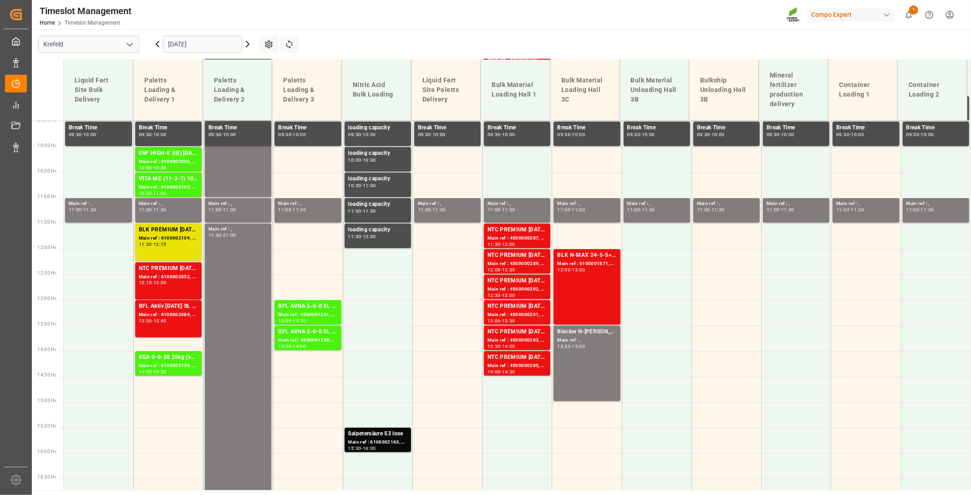
click at [160, 319] on div "13:45" at bounding box center [159, 321] width 13 height 4
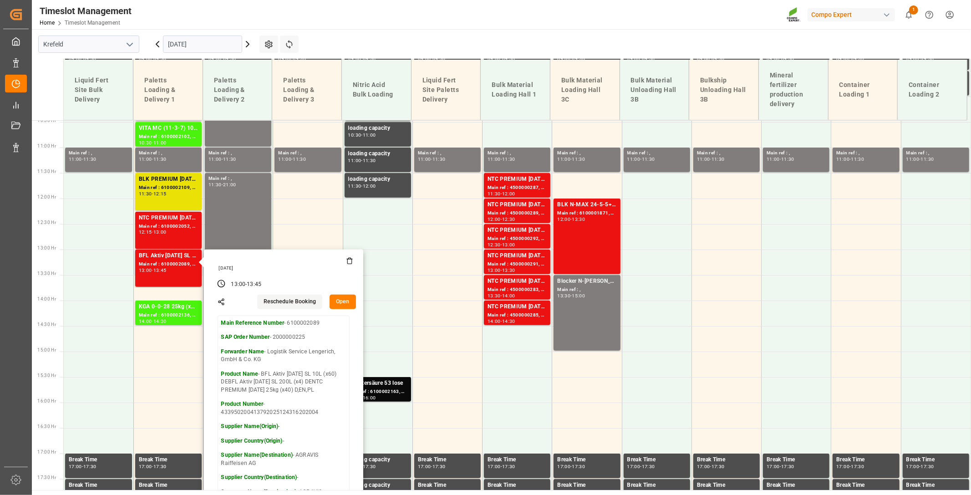
scroll to position [584, 0]
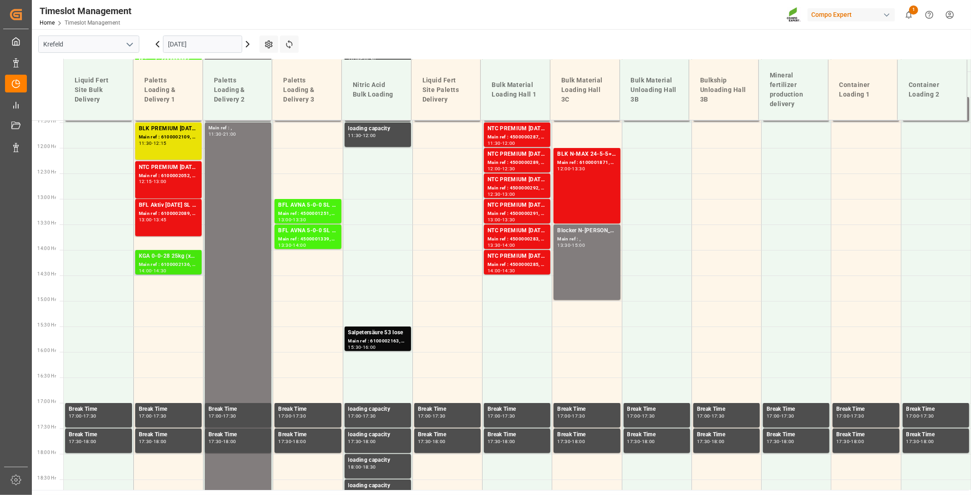
click at [162, 270] on div "14:30" at bounding box center [159, 270] width 13 height 4
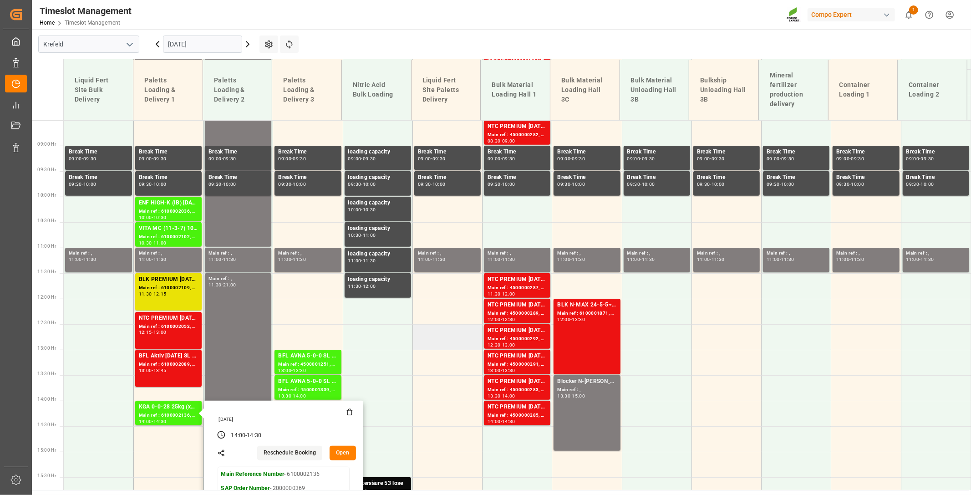
scroll to position [432, 0]
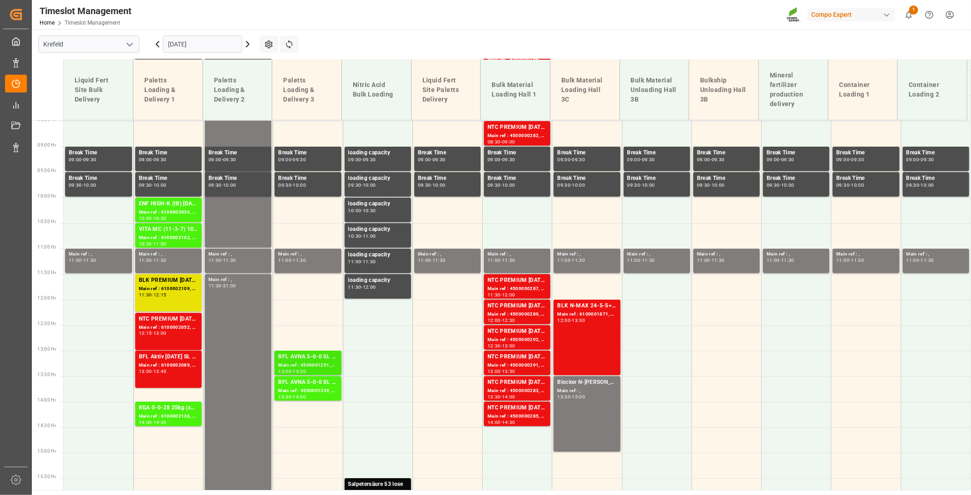
click at [311, 362] on div "Main ref : 4500001251, 2000001494" at bounding box center [307, 365] width 59 height 8
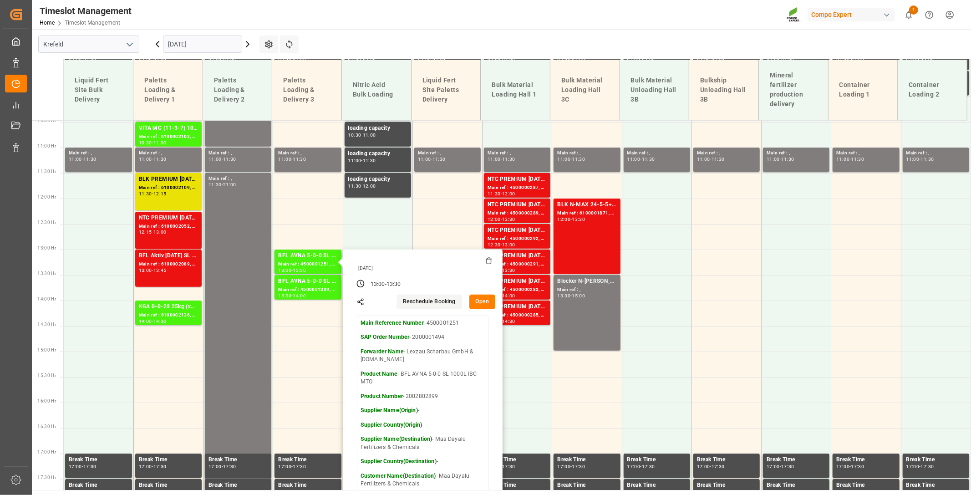
scroll to position [584, 0]
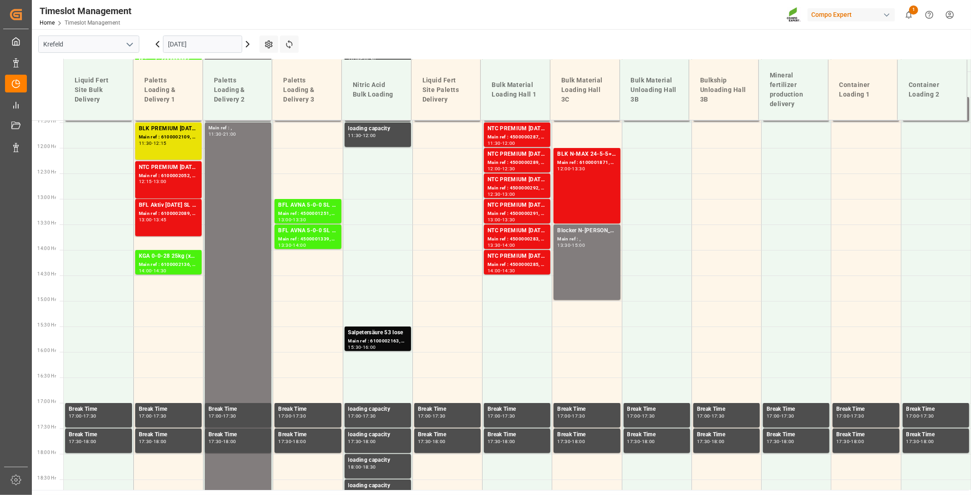
click at [305, 247] on div "14:00" at bounding box center [299, 245] width 13 height 4
click at [301, 231] on div "BFL AVNA 5-0-0 SL 1000L IBC MTO" at bounding box center [307, 230] width 59 height 9
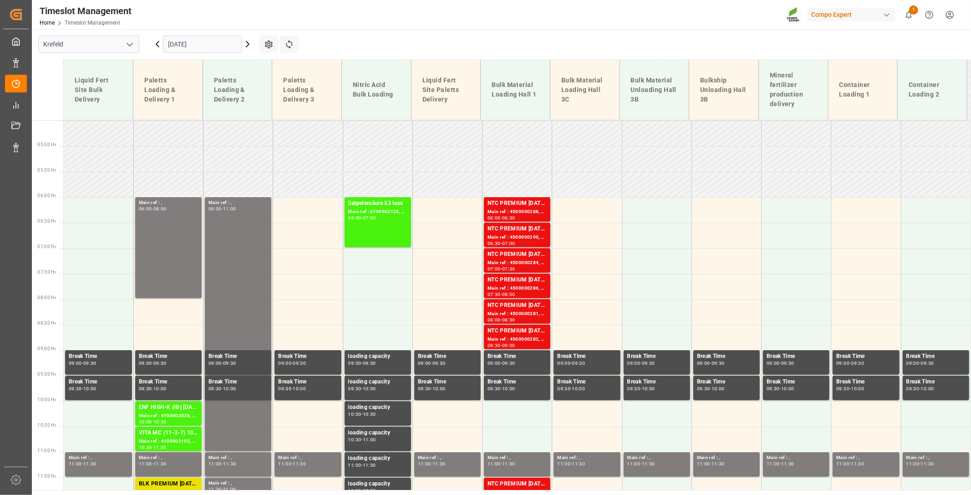
scroll to position [179, 0]
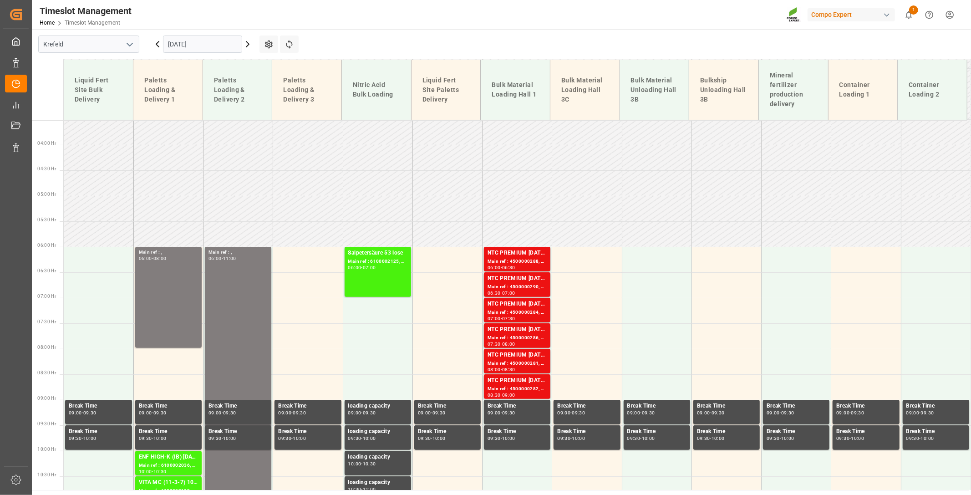
click at [248, 47] on icon at bounding box center [247, 44] width 11 height 11
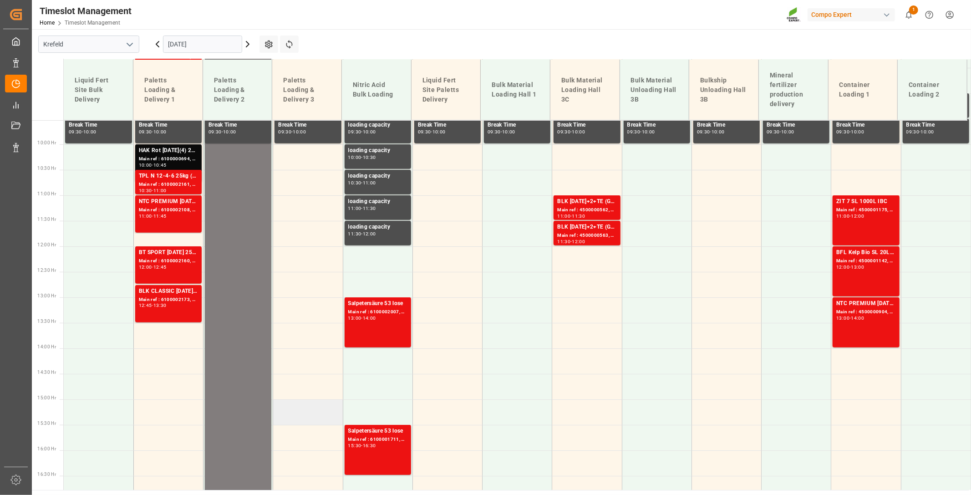
scroll to position [483, 0]
